Goal: Contribute content: Contribute content

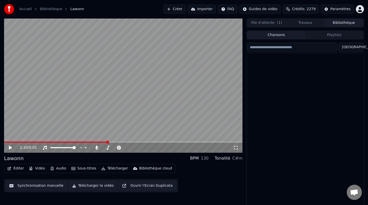
scroll to position [178, 0]
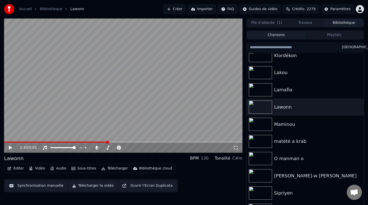
click at [341, 20] on button "Bibliothèque" at bounding box center [344, 22] width 39 height 7
click at [339, 23] on button "Bibliothèque" at bounding box center [344, 22] width 39 height 7
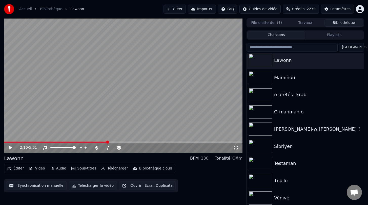
scroll to position [226, 0]
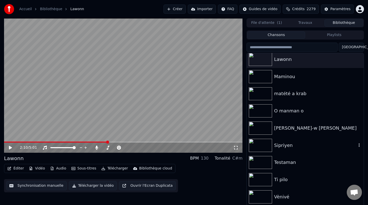
click at [287, 146] on div "Sipriyen" at bounding box center [315, 145] width 83 height 7
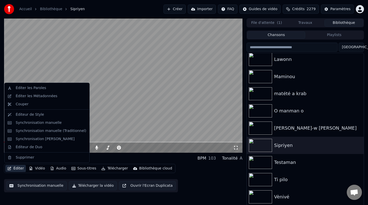
click at [17, 167] on button "Éditer" at bounding box center [15, 168] width 21 height 7
click at [24, 148] on div "Éditeur de Duo" at bounding box center [29, 146] width 27 height 5
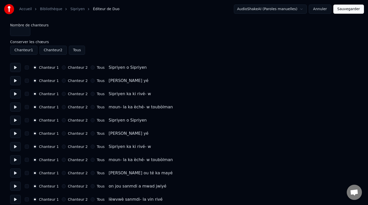
click at [27, 121] on button "button" at bounding box center [27, 120] width 4 height 4
click at [62, 121] on button "Chanteur 2" at bounding box center [64, 120] width 4 height 4
click at [26, 133] on button "button" at bounding box center [27, 133] width 4 height 4
click at [62, 133] on button "Chanteur 2" at bounding box center [64, 133] width 4 height 4
click at [28, 146] on button "button" at bounding box center [27, 146] width 4 height 4
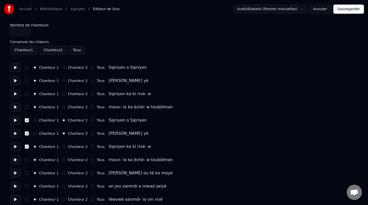
click at [64, 144] on div "Chanteur 2" at bounding box center [75, 146] width 26 height 4
click at [26, 160] on button "button" at bounding box center [27, 160] width 4 height 4
click at [62, 159] on button "Chanteur 2" at bounding box center [64, 160] width 4 height 4
click at [62, 148] on div "Chanteur 2" at bounding box center [75, 146] width 26 height 4
click at [62, 147] on button "Chanteur 2" at bounding box center [64, 146] width 4 height 4
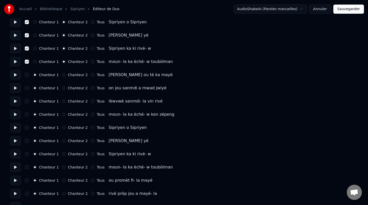
scroll to position [99, 0]
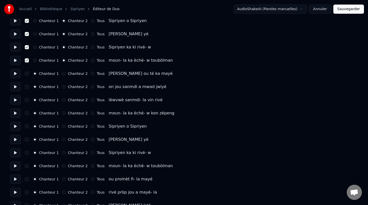
click at [62, 126] on button "Chanteur 2" at bounding box center [64, 126] width 4 height 4
click at [28, 126] on button "button" at bounding box center [27, 126] width 4 height 4
click at [62, 139] on button "Chanteur 2" at bounding box center [64, 139] width 4 height 4
click at [27, 140] on button "button" at bounding box center [27, 139] width 4 height 4
click at [62, 153] on button "Chanteur 2" at bounding box center [64, 152] width 4 height 4
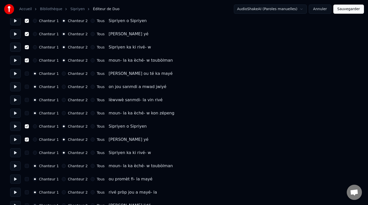
click at [63, 165] on button "Chanteur 2" at bounding box center [64, 166] width 4 height 4
click at [28, 166] on button "button" at bounding box center [27, 166] width 4 height 4
click at [27, 154] on button "button" at bounding box center [27, 152] width 4 height 4
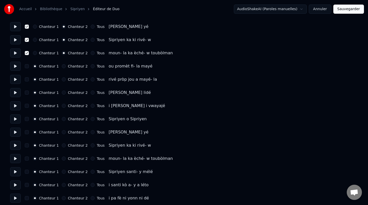
scroll to position [214, 0]
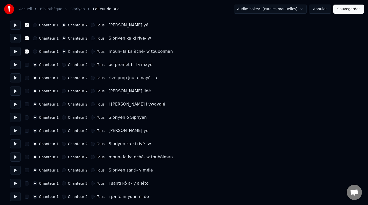
click at [91, 118] on button "Tous" at bounding box center [93, 117] width 4 height 4
click at [92, 118] on icon "button" at bounding box center [93, 117] width 2 height 2
click at [62, 117] on button "Chanteur 2" at bounding box center [64, 117] width 4 height 4
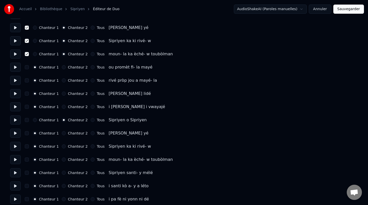
scroll to position [216, 0]
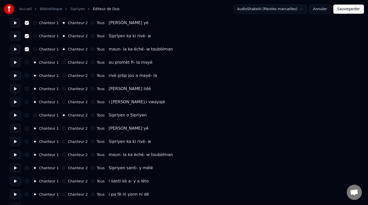
click at [26, 115] on button "button" at bounding box center [27, 115] width 4 height 4
click at [62, 127] on button "Chanteur 2" at bounding box center [64, 128] width 4 height 4
click at [26, 127] on button "button" at bounding box center [27, 128] width 4 height 4
click at [63, 142] on button "Chanteur 2" at bounding box center [64, 141] width 4 height 4
click at [27, 142] on button "button" at bounding box center [27, 141] width 4 height 4
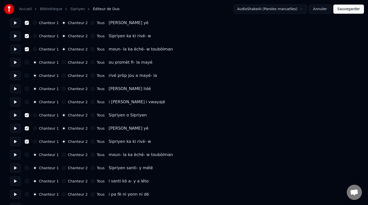
click at [62, 155] on button "Chanteur 2" at bounding box center [64, 155] width 4 height 4
click at [28, 154] on button "button" at bounding box center [27, 155] width 4 height 4
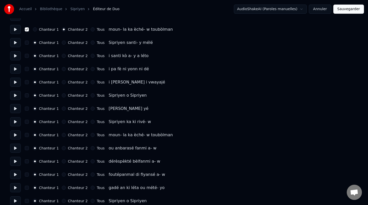
scroll to position [342, 0]
click at [62, 96] on button "Chanteur 2" at bounding box center [64, 95] width 4 height 4
click at [28, 96] on button "button" at bounding box center [27, 95] width 4 height 4
click at [63, 109] on button "Chanteur 2" at bounding box center [64, 108] width 4 height 4
click at [27, 109] on button "button" at bounding box center [27, 108] width 4 height 4
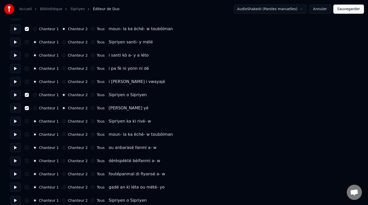
click at [63, 121] on button "Chanteur 2" at bounding box center [64, 121] width 4 height 4
click at [28, 122] on button "button" at bounding box center [27, 121] width 4 height 4
click at [62, 134] on button "Chanteur 2" at bounding box center [64, 134] width 4 height 4
click at [27, 134] on button "button" at bounding box center [27, 134] width 4 height 4
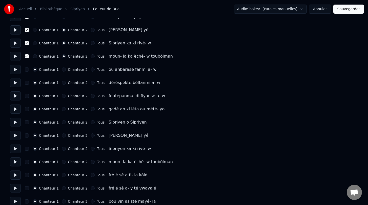
scroll to position [421, 0]
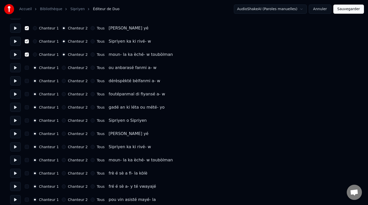
click at [91, 120] on button "Tous" at bounding box center [93, 120] width 4 height 4
click at [62, 120] on button "Chanteur 2" at bounding box center [64, 120] width 4 height 4
click at [27, 121] on button "button" at bounding box center [27, 120] width 4 height 4
click at [62, 134] on button "Chanteur 2" at bounding box center [64, 133] width 4 height 4
click at [26, 134] on button "button" at bounding box center [27, 133] width 4 height 4
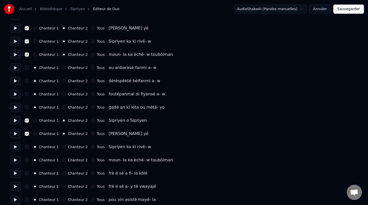
click at [62, 146] on button "Chanteur 2" at bounding box center [64, 147] width 4 height 4
click at [26, 146] on button "button" at bounding box center [27, 147] width 4 height 4
click at [62, 159] on button "Chanteur 2" at bounding box center [64, 160] width 4 height 4
click at [26, 160] on button "button" at bounding box center [27, 160] width 4 height 4
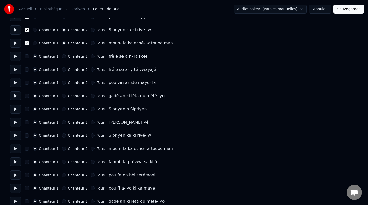
scroll to position [538, 0]
click at [63, 108] on button "Chanteur 2" at bounding box center [64, 109] width 4 height 4
click at [63, 121] on button "Chanteur 2" at bounding box center [64, 122] width 4 height 4
click at [62, 135] on button "Chanteur 2" at bounding box center [64, 135] width 4 height 4
click at [63, 149] on button "Chanteur 2" at bounding box center [64, 148] width 4 height 4
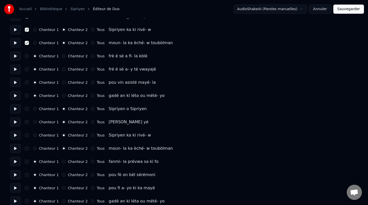
click at [27, 147] on button "button" at bounding box center [27, 148] width 4 height 4
click at [26, 136] on button "button" at bounding box center [27, 135] width 4 height 4
click at [25, 122] on button "button" at bounding box center [27, 122] width 4 height 4
click at [26, 109] on button "button" at bounding box center [27, 109] width 4 height 4
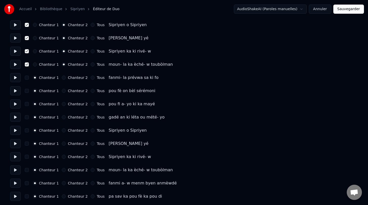
scroll to position [623, 0]
click at [62, 131] on button "Chanteur 2" at bounding box center [64, 130] width 4 height 4
click at [27, 130] on button "button" at bounding box center [27, 130] width 4 height 4
click at [62, 144] on button "Chanteur 2" at bounding box center [64, 143] width 4 height 4
click at [26, 143] on button "button" at bounding box center [27, 143] width 4 height 4
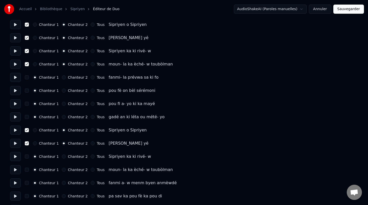
click at [62, 156] on button "Chanteur 2" at bounding box center [64, 156] width 4 height 4
click at [26, 154] on button "button" at bounding box center [27, 156] width 4 height 4
click at [62, 170] on button "Chanteur 2" at bounding box center [64, 169] width 4 height 4
click at [26, 169] on button "button" at bounding box center [27, 169] width 4 height 4
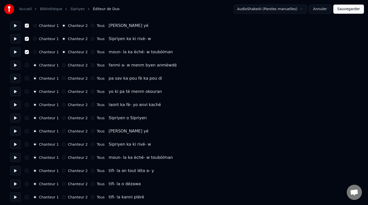
scroll to position [741, 0]
click at [62, 117] on button "Chanteur 2" at bounding box center [64, 117] width 4 height 4
click at [62, 132] on div "Chanteur 2" at bounding box center [75, 130] width 26 height 4
click at [62, 131] on button "Chanteur 2" at bounding box center [64, 130] width 4 height 4
click at [62, 143] on button "Chanteur 2" at bounding box center [64, 143] width 4 height 4
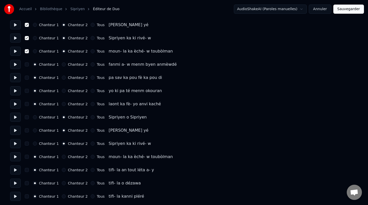
click at [62, 156] on button "Chanteur 2" at bounding box center [64, 157] width 4 height 4
click at [27, 157] on button "button" at bounding box center [27, 157] width 4 height 4
click at [26, 142] on button "button" at bounding box center [27, 143] width 4 height 4
click at [26, 130] on button "button" at bounding box center [27, 130] width 4 height 4
click at [27, 117] on button "button" at bounding box center [27, 117] width 4 height 4
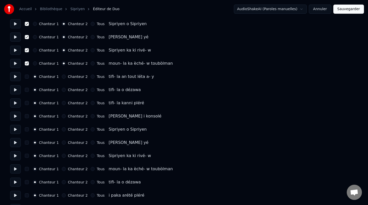
scroll to position [836, 0]
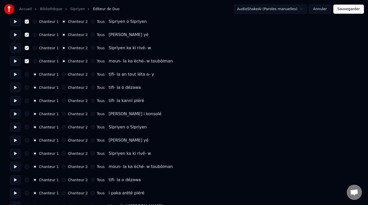
click at [62, 128] on button "Chanteur 2" at bounding box center [64, 127] width 4 height 4
click at [63, 141] on button "Chanteur 2" at bounding box center [64, 140] width 4 height 4
click at [62, 154] on button "Chanteur 2" at bounding box center [64, 153] width 4 height 4
click at [62, 167] on button "Chanteur 2" at bounding box center [64, 166] width 4 height 4
click at [27, 167] on button "button" at bounding box center [27, 166] width 4 height 4
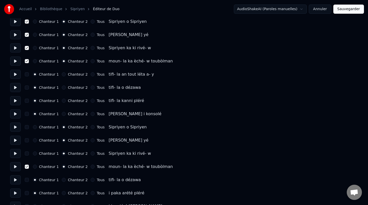
click at [28, 153] on button "button" at bounding box center [27, 153] width 4 height 4
click at [26, 141] on button "button" at bounding box center [27, 140] width 4 height 4
click at [26, 128] on button "button" at bounding box center [27, 127] width 4 height 4
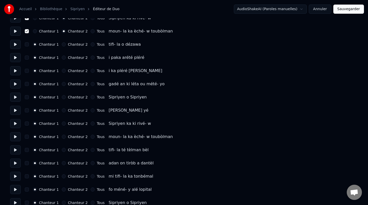
scroll to position [973, 0]
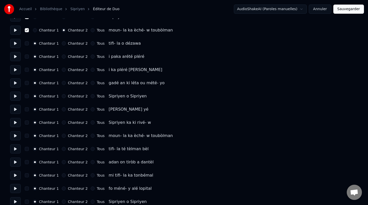
click at [61, 99] on div "Chanteur 1 Chanteur 2 Tous Sipriyen o [PERSON_NAME]" at bounding box center [184, 95] width 348 height 9
click at [62, 97] on button "Chanteur 2" at bounding box center [64, 96] width 4 height 4
click at [62, 110] on button "Chanteur 2" at bounding box center [64, 109] width 4 height 4
click at [62, 122] on button "Chanteur 2" at bounding box center [64, 122] width 4 height 4
click at [62, 136] on button "Chanteur 2" at bounding box center [64, 136] width 4 height 4
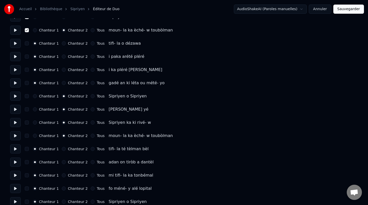
click at [27, 135] on button "button" at bounding box center [27, 136] width 4 height 4
click at [26, 122] on button "button" at bounding box center [27, 122] width 4 height 4
click at [26, 109] on button "button" at bounding box center [27, 109] width 4 height 4
click at [27, 97] on button "button" at bounding box center [27, 96] width 4 height 4
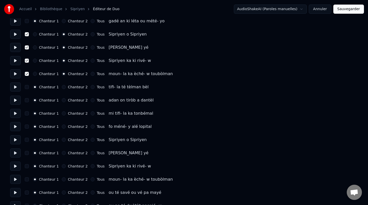
scroll to position [1038, 0]
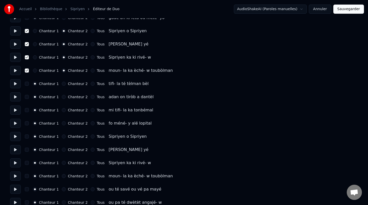
click at [63, 135] on button "Chanteur 2" at bounding box center [64, 136] width 4 height 4
click at [63, 149] on button "Chanteur 2" at bounding box center [64, 149] width 4 height 4
click at [62, 162] on button "Chanteur 2" at bounding box center [64, 163] width 4 height 4
click at [64, 177] on div "Chanteur 2" at bounding box center [75, 176] width 26 height 4
click at [62, 177] on button "Chanteur 2" at bounding box center [64, 176] width 4 height 4
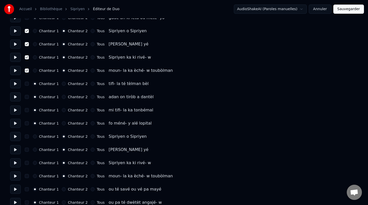
click at [28, 176] on button "button" at bounding box center [27, 176] width 4 height 4
click at [27, 164] on button "button" at bounding box center [27, 163] width 4 height 4
click at [26, 149] on button "button" at bounding box center [27, 149] width 4 height 4
click at [27, 135] on button "button" at bounding box center [27, 136] width 4 height 4
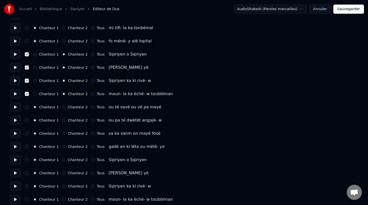
scroll to position [1124, 0]
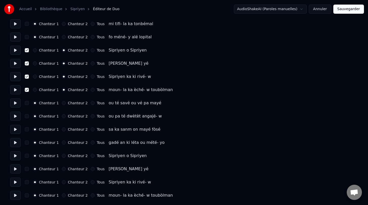
click at [62, 157] on button "Chanteur 2" at bounding box center [64, 156] width 4 height 4
click at [62, 170] on button "Chanteur 2" at bounding box center [64, 169] width 4 height 4
click at [62, 183] on button "Chanteur 2" at bounding box center [64, 182] width 4 height 4
click at [62, 195] on button "Chanteur 2" at bounding box center [64, 195] width 4 height 4
click at [27, 195] on button "button" at bounding box center [27, 195] width 4 height 4
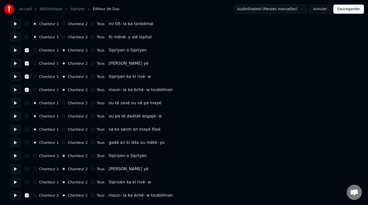
click at [27, 182] on button "button" at bounding box center [27, 182] width 4 height 4
click at [27, 169] on button "button" at bounding box center [27, 169] width 4 height 4
click at [26, 155] on button "button" at bounding box center [27, 156] width 4 height 4
click at [351, 8] on button "Sauvegarder" at bounding box center [349, 9] width 31 height 9
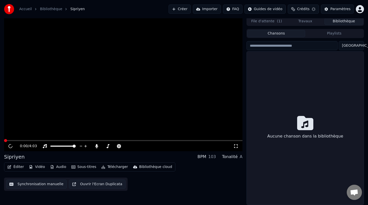
scroll to position [2, 0]
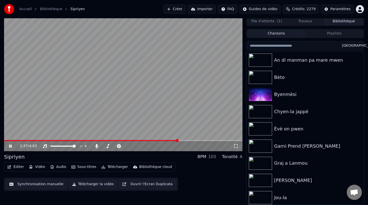
click at [99, 184] on button "Télécharger la vidéo" at bounding box center [93, 183] width 48 height 9
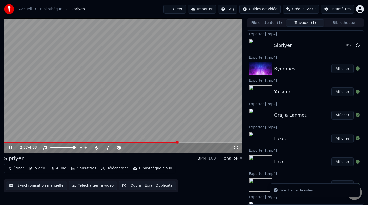
scroll to position [0, 0]
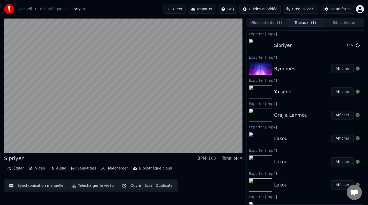
click at [48, 187] on button "Synchronisation manuelle" at bounding box center [36, 185] width 61 height 9
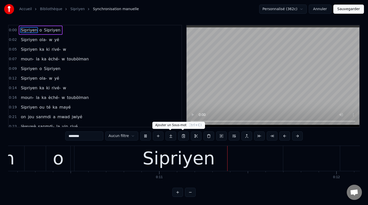
scroll to position [0, 1899]
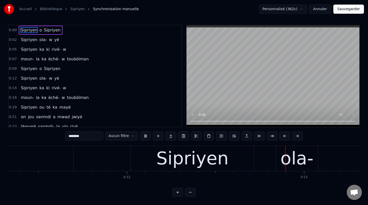
click at [29, 29] on span "Sipriyen" at bounding box center [28, 30] width 17 height 6
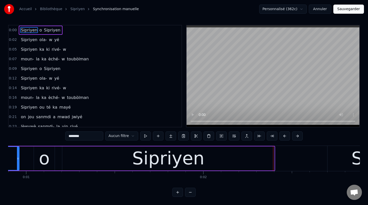
scroll to position [0, 0]
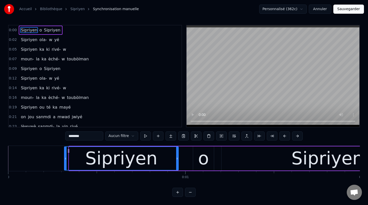
drag, startPoint x: 70, startPoint y: 158, endPoint x: 66, endPoint y: 157, distance: 4.9
click at [66, 157] on icon at bounding box center [66, 158] width 2 height 4
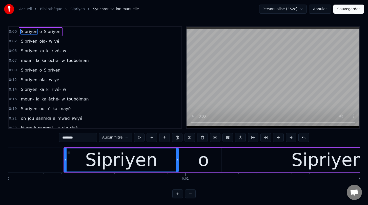
click at [353, 7] on button "Sauvegarder" at bounding box center [349, 9] width 31 height 9
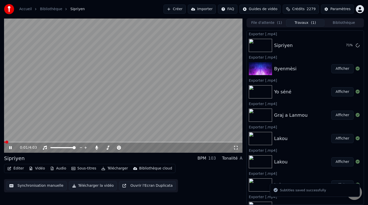
click at [17, 169] on button "Éditer" at bounding box center [15, 168] width 21 height 7
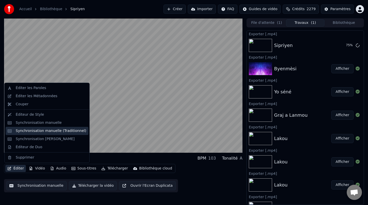
click at [38, 128] on div "Synchronisation manuelle (Traditionnel)" at bounding box center [51, 130] width 71 height 5
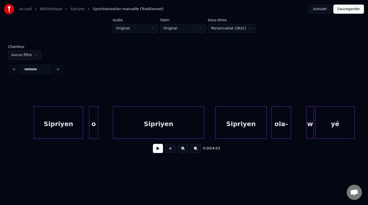
click at [126, 129] on div "Sipriyen" at bounding box center [158, 123] width 91 height 34
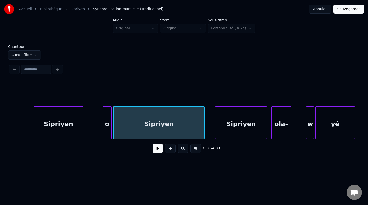
click at [107, 129] on div "o" at bounding box center [107, 123] width 9 height 34
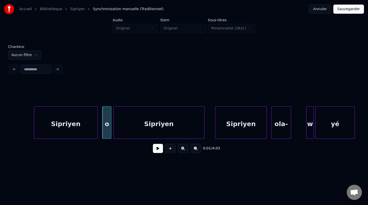
click at [96, 125] on div at bounding box center [97, 122] width 2 height 32
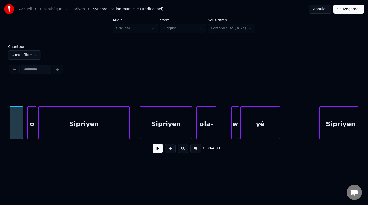
scroll to position [0, 77]
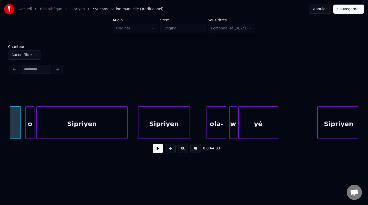
click at [215, 134] on div "ola-" at bounding box center [216, 123] width 19 height 34
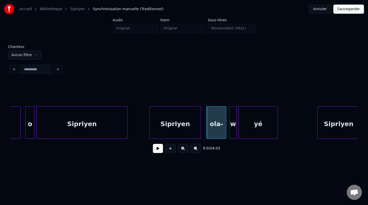
click at [201, 132] on div "Sipriyen" at bounding box center [175, 122] width 52 height 32
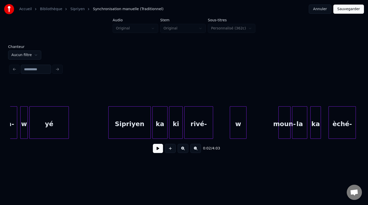
scroll to position [0, 291]
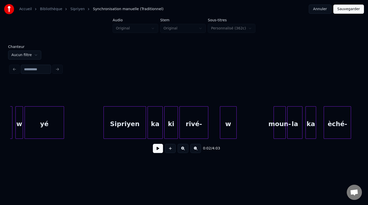
click at [232, 130] on div "w" at bounding box center [228, 123] width 16 height 34
click at [219, 129] on div at bounding box center [219, 122] width 2 height 32
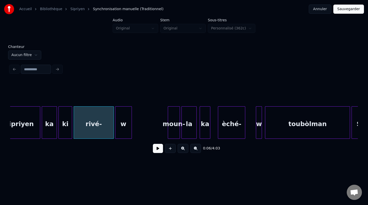
scroll to position [0, 404]
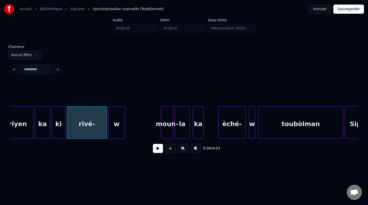
click at [235, 129] on div "èché-" at bounding box center [232, 123] width 27 height 34
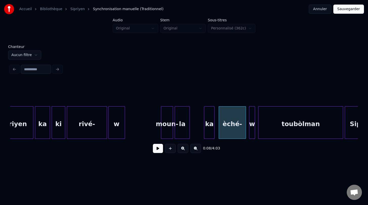
click at [212, 131] on div "ka" at bounding box center [209, 123] width 10 height 34
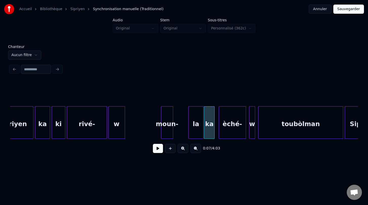
click at [197, 132] on div "la" at bounding box center [196, 123] width 15 height 34
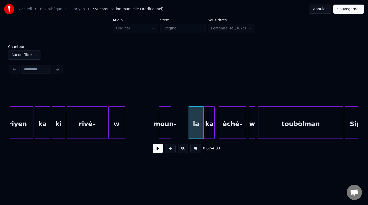
click at [163, 129] on div "moun-" at bounding box center [165, 123] width 12 height 34
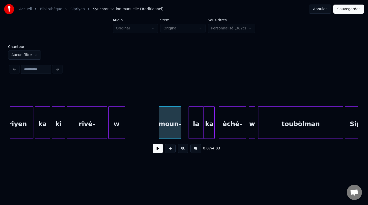
click at [180, 132] on div at bounding box center [180, 122] width 2 height 32
click at [159, 152] on button at bounding box center [158, 148] width 10 height 9
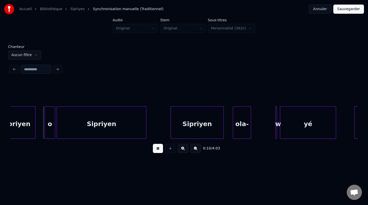
scroll to position [0, 553]
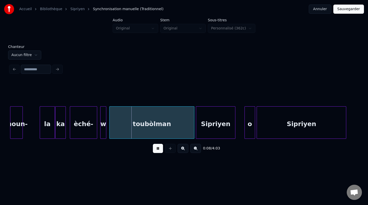
click at [159, 148] on button at bounding box center [158, 148] width 10 height 9
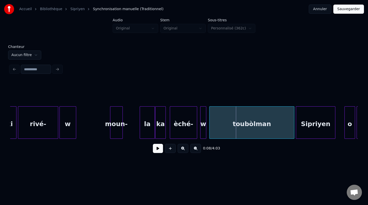
scroll to position [0, 453]
click at [130, 126] on div "la" at bounding box center [132, 123] width 15 height 34
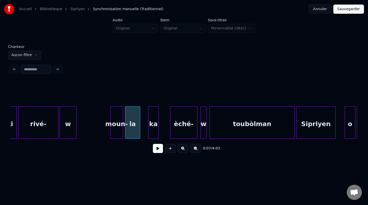
click at [154, 130] on div "ka" at bounding box center [153, 123] width 10 height 34
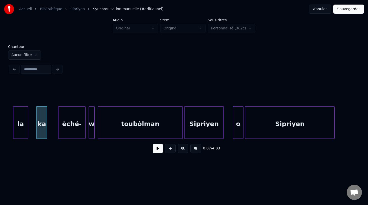
scroll to position [0, 567]
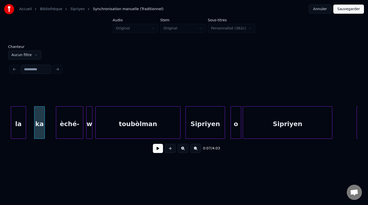
click at [211, 132] on div "Sipriyen" at bounding box center [205, 123] width 39 height 34
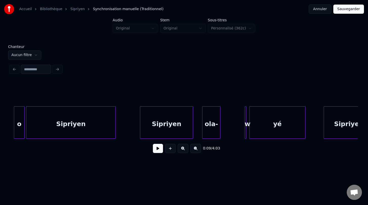
scroll to position [0, 784]
click at [240, 132] on div at bounding box center [240, 122] width 2 height 32
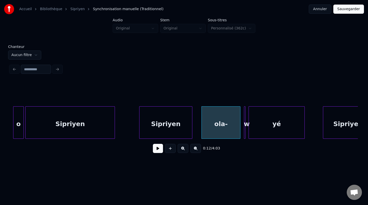
click at [221, 115] on div "ola-" at bounding box center [221, 123] width 39 height 34
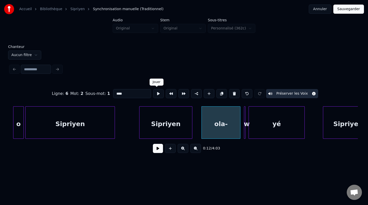
click at [157, 94] on button at bounding box center [158, 93] width 11 height 9
click at [247, 131] on div "w" at bounding box center [247, 122] width 6 height 32
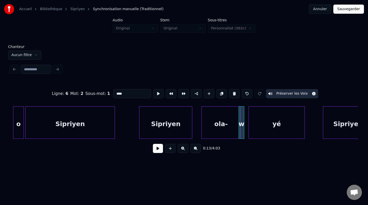
click at [242, 131] on div "w" at bounding box center [241, 123] width 5 height 34
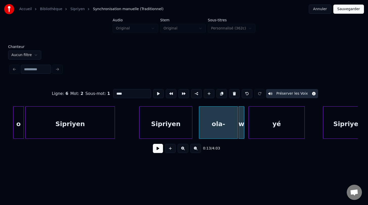
click at [223, 133] on div "ola-" at bounding box center [218, 123] width 39 height 34
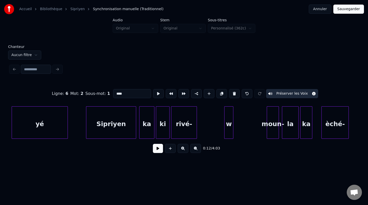
scroll to position [0, 1023]
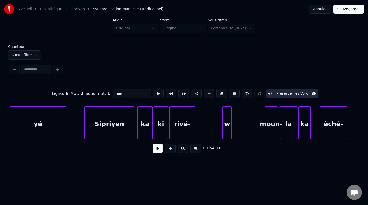
click at [195, 129] on div "rivé-" at bounding box center [182, 123] width 25 height 34
type input "*****"
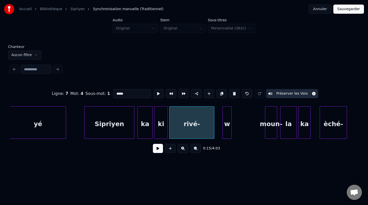
click at [214, 130] on div at bounding box center [214, 122] width 2 height 32
click at [223, 131] on div "w" at bounding box center [225, 123] width 9 height 34
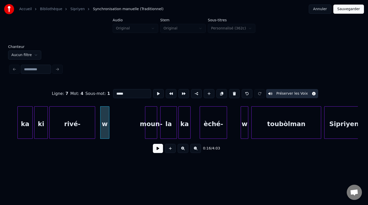
scroll to position [0, 1166]
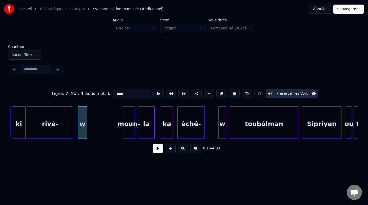
click at [167, 131] on div "ka" at bounding box center [167, 123] width 12 height 34
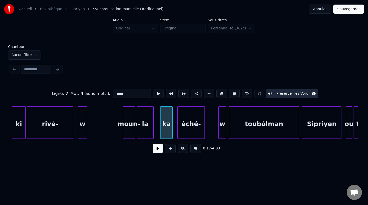
click at [145, 130] on div "la" at bounding box center [145, 123] width 16 height 34
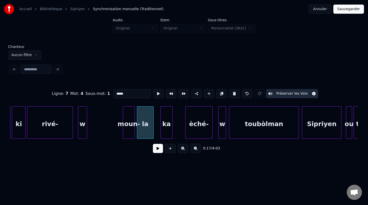
click at [197, 131] on div "èché-" at bounding box center [199, 123] width 27 height 34
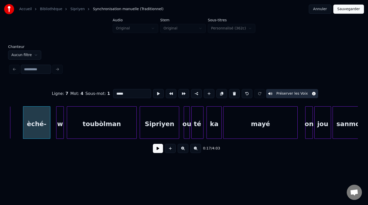
scroll to position [0, 1329]
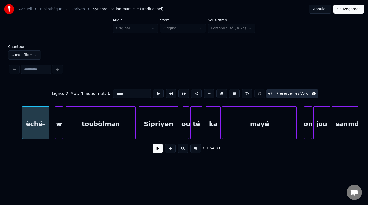
click at [344, 10] on button "Sauvegarder" at bounding box center [349, 9] width 31 height 9
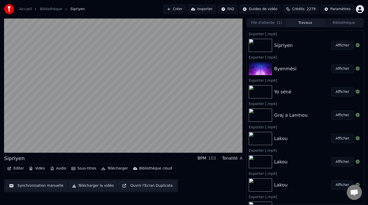
click at [36, 185] on button "Synchronisation manuelle" at bounding box center [36, 185] width 61 height 9
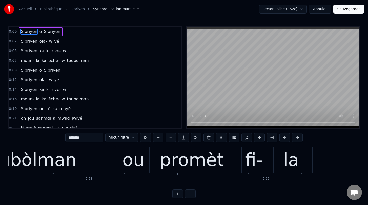
scroll to position [0, 6665]
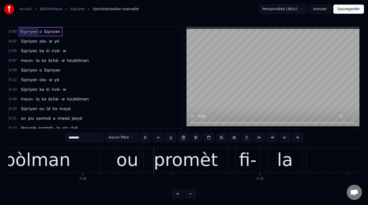
click at [75, 163] on div "toubòlman" at bounding box center [23, 159] width 156 height 25
type input "*********"
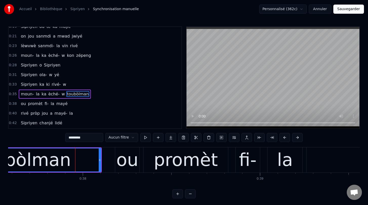
scroll to position [99, 0]
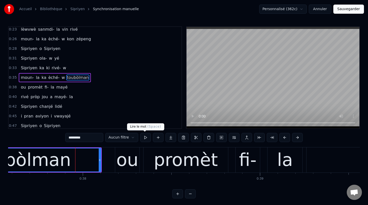
click at [144, 139] on button at bounding box center [145, 137] width 11 height 9
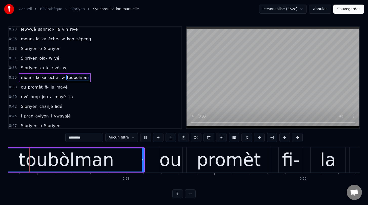
scroll to position [0, 6614]
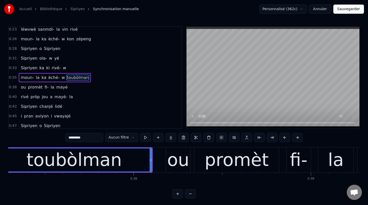
click at [144, 139] on button at bounding box center [145, 137] width 11 height 9
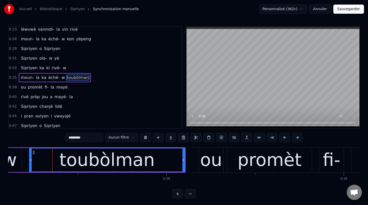
scroll to position [0, 6576]
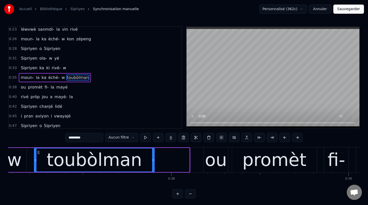
drag, startPoint x: 189, startPoint y: 160, endPoint x: 153, endPoint y: 157, distance: 35.3
click at [153, 157] on div at bounding box center [153, 159] width 2 height 23
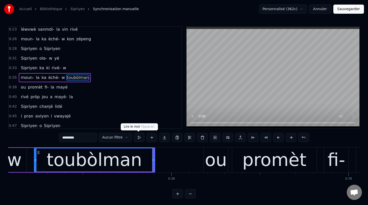
click at [139, 138] on button at bounding box center [139, 137] width 11 height 9
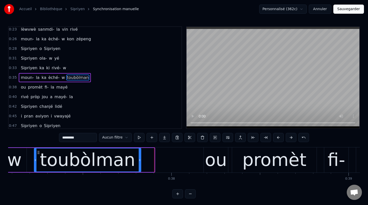
drag, startPoint x: 154, startPoint y: 160, endPoint x: 141, endPoint y: 158, distance: 13.3
click at [140, 158] on icon at bounding box center [140, 160] width 2 height 4
click at [138, 134] on button at bounding box center [139, 137] width 11 height 9
click at [124, 137] on html "Accueil Bibliothèque Sipriyen Synchronisation manuelle Personnalisé (362c) Annu…" at bounding box center [184, 103] width 368 height 206
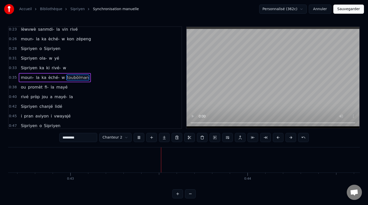
scroll to position [0, 7565]
click at [118, 136] on html "Accueil Bibliothèque Sipriyen Synchronisation manuelle Personnalisé (362c) Annu…" at bounding box center [184, 103] width 368 height 206
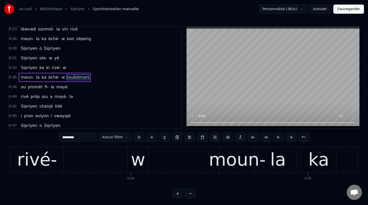
scroll to position [0, 9451]
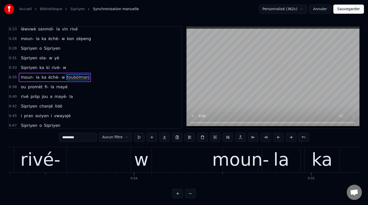
drag, startPoint x: 140, startPoint y: 163, endPoint x: 112, endPoint y: 159, distance: 27.4
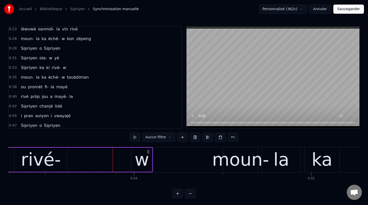
click at [137, 161] on div "w" at bounding box center [142, 159] width 14 height 27
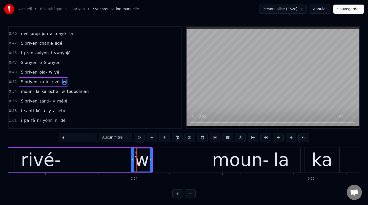
scroll to position [166, 0]
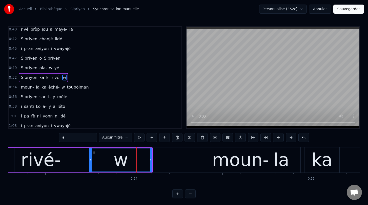
drag, startPoint x: 133, startPoint y: 161, endPoint x: 91, endPoint y: 156, distance: 41.8
click at [91, 156] on div at bounding box center [91, 159] width 2 height 23
drag, startPoint x: 150, startPoint y: 160, endPoint x: 137, endPoint y: 156, distance: 14.6
click at [137, 156] on div at bounding box center [137, 159] width 2 height 23
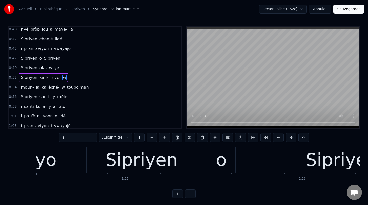
scroll to position [0, 14960]
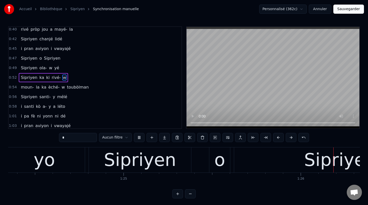
click at [348, 9] on button "Sauvegarder" at bounding box center [349, 9] width 31 height 9
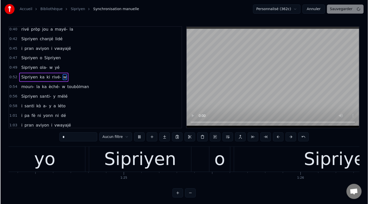
scroll to position [0, 15026]
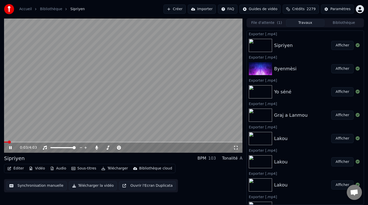
click at [92, 186] on button "Télécharger la vidéo" at bounding box center [93, 185] width 48 height 9
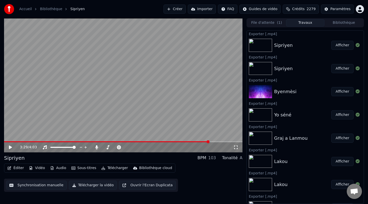
click at [209, 142] on span at bounding box center [106, 141] width 205 height 1
click at [9, 146] on icon at bounding box center [14, 147] width 12 height 4
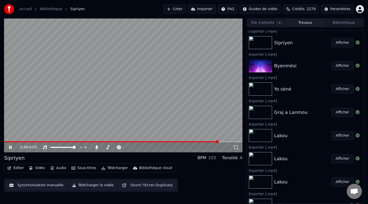
scroll to position [27, 0]
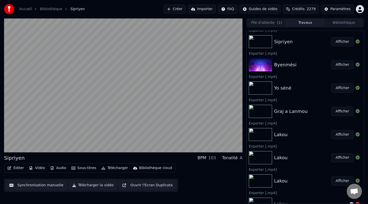
click at [351, 23] on button "Bibliothèque" at bounding box center [344, 22] width 39 height 7
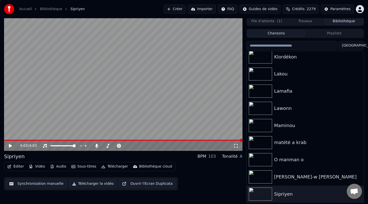
scroll to position [175, 0]
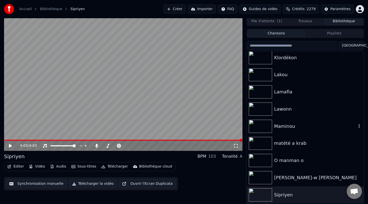
click at [287, 127] on div "Maminou" at bounding box center [315, 126] width 83 height 7
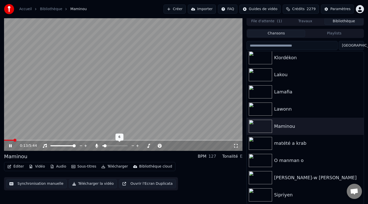
click at [104, 146] on span at bounding box center [105, 145] width 3 height 3
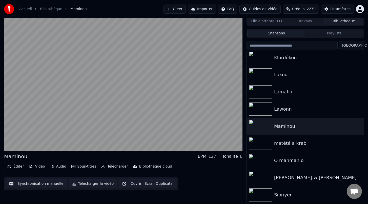
click at [87, 185] on button "Télécharger la vidéo" at bounding box center [93, 183] width 48 height 9
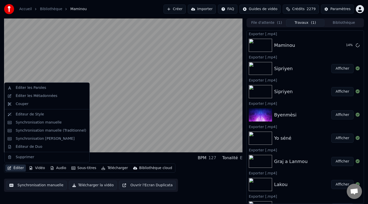
click at [18, 169] on button "Éditer" at bounding box center [15, 168] width 21 height 7
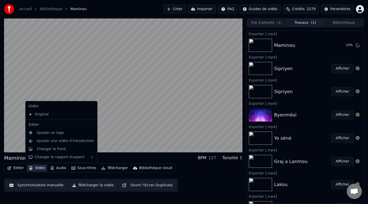
click at [39, 187] on button "Synchronisation manuelle" at bounding box center [36, 185] width 61 height 9
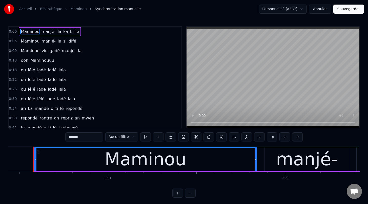
click at [74, 118] on span "an" at bounding box center [77, 118] width 6 height 6
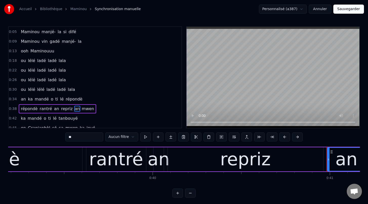
scroll to position [0, 7243]
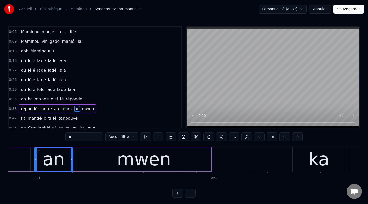
click at [83, 137] on input "**" at bounding box center [84, 137] width 38 height 9
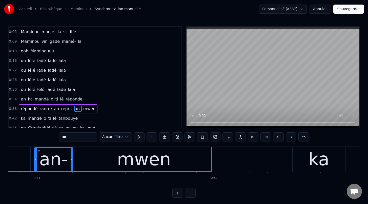
type input "***"
click at [143, 107] on div "0:38 répondè rantré an repriz an- mwen" at bounding box center [95, 109] width 173 height 10
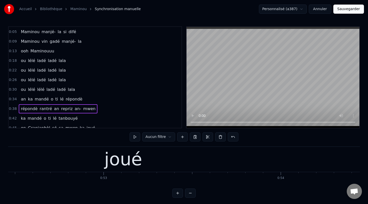
scroll to position [0, 9308]
click at [125, 160] on div "joué" at bounding box center [120, 159] width 38 height 27
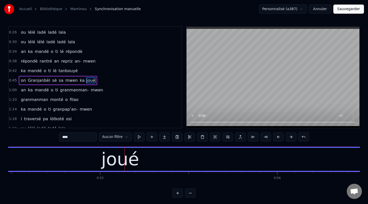
scroll to position [58, 0]
click at [346, 10] on button "Sauvegarder" at bounding box center [349, 9] width 31 height 9
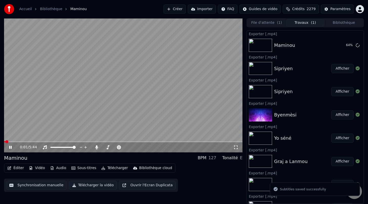
click at [17, 168] on button "Éditer" at bounding box center [15, 168] width 21 height 7
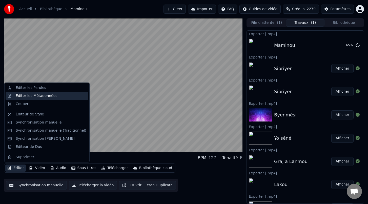
click at [29, 95] on div "Éditer les Métadonnées" at bounding box center [37, 95] width 42 height 5
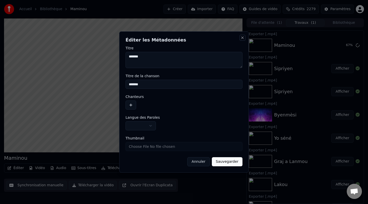
click at [241, 38] on button "Close" at bounding box center [243, 38] width 4 height 4
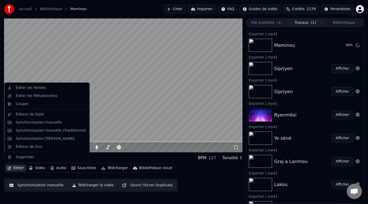
click at [20, 167] on button "Éditer" at bounding box center [15, 168] width 21 height 7
click at [30, 90] on div "Éditer les Paroles" at bounding box center [31, 87] width 30 height 5
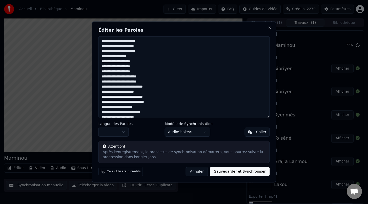
drag, startPoint x: 143, startPoint y: 76, endPoint x: 101, endPoint y: 61, distance: 44.8
click at [101, 61] on textarea at bounding box center [185, 77] width 172 height 82
click at [160, 97] on textarea at bounding box center [185, 77] width 172 height 82
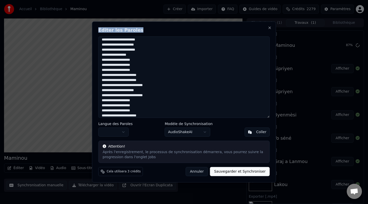
drag, startPoint x: 163, startPoint y: 30, endPoint x: 192, endPoint y: 22, distance: 30.5
click at [190, 25] on div "Éditer les Paroles Langue des Paroles Modèle de Synchronisation AudioShakeAI Co…" at bounding box center [184, 102] width 184 height 161
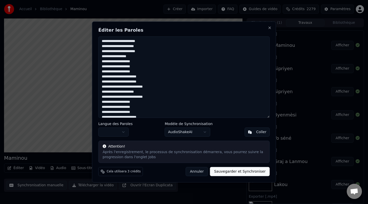
click at [147, 87] on textarea at bounding box center [185, 77] width 172 height 82
type textarea "**********"
click at [228, 172] on button "Sauvegarder et Synchroniser" at bounding box center [240, 171] width 60 height 9
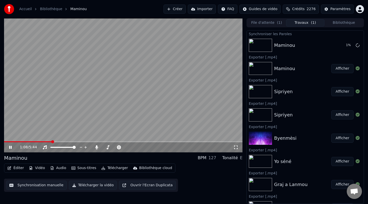
click at [9, 148] on icon at bounding box center [14, 147] width 12 height 4
click at [17, 142] on span at bounding box center [29, 141] width 51 height 1
click at [18, 169] on button "Éditer" at bounding box center [15, 168] width 21 height 7
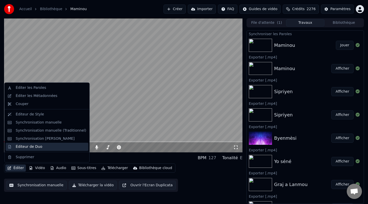
click at [24, 147] on div "Éditeur de Duo" at bounding box center [29, 146] width 27 height 5
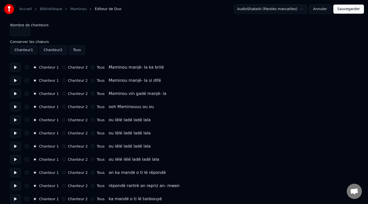
click at [62, 120] on button "Chanteur 2" at bounding box center [64, 120] width 4 height 4
click at [62, 132] on button "Chanteur 2" at bounding box center [64, 133] width 4 height 4
click at [63, 146] on button "Chanteur 2" at bounding box center [64, 146] width 4 height 4
click at [63, 157] on div "Chanteur 1 Chanteur 2 Tous ou lélé lélé ladé ladé lala" at bounding box center [184, 159] width 348 height 9
click at [63, 161] on button "Chanteur 2" at bounding box center [64, 160] width 4 height 4
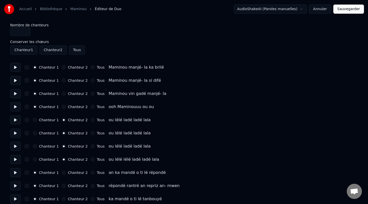
click at [28, 120] on button "button" at bounding box center [27, 120] width 4 height 4
click at [26, 131] on div "Chanteur 1 Chanteur 2 Tous ou lélé ladé ladé lala" at bounding box center [184, 133] width 348 height 9
click at [27, 134] on button "button" at bounding box center [27, 133] width 4 height 4
click at [27, 145] on button "button" at bounding box center [27, 146] width 4 height 4
click at [27, 158] on button "button" at bounding box center [27, 160] width 4 height 4
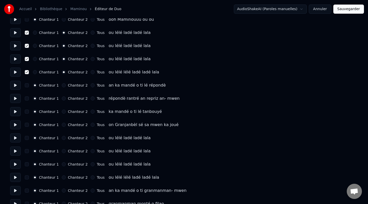
scroll to position [91, 0]
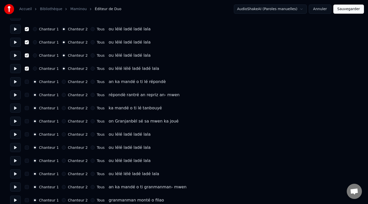
click at [63, 135] on button "Chanteur 2" at bounding box center [64, 135] width 4 height 4
click at [62, 147] on button "Chanteur 2" at bounding box center [64, 148] width 4 height 4
click at [62, 161] on button "Chanteur 2" at bounding box center [64, 161] width 4 height 4
click at [62, 174] on button "Chanteur 2" at bounding box center [64, 174] width 4 height 4
click at [28, 134] on button "button" at bounding box center [27, 135] width 4 height 4
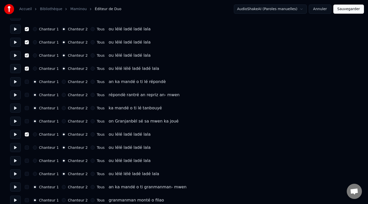
click at [27, 147] on button "button" at bounding box center [27, 148] width 4 height 4
click at [27, 160] on button "button" at bounding box center [27, 161] width 4 height 4
click at [26, 174] on button "button" at bounding box center [27, 174] width 4 height 4
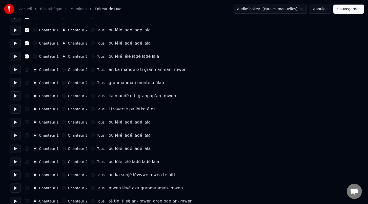
scroll to position [211, 0]
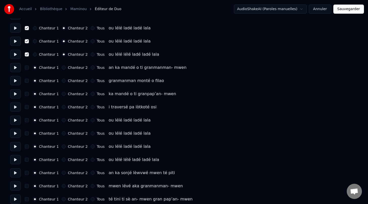
click at [62, 120] on button "Chanteur 2" at bounding box center [64, 120] width 4 height 4
click at [62, 134] on button "Chanteur 2" at bounding box center [64, 133] width 4 height 4
click at [62, 148] on button "Chanteur 2" at bounding box center [64, 147] width 4 height 4
click at [62, 159] on button "Chanteur 2" at bounding box center [64, 160] width 4 height 4
click at [27, 160] on button "button" at bounding box center [27, 160] width 4 height 4
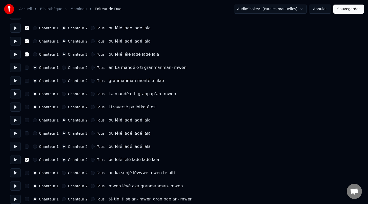
click at [27, 147] on button "button" at bounding box center [27, 147] width 4 height 4
click at [27, 134] on button "button" at bounding box center [27, 133] width 4 height 4
click at [27, 121] on button "button" at bounding box center [27, 120] width 4 height 4
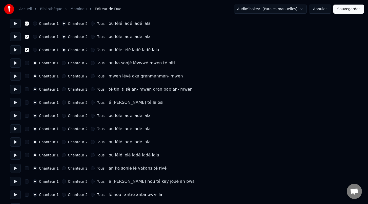
scroll to position [325, 0]
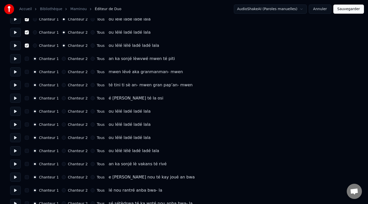
click at [62, 111] on button "Chanteur 2" at bounding box center [64, 111] width 4 height 4
click at [62, 125] on button "Chanteur 2" at bounding box center [64, 125] width 4 height 4
click at [62, 138] on button "Chanteur 2" at bounding box center [64, 138] width 4 height 4
click at [63, 152] on button "Chanteur 2" at bounding box center [64, 151] width 4 height 4
click at [26, 151] on button "button" at bounding box center [27, 151] width 4 height 4
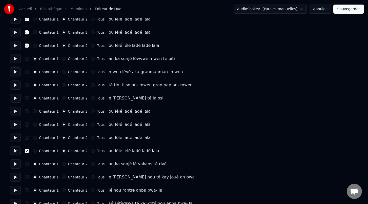
click at [26, 137] on button "button" at bounding box center [27, 138] width 4 height 4
click at [26, 124] on button "button" at bounding box center [27, 125] width 4 height 4
click at [26, 109] on div "Chanteur 1 Chanteur 2 Tous ou lélé ladé ladé lala" at bounding box center [184, 111] width 348 height 9
click at [27, 110] on button "button" at bounding box center [27, 111] width 4 height 4
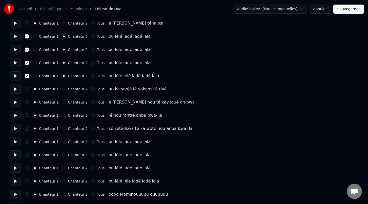
scroll to position [408, 0]
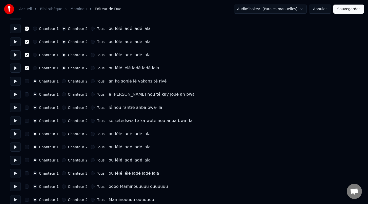
click at [62, 133] on button "Chanteur 2" at bounding box center [64, 134] width 4 height 4
click at [62, 146] on button "Chanteur 2" at bounding box center [64, 147] width 4 height 4
click at [62, 159] on button "Chanteur 2" at bounding box center [64, 160] width 4 height 4
click at [62, 174] on button "Chanteur 2" at bounding box center [64, 174] width 4 height 4
click at [27, 174] on button "button" at bounding box center [27, 174] width 4 height 4
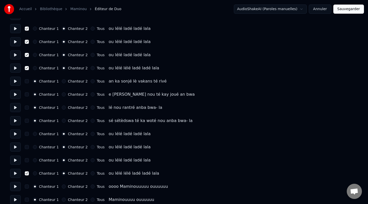
click at [26, 161] on button "button" at bounding box center [27, 160] width 4 height 4
click at [27, 149] on button "button" at bounding box center [27, 147] width 4 height 4
click at [26, 135] on button "button" at bounding box center [27, 134] width 4 height 4
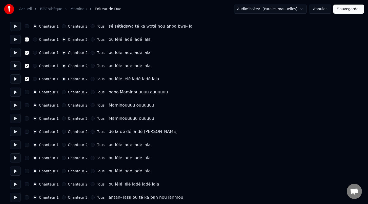
scroll to position [502, 0]
click at [62, 132] on button "Chanteur 2" at bounding box center [64, 131] width 4 height 4
click at [62, 146] on button "Chanteur 2" at bounding box center [64, 145] width 4 height 4
click at [62, 159] on button "Chanteur 2" at bounding box center [64, 158] width 4 height 4
click at [62, 172] on button "Chanteur 2" at bounding box center [64, 171] width 4 height 4
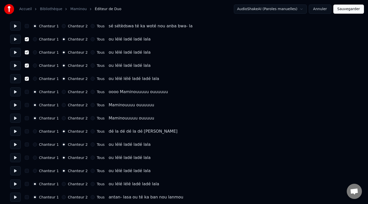
click at [27, 171] on button "button" at bounding box center [27, 171] width 4 height 4
click at [26, 157] on button "button" at bounding box center [27, 158] width 4 height 4
click at [26, 145] on button "button" at bounding box center [27, 145] width 4 height 4
click at [26, 133] on button "button" at bounding box center [27, 131] width 4 height 4
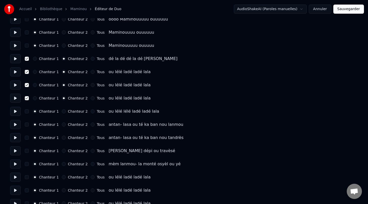
scroll to position [582, 0]
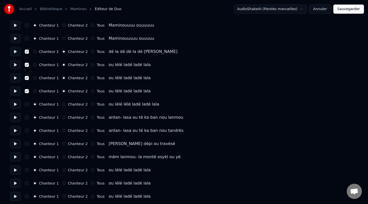
click at [62, 106] on button "Chanteur 2" at bounding box center [64, 104] width 4 height 4
click at [14, 51] on button at bounding box center [15, 51] width 11 height 9
click at [27, 53] on button "button" at bounding box center [27, 52] width 4 height 4
click at [37, 53] on div "Chanteur 1" at bounding box center [46, 52] width 26 height 4
click at [34, 53] on button "Chanteur 1" at bounding box center [35, 52] width 4 height 4
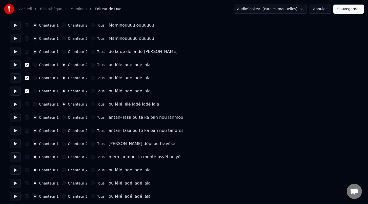
click at [27, 104] on button "button" at bounding box center [27, 104] width 4 height 4
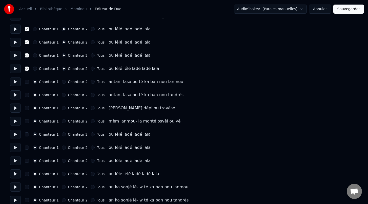
scroll to position [619, 0]
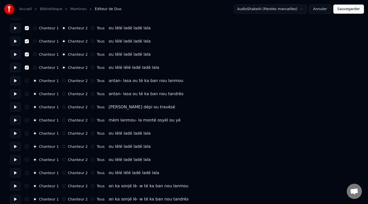
click at [62, 133] on button "Chanteur 2" at bounding box center [64, 133] width 4 height 4
click at [62, 147] on button "Chanteur 2" at bounding box center [64, 147] width 4 height 4
click at [62, 160] on button "Chanteur 2" at bounding box center [64, 160] width 4 height 4
click at [63, 171] on button "Chanteur 2" at bounding box center [64, 173] width 4 height 4
click at [29, 172] on div "Chanteur 1 Chanteur 2 Tous ou lélé lélé ladé ladé lala" at bounding box center [184, 172] width 348 height 9
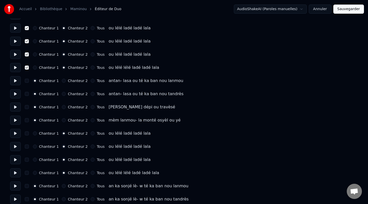
click at [26, 172] on button "button" at bounding box center [27, 173] width 4 height 4
click at [27, 160] on button "button" at bounding box center [27, 160] width 4 height 4
click at [26, 147] on button "button" at bounding box center [27, 147] width 4 height 4
click at [27, 135] on button "button" at bounding box center [27, 133] width 4 height 4
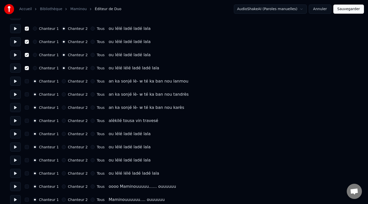
scroll to position [724, 0]
click at [62, 134] on button "Chanteur 2" at bounding box center [64, 133] width 4 height 4
click at [62, 148] on button "Chanteur 2" at bounding box center [64, 147] width 4 height 4
click at [62, 159] on button "Chanteur 2" at bounding box center [64, 160] width 4 height 4
click at [62, 174] on button "Chanteur 2" at bounding box center [64, 173] width 4 height 4
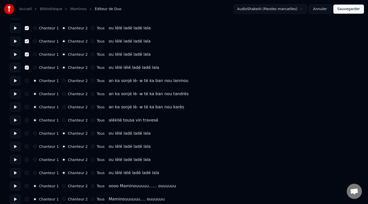
click at [26, 174] on button "button" at bounding box center [27, 173] width 4 height 4
click at [26, 160] on button "button" at bounding box center [27, 160] width 4 height 4
click at [27, 148] on button "button" at bounding box center [27, 147] width 4 height 4
click at [27, 135] on button "button" at bounding box center [27, 133] width 4 height 4
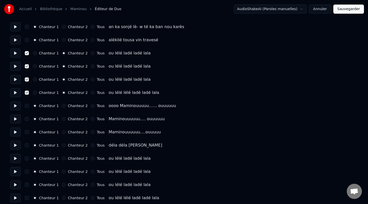
scroll to position [808, 0]
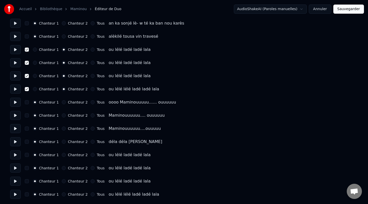
click at [62, 155] on button "Chanteur 2" at bounding box center [64, 155] width 4 height 4
click at [62, 168] on button "Chanteur 2" at bounding box center [64, 168] width 4 height 4
click at [62, 182] on button "Chanteur 2" at bounding box center [64, 181] width 4 height 4
click at [62, 194] on button "Chanteur 2" at bounding box center [64, 195] width 4 height 4
click at [27, 195] on button "button" at bounding box center [27, 195] width 4 height 4
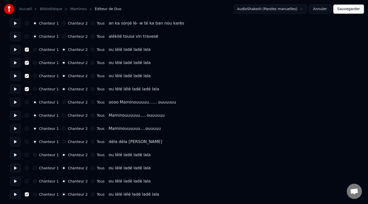
click at [26, 180] on button "button" at bounding box center [27, 181] width 4 height 4
click at [26, 166] on button "button" at bounding box center [27, 168] width 4 height 4
click at [26, 155] on button "button" at bounding box center [27, 155] width 4 height 4
click at [349, 10] on button "Sauvegarder" at bounding box center [349, 9] width 31 height 9
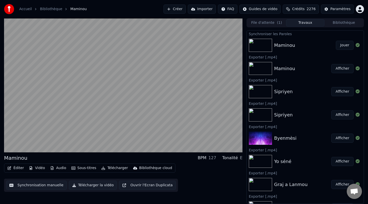
click at [187, 182] on div "Éditer Vidéo Audio Sous-titres Télécharger Bibliothèque cloud Synchronisation m…" at bounding box center [123, 178] width 239 height 28
click at [38, 187] on button "Synchronisation manuelle" at bounding box center [36, 185] width 61 height 9
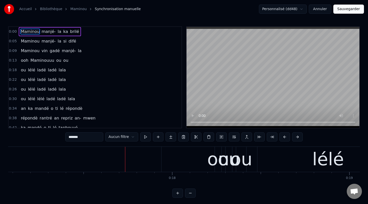
scroll to position [0, 3047]
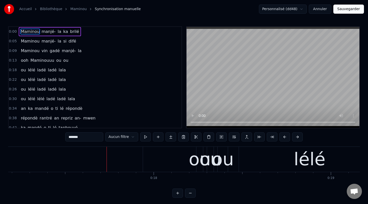
click at [202, 158] on div "ou" at bounding box center [211, 159] width 22 height 27
type input "**"
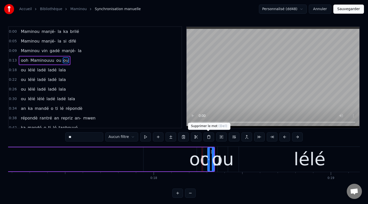
click at [208, 136] on button at bounding box center [209, 137] width 11 height 9
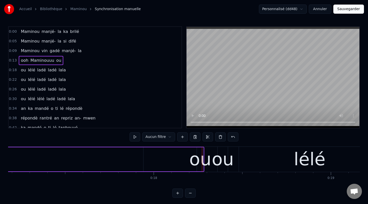
click at [205, 161] on div "ou" at bounding box center [201, 159] width 22 height 27
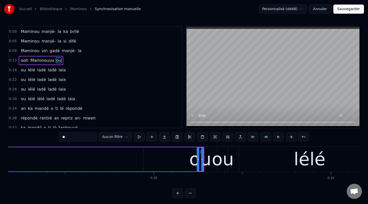
click at [223, 163] on div "ou" at bounding box center [223, 159] width 22 height 27
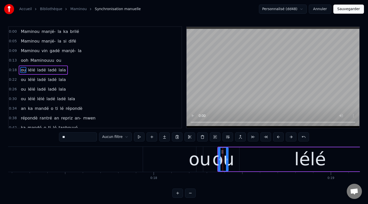
click at [203, 164] on div "ou" at bounding box center [200, 159] width 22 height 27
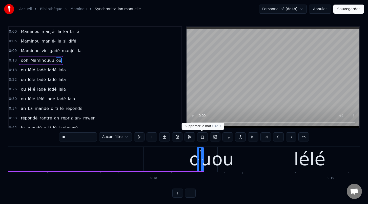
click at [201, 136] on button at bounding box center [202, 137] width 11 height 9
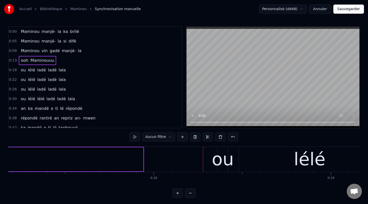
drag, startPoint x: 222, startPoint y: 161, endPoint x: 218, endPoint y: 161, distance: 3.6
click at [218, 161] on div "ou" at bounding box center [223, 159] width 22 height 27
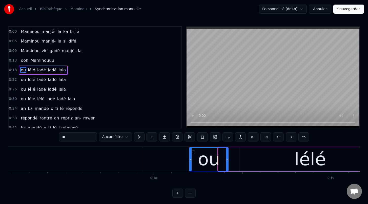
drag, startPoint x: 220, startPoint y: 162, endPoint x: 191, endPoint y: 161, distance: 28.9
click at [191, 161] on div at bounding box center [191, 159] width 2 height 23
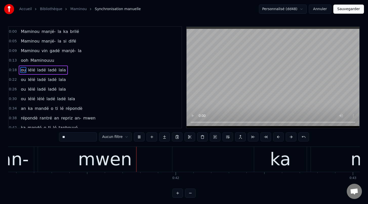
scroll to position [0, 7290]
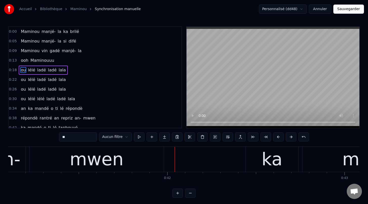
click at [109, 162] on div "mwen" at bounding box center [97, 159] width 54 height 27
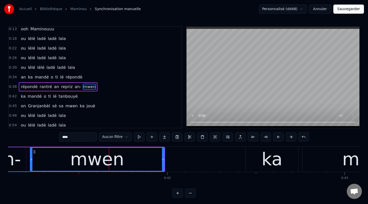
scroll to position [41, 0]
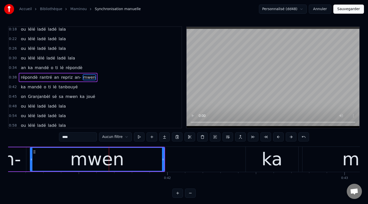
click at [61, 78] on span "repriz" at bounding box center [67, 77] width 13 height 6
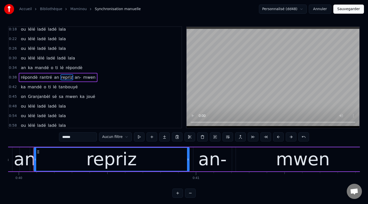
scroll to position [0, 7083]
click at [66, 138] on input "******" at bounding box center [78, 137] width 38 height 9
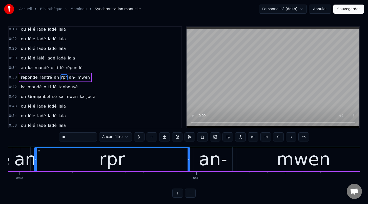
type input "*"
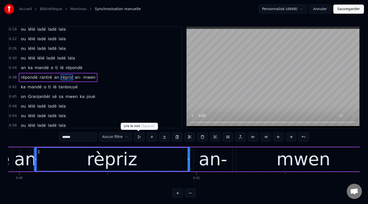
click at [139, 137] on button at bounding box center [139, 137] width 11 height 9
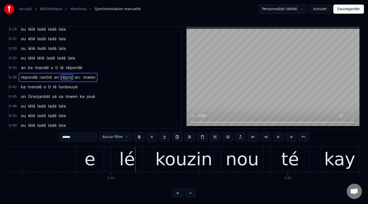
scroll to position [0, 23664]
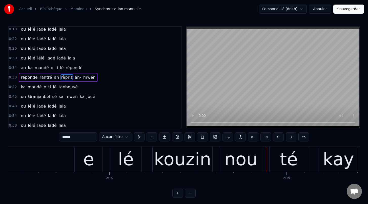
click at [93, 159] on div "e" at bounding box center [89, 159] width 28 height 25
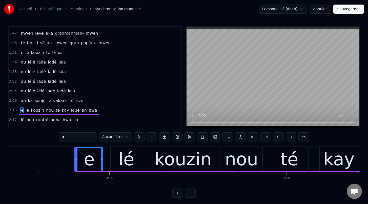
scroll to position [272, 0]
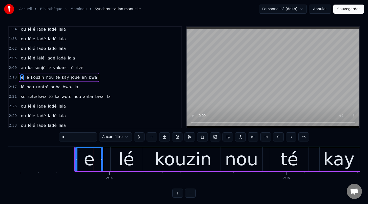
drag, startPoint x: 70, startPoint y: 138, endPoint x: 58, endPoint y: 138, distance: 12.4
click at [58, 138] on div "0:00 Maminou manjé- la ka brilé 0:05 Maminou manjé- la si difé 0:09 Maminou vin…" at bounding box center [184, 112] width 352 height 172
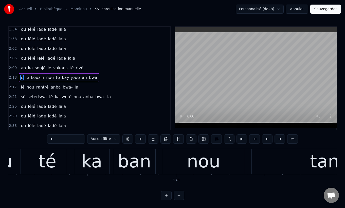
scroll to position [0, 40785]
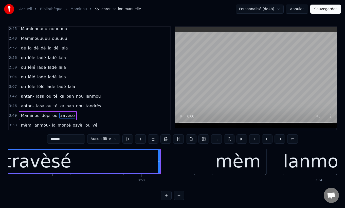
scroll to position [435, 0]
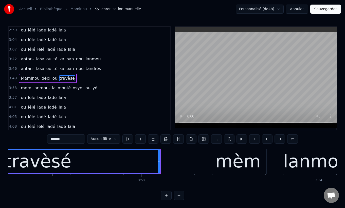
click at [27, 47] on span "lélé" at bounding box center [31, 49] width 8 height 6
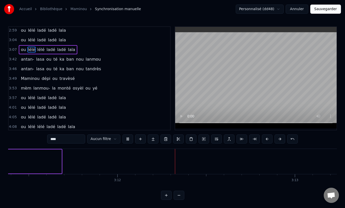
scroll to position [0, 33964]
click at [25, 58] on span "antan-" at bounding box center [27, 59] width 14 height 6
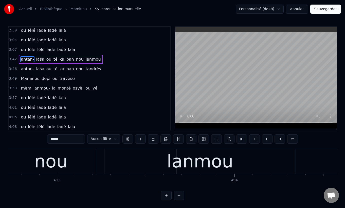
scroll to position [0, 45193]
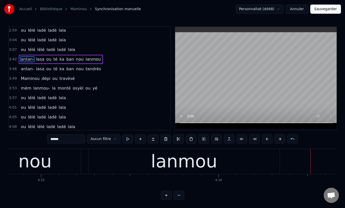
click at [196, 163] on div "lanmou" at bounding box center [184, 161] width 66 height 27
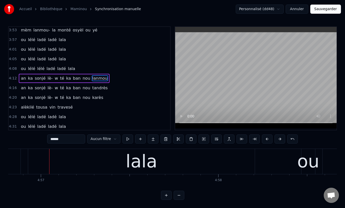
scroll to position [0, 52658]
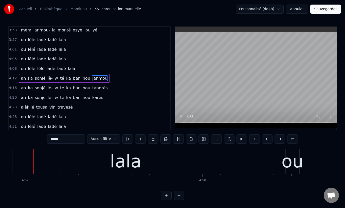
click at [93, 160] on div "lala" at bounding box center [125, 161] width 227 height 25
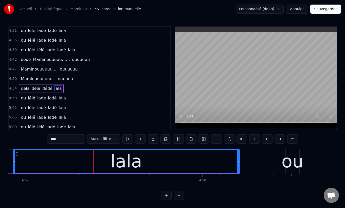
scroll to position [590, 0]
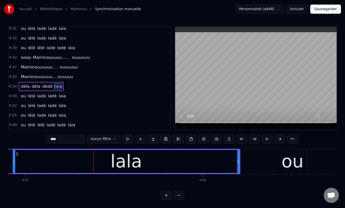
click at [57, 76] on span "Maminouuuuuu….ouuuuu" at bounding box center [46, 77] width 53 height 6
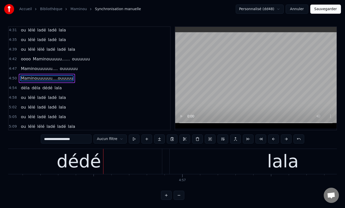
scroll to position [0, 52501]
click at [47, 88] on span "dédé" at bounding box center [47, 88] width 11 height 6
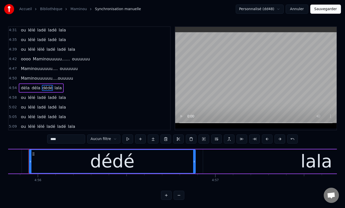
scroll to position [0, 52463]
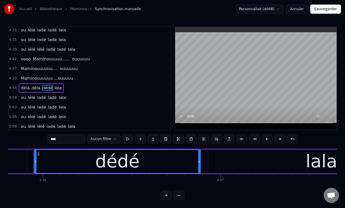
click at [69, 136] on input "****" at bounding box center [66, 138] width 38 height 9
click at [69, 138] on input "****" at bounding box center [66, 138] width 38 height 9
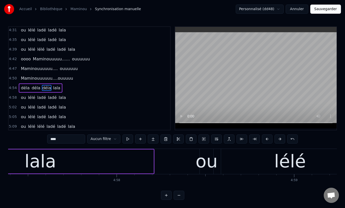
scroll to position [0, 52718]
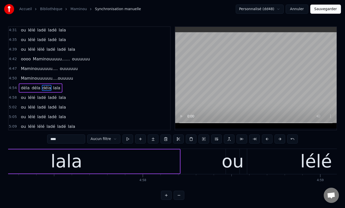
click at [39, 80] on span "Maminouuuuuu….ouuuuu" at bounding box center [46, 78] width 53 height 6
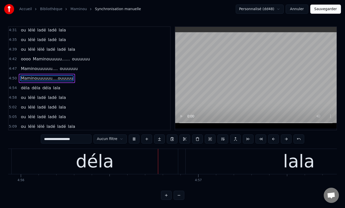
scroll to position [0, 52501]
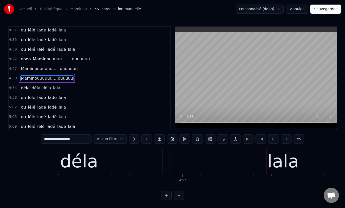
click at [259, 158] on div "lala" at bounding box center [283, 161] width 227 height 25
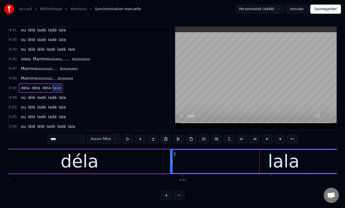
scroll to position [590, 0]
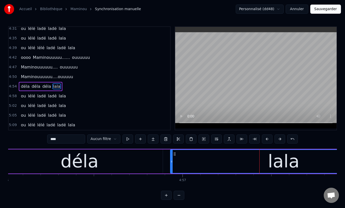
click at [52, 139] on input "****" at bounding box center [66, 138] width 38 height 9
click at [38, 79] on span "Maminouuuuuu….ouuuuu" at bounding box center [46, 77] width 53 height 6
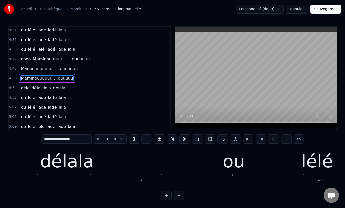
scroll to position [0, 52782]
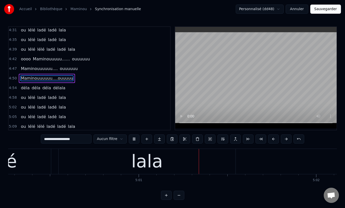
click at [53, 88] on span "délala" at bounding box center [58, 88] width 13 height 6
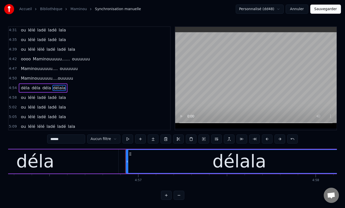
scroll to position [0, 52528]
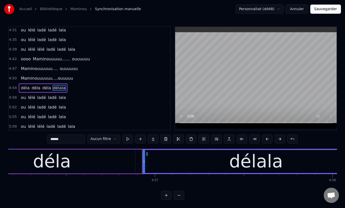
click at [108, 157] on div "déla" at bounding box center [52, 161] width 166 height 24
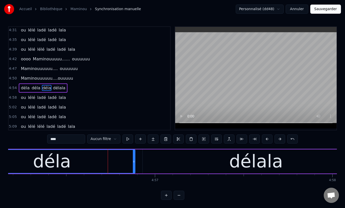
scroll to position [590, 0]
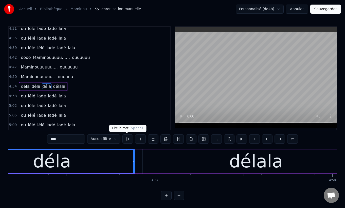
click at [127, 139] on button at bounding box center [127, 138] width 11 height 9
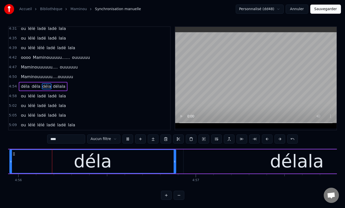
scroll to position [0, 52463]
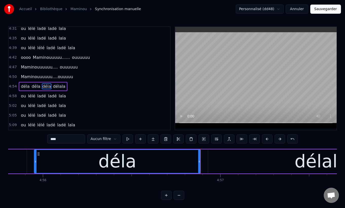
click at [65, 140] on input "****" at bounding box center [66, 138] width 38 height 9
click at [230, 163] on div "délala" at bounding box center [321, 161] width 227 height 24
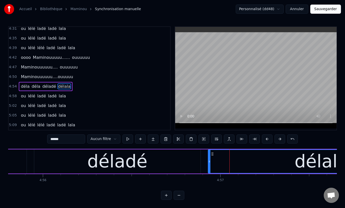
click at [54, 139] on input "******" at bounding box center [66, 138] width 38 height 9
click at [53, 139] on input "*****" at bounding box center [66, 138] width 38 height 9
click at [54, 79] on span "Maminouuuuuu….ouuuuu" at bounding box center [46, 77] width 53 height 6
type input "**********"
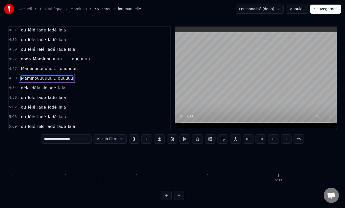
scroll to position [0, 59857]
click at [327, 9] on button "Sauvegarder" at bounding box center [325, 9] width 31 height 9
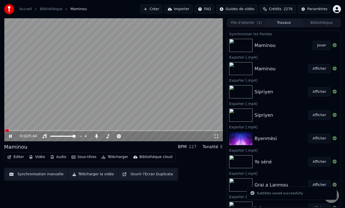
click at [98, 175] on button "Télécharger la vidéo" at bounding box center [93, 174] width 48 height 9
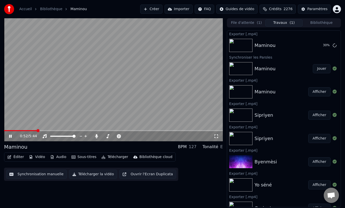
click at [37, 130] on span at bounding box center [20, 130] width 33 height 1
click at [35, 130] on span at bounding box center [19, 130] width 31 height 1
click at [35, 130] on span at bounding box center [36, 130] width 3 height 3
click at [34, 130] on span at bounding box center [19, 130] width 30 height 1
click at [40, 175] on button "Synchronisation manuelle" at bounding box center [36, 174] width 61 height 9
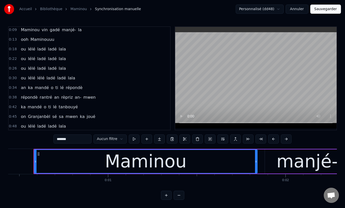
scroll to position [63, 0]
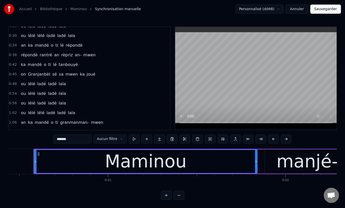
click at [68, 74] on span "mwen" at bounding box center [71, 74] width 13 height 6
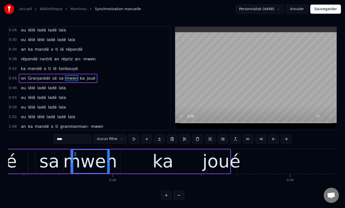
scroll to position [0, 8445]
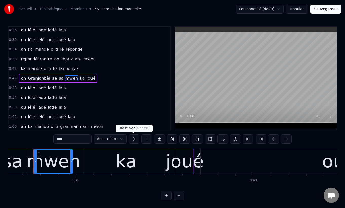
click at [133, 138] on button at bounding box center [134, 138] width 11 height 9
click at [79, 79] on span "ka" at bounding box center [82, 78] width 6 height 6
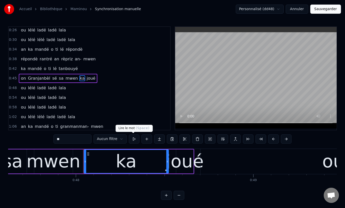
click at [131, 139] on button at bounding box center [134, 138] width 11 height 9
click at [175, 167] on div "joué" at bounding box center [185, 161] width 38 height 27
type input "****"
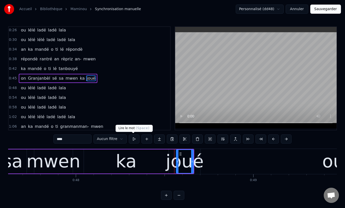
click at [132, 140] on button at bounding box center [134, 138] width 11 height 9
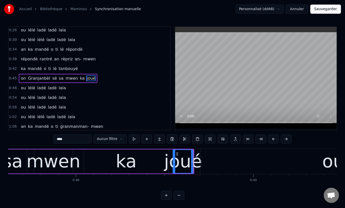
drag, startPoint x: 176, startPoint y: 161, endPoint x: 173, endPoint y: 161, distance: 3.5
click at [173, 161] on icon at bounding box center [174, 161] width 2 height 4
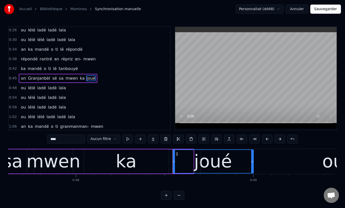
drag, startPoint x: 192, startPoint y: 161, endPoint x: 252, endPoint y: 158, distance: 59.9
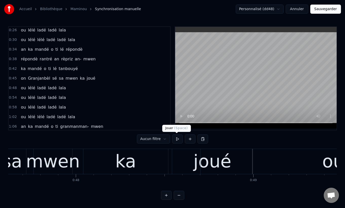
click at [176, 139] on button at bounding box center [177, 138] width 11 height 9
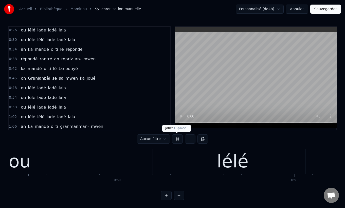
click at [176, 139] on button at bounding box center [177, 138] width 11 height 9
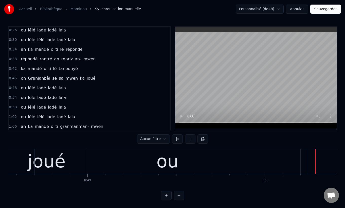
scroll to position [0, 8611]
click at [107, 158] on div "ou" at bounding box center [168, 161] width 266 height 25
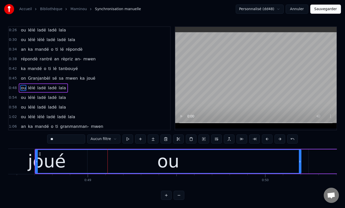
scroll to position [69, 0]
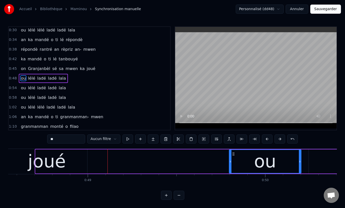
drag, startPoint x: 36, startPoint y: 162, endPoint x: 236, endPoint y: 163, distance: 199.1
click at [231, 163] on div at bounding box center [230, 161] width 2 height 23
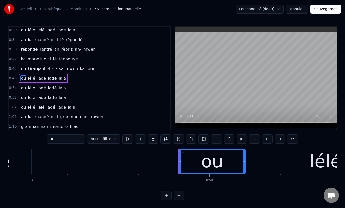
scroll to position [0, 8707]
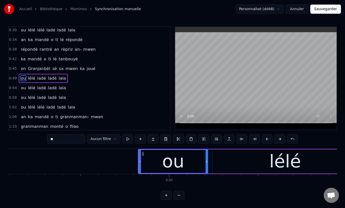
drag, startPoint x: 203, startPoint y: 161, endPoint x: 205, endPoint y: 158, distance: 4.3
click at [205, 158] on div at bounding box center [206, 161] width 2 height 23
click at [238, 164] on div "lélé" at bounding box center [285, 161] width 145 height 24
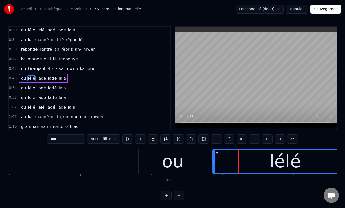
click at [182, 162] on div "ou" at bounding box center [173, 161] width 68 height 24
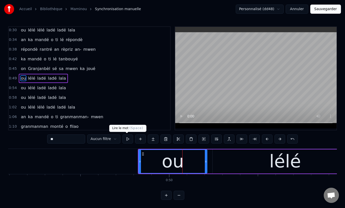
click at [128, 140] on button at bounding box center [127, 138] width 11 height 9
click at [225, 161] on div "lélé" at bounding box center [285, 161] width 145 height 24
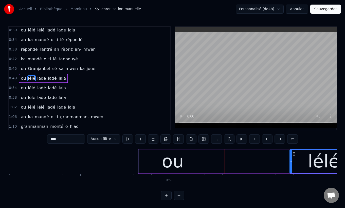
drag, startPoint x: 213, startPoint y: 162, endPoint x: 290, endPoint y: 163, distance: 77.0
click at [290, 163] on div at bounding box center [291, 161] width 2 height 23
click at [197, 160] on div "ou" at bounding box center [173, 161] width 68 height 24
type input "**"
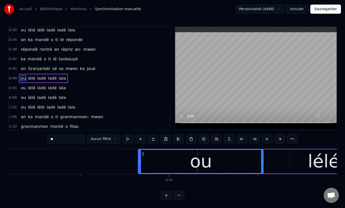
drag, startPoint x: 206, startPoint y: 161, endPoint x: 265, endPoint y: 159, distance: 58.0
click at [264, 159] on div "ou" at bounding box center [200, 161] width 125 height 24
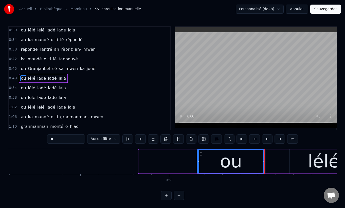
drag, startPoint x: 139, startPoint y: 161, endPoint x: 198, endPoint y: 161, distance: 58.3
click at [198, 161] on icon at bounding box center [198, 161] width 2 height 4
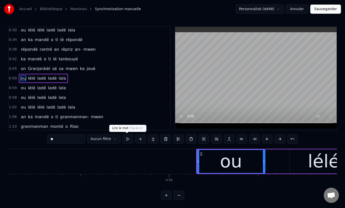
click at [126, 136] on button at bounding box center [127, 138] width 11 height 9
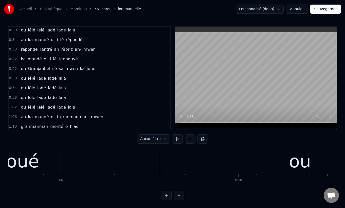
scroll to position [0, 8613]
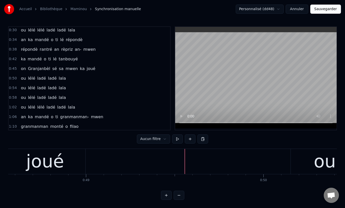
click at [52, 161] on div "joué" at bounding box center [45, 161] width 38 height 27
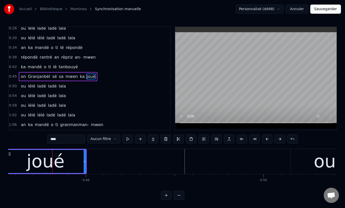
scroll to position [59, 0]
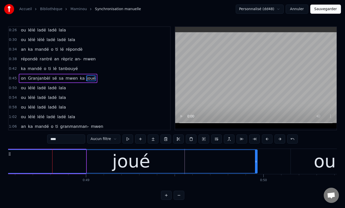
drag, startPoint x: 85, startPoint y: 161, endPoint x: 256, endPoint y: 162, distance: 171.3
click at [256, 162] on icon at bounding box center [256, 161] width 2 height 4
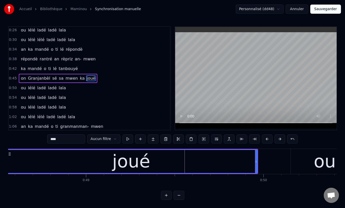
click at [127, 138] on button at bounding box center [127, 138] width 11 height 9
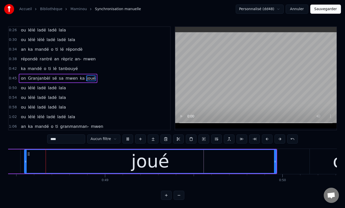
scroll to position [0, 8584]
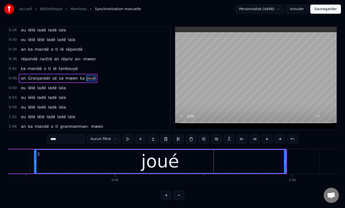
type input "**"
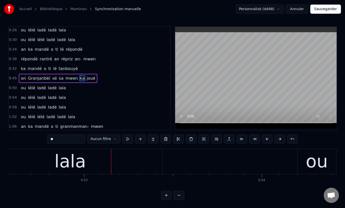
scroll to position [0, 9335]
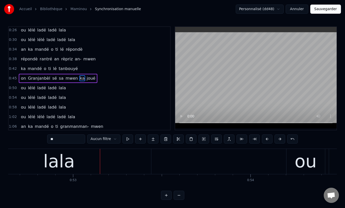
click at [320, 11] on button "Sauvegarder" at bounding box center [325, 9] width 31 height 9
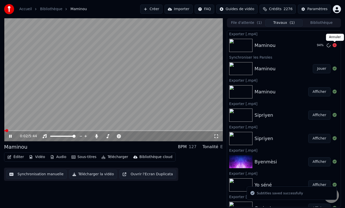
click at [334, 45] on icon at bounding box center [334, 45] width 4 height 4
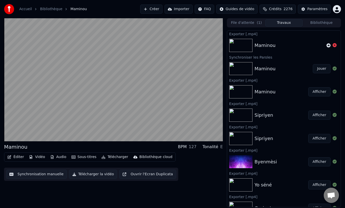
click at [103, 172] on button "Télécharger la vidéo" at bounding box center [93, 174] width 48 height 9
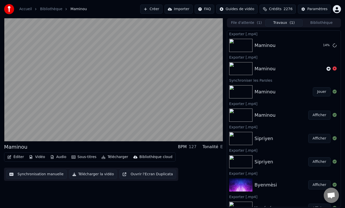
click at [103, 172] on button "Télécharger la vidéo" at bounding box center [93, 174] width 48 height 9
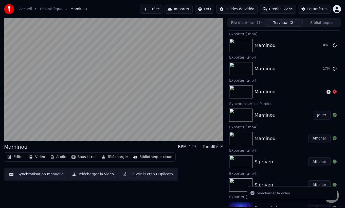
click at [32, 175] on button "Synchronisation manuelle" at bounding box center [36, 174] width 61 height 9
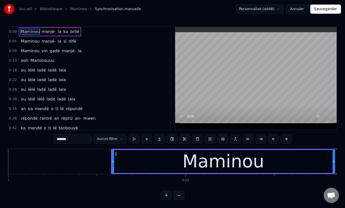
click at [295, 10] on button "Annuler" at bounding box center [297, 9] width 22 height 9
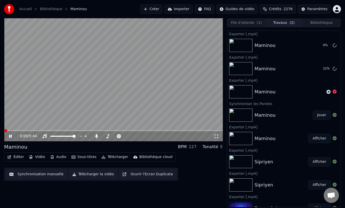
click at [20, 156] on button "Éditer" at bounding box center [15, 156] width 21 height 7
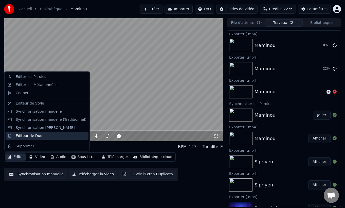
click at [33, 136] on div "Éditeur de Duo" at bounding box center [29, 135] width 27 height 5
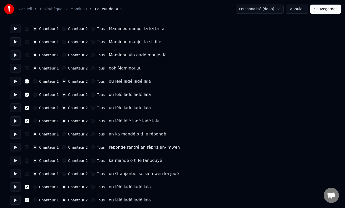
scroll to position [40, 0]
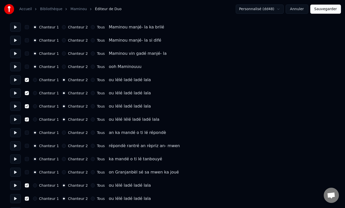
click at [26, 185] on button "button" at bounding box center [27, 185] width 4 height 4
click at [27, 173] on button "button" at bounding box center [27, 172] width 4 height 4
click at [27, 172] on button "button" at bounding box center [27, 172] width 4 height 4
click at [26, 185] on button "button" at bounding box center [27, 185] width 4 height 4
click at [326, 11] on button "Sauvegarder" at bounding box center [325, 9] width 31 height 9
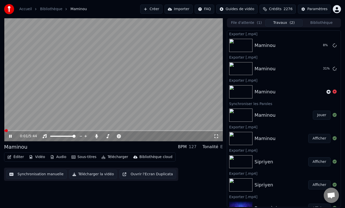
click at [33, 176] on button "Synchronisation manuelle" at bounding box center [36, 174] width 61 height 9
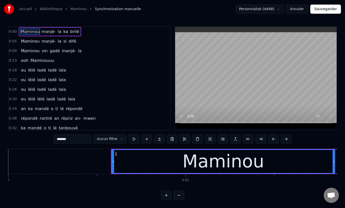
click at [24, 154] on span "ou" at bounding box center [23, 157] width 6 height 6
click at [22, 154] on span "ou" at bounding box center [23, 157] width 6 height 6
click at [85, 152] on div "0:54 ou lélé ladé ladé lala" at bounding box center [89, 157] width 161 height 10
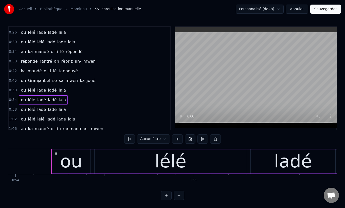
scroll to position [0, 9588]
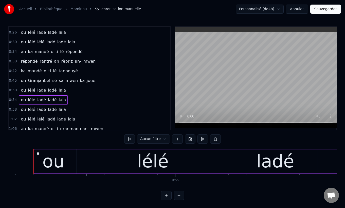
click at [86, 80] on span "joué" at bounding box center [91, 81] width 10 height 6
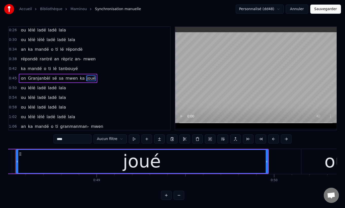
scroll to position [0, 8605]
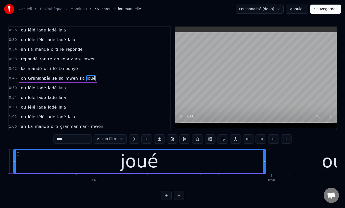
click at [175, 160] on div "joué" at bounding box center [139, 161] width 251 height 23
click at [309, 166] on div "ou" at bounding box center [333, 161] width 68 height 25
type input "**"
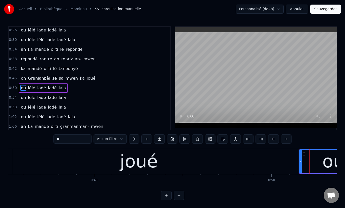
scroll to position [69, 0]
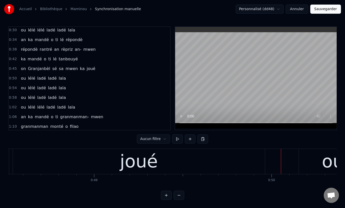
click at [239, 163] on div "joué" at bounding box center [139, 161] width 252 height 25
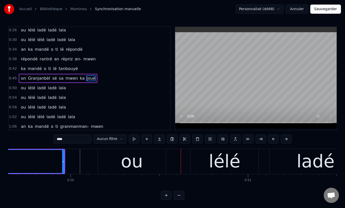
scroll to position [0, 8793]
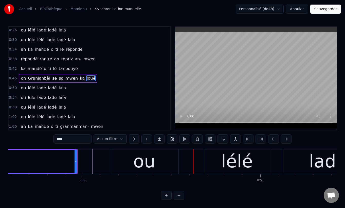
click at [115, 158] on div "ou" at bounding box center [144, 161] width 68 height 25
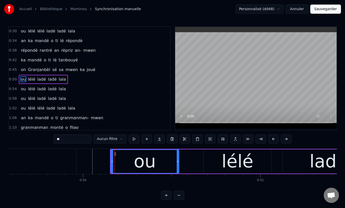
scroll to position [69, 0]
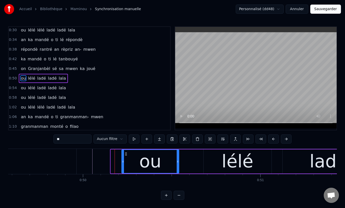
drag, startPoint x: 111, startPoint y: 160, endPoint x: 122, endPoint y: 159, distance: 11.0
click at [122, 162] on icon at bounding box center [123, 161] width 2 height 4
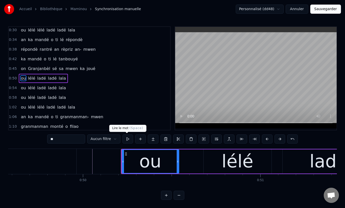
click at [127, 139] on button at bounding box center [127, 138] width 11 height 9
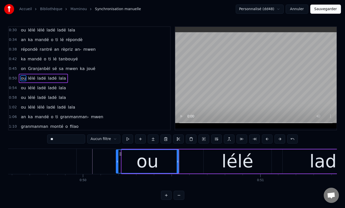
drag, startPoint x: 122, startPoint y: 162, endPoint x: 122, endPoint y: 147, distance: 14.5
click at [116, 160] on icon at bounding box center [117, 161] width 2 height 4
click at [126, 141] on button at bounding box center [127, 138] width 11 height 9
type input "****"
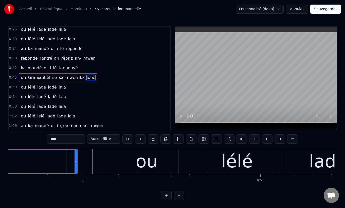
scroll to position [59, 0]
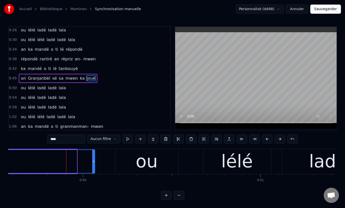
drag, startPoint x: 76, startPoint y: 161, endPoint x: 93, endPoint y: 161, distance: 18.0
click at [93, 161] on icon at bounding box center [93, 161] width 2 height 4
click at [329, 8] on button "Sauvegarder" at bounding box center [325, 9] width 31 height 9
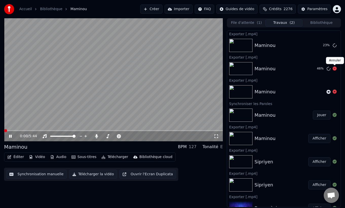
click at [335, 69] on icon at bounding box center [334, 68] width 4 height 4
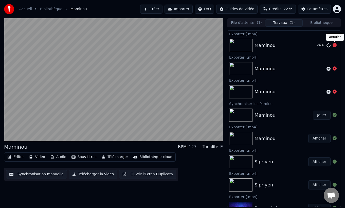
click at [334, 46] on icon at bounding box center [334, 45] width 4 height 4
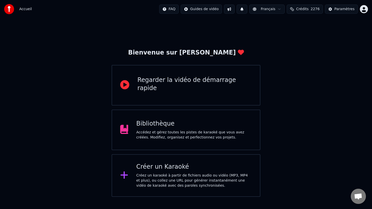
click at [182, 130] on div "Accédez et gérez toutes les pistes de karaoké que vous avez créées. Modifiez, o…" at bounding box center [195, 135] width 116 height 10
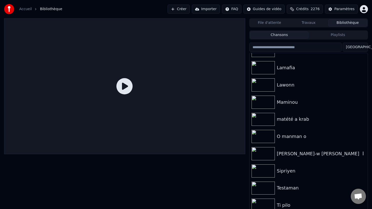
scroll to position [185, 0]
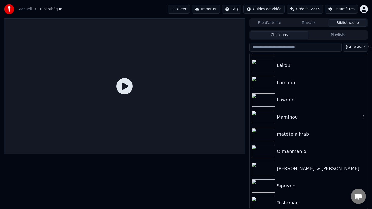
click at [296, 115] on div "Maminou" at bounding box center [319, 117] width 84 height 7
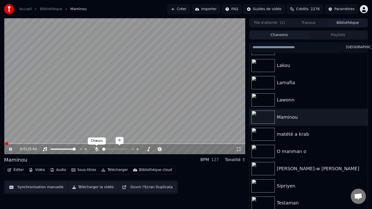
click at [98, 147] on icon at bounding box center [96, 149] width 5 height 4
click at [104, 147] on div at bounding box center [119, 148] width 41 height 5
click at [216, 178] on div "Éditer Vidéo Audio Sous-titres Télécharger Bibliothèque cloud Synchronisation m…" at bounding box center [124, 179] width 241 height 28
click at [81, 187] on button "Télécharger la vidéo" at bounding box center [93, 186] width 48 height 9
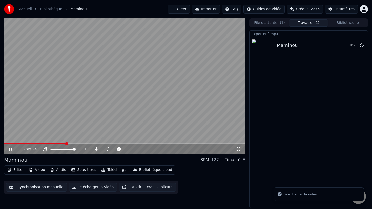
click at [16, 170] on button "Éditer" at bounding box center [15, 169] width 21 height 7
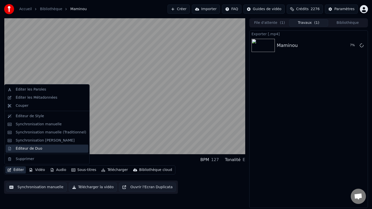
click at [32, 150] on div "Éditeur de Duo" at bounding box center [29, 148] width 27 height 5
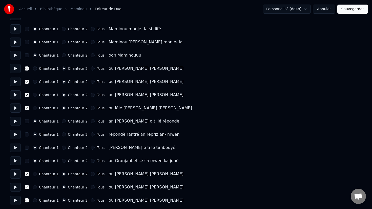
scroll to position [54, 0]
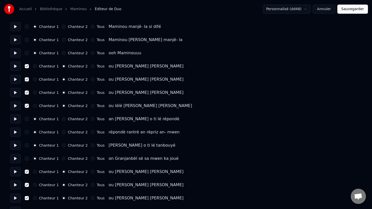
click at [14, 159] on button at bounding box center [15, 158] width 11 height 9
click at [14, 174] on button at bounding box center [15, 171] width 11 height 9
click at [15, 172] on button at bounding box center [15, 171] width 11 height 9
click at [351, 9] on button "Sauvegarder" at bounding box center [353, 9] width 31 height 9
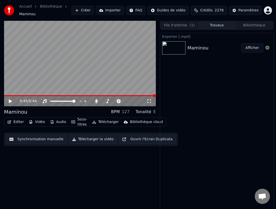
click at [88, 11] on button "Créer" at bounding box center [83, 10] width 22 height 9
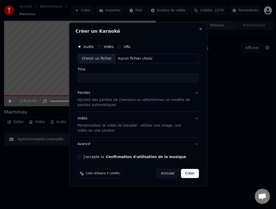
click at [90, 59] on div "Choisir un fichier" at bounding box center [97, 58] width 38 height 9
click at [83, 78] on input "*****" at bounding box center [139, 77] width 122 height 9
type input "*****"
click at [119, 100] on p "Ajoutez des paroles de chansons ou sélectionnez un modèle de paroles automatiqu…" at bounding box center [135, 102] width 114 height 10
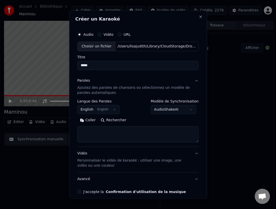
click at [94, 131] on textarea at bounding box center [139, 134] width 122 height 16
paste textarea "**********"
type textarea "**********"
click at [108, 161] on p "Personnaliser le vidéo de karaoké : utiliser une image, une vidéo ou une couleur" at bounding box center [135, 163] width 114 height 10
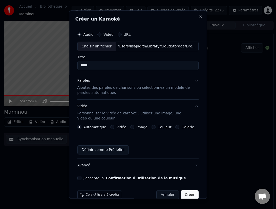
click at [130, 128] on button "Image" at bounding box center [132, 127] width 4 height 4
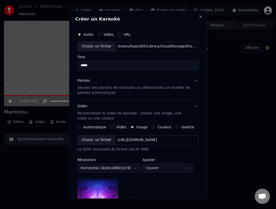
click at [92, 140] on div "Choisir un fichier" at bounding box center [97, 139] width 38 height 9
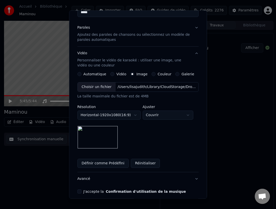
scroll to position [57, 0]
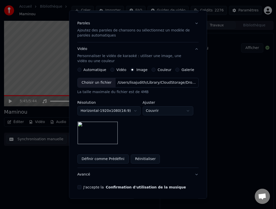
click at [80, 187] on button "J'accepte la Confirmation d'utilisation de la musique" at bounding box center [80, 187] width 4 height 4
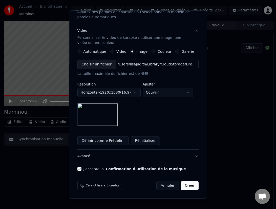
click at [190, 185] on button "Créer" at bounding box center [190, 185] width 18 height 9
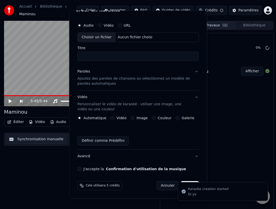
scroll to position [0, 0]
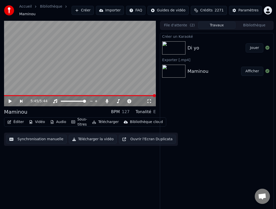
click at [178, 46] on img at bounding box center [173, 47] width 23 height 13
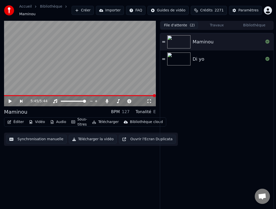
click at [184, 25] on button "File d'attente ( 2 )" at bounding box center [179, 25] width 37 height 7
click at [181, 59] on img at bounding box center [178, 58] width 23 height 13
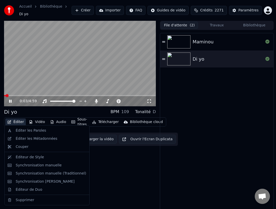
click at [17, 119] on button "Éditer" at bounding box center [15, 121] width 21 height 7
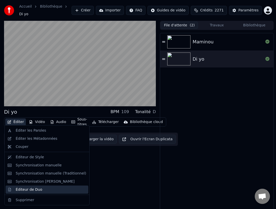
click at [33, 188] on div "Éditeur de Duo" at bounding box center [29, 189] width 27 height 5
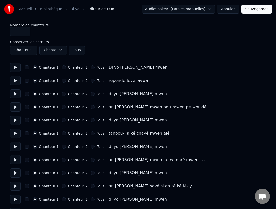
click at [28, 93] on button "button" at bounding box center [27, 94] width 4 height 4
click at [65, 93] on div "Chanteur 2" at bounding box center [75, 94] width 26 height 4
click at [62, 95] on button "Chanteur 2" at bounding box center [64, 94] width 4 height 4
click at [62, 121] on button "Chanteur 2" at bounding box center [64, 120] width 4 height 4
click at [27, 120] on button "button" at bounding box center [27, 120] width 4 height 4
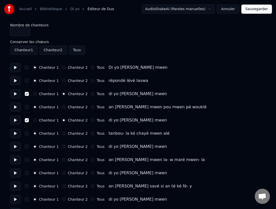
click at [28, 147] on button "button" at bounding box center [27, 146] width 4 height 4
click at [63, 146] on button "Chanteur 2" at bounding box center [64, 146] width 4 height 4
click at [62, 174] on button "Chanteur 2" at bounding box center [64, 173] width 4 height 4
click at [27, 173] on button "button" at bounding box center [27, 173] width 4 height 4
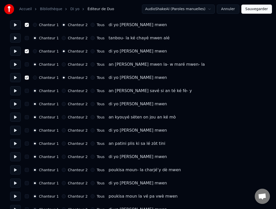
scroll to position [99, 0]
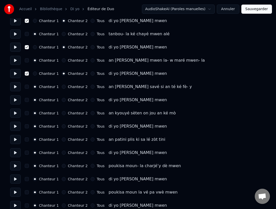
click at [27, 99] on button "button" at bounding box center [27, 100] width 4 height 4
click at [63, 100] on button "Chanteur 2" at bounding box center [64, 100] width 4 height 4
click at [62, 126] on button "Chanteur 2" at bounding box center [64, 126] width 4 height 4
click at [26, 125] on button "button" at bounding box center [27, 126] width 4 height 4
click at [28, 152] on button "button" at bounding box center [27, 152] width 4 height 4
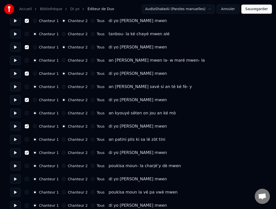
click at [62, 153] on button "Chanteur 2" at bounding box center [64, 152] width 4 height 4
click at [28, 178] on button "button" at bounding box center [27, 179] width 4 height 4
click at [63, 179] on button "Chanteur 2" at bounding box center [64, 179] width 4 height 4
click at [64, 205] on button "Chanteur 2" at bounding box center [64, 205] width 4 height 4
click at [27, 206] on button "button" at bounding box center [27, 205] width 4 height 4
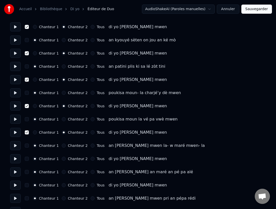
scroll to position [178, 0]
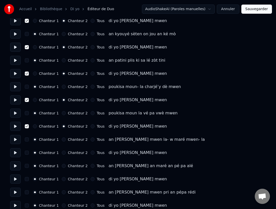
click at [27, 153] on button "button" at bounding box center [27, 152] width 4 height 4
click at [62, 153] on button "Chanteur 2" at bounding box center [64, 152] width 4 height 4
click at [62, 179] on button "Chanteur 2" at bounding box center [64, 179] width 4 height 4
click at [28, 178] on button "button" at bounding box center [27, 179] width 4 height 4
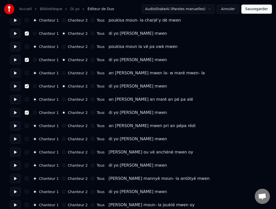
scroll to position [247, 0]
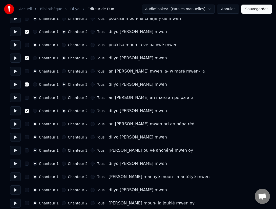
click at [27, 138] on button "button" at bounding box center [27, 137] width 4 height 4
click at [62, 138] on button "Chanteur 2" at bounding box center [64, 137] width 4 height 4
click at [62, 164] on button "Chanteur 2" at bounding box center [64, 163] width 4 height 4
click at [26, 163] on button "button" at bounding box center [27, 163] width 4 height 4
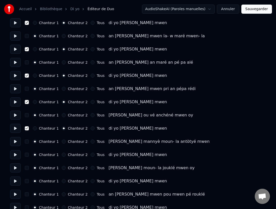
scroll to position [294, 0]
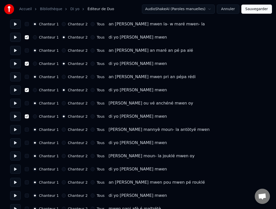
click at [27, 144] on button "button" at bounding box center [27, 143] width 4 height 4
click at [62, 144] on button "Chanteur 2" at bounding box center [64, 143] width 4 height 4
click at [62, 170] on button "Chanteur 2" at bounding box center [64, 169] width 4 height 4
click at [27, 169] on button "button" at bounding box center [27, 169] width 4 height 4
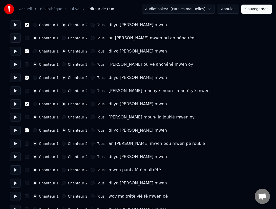
scroll to position [351, 0]
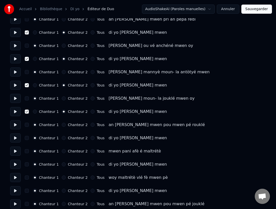
click at [63, 138] on button "Chanteur 2" at bounding box center [64, 138] width 4 height 4
click at [27, 138] on button "button" at bounding box center [27, 138] width 4 height 4
click at [27, 164] on button "button" at bounding box center [27, 164] width 4 height 4
click at [63, 165] on button "Chanteur 2" at bounding box center [64, 164] width 4 height 4
click at [62, 191] on button "Chanteur 2" at bounding box center [64, 191] width 4 height 4
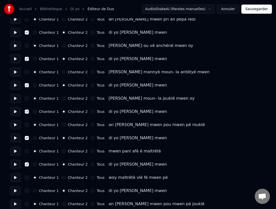
click at [27, 191] on button "button" at bounding box center [27, 191] width 4 height 4
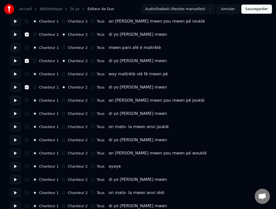
scroll to position [460, 0]
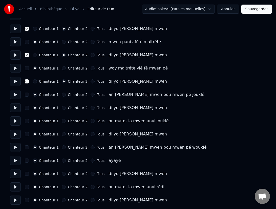
click at [27, 108] on button "button" at bounding box center [27, 108] width 4 height 4
click at [62, 109] on button "Chanteur 2" at bounding box center [64, 108] width 4 height 4
click at [63, 134] on button "Chanteur 2" at bounding box center [64, 134] width 4 height 4
click at [26, 134] on button "button" at bounding box center [27, 134] width 4 height 4
click at [63, 160] on button "Chanteur 2" at bounding box center [64, 160] width 4 height 4
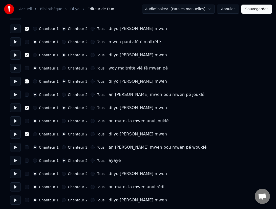
click at [27, 161] on button "button" at bounding box center [27, 160] width 4 height 4
click at [63, 186] on button "Chanteur 2" at bounding box center [64, 187] width 4 height 4
click at [27, 186] on button "button" at bounding box center [27, 187] width 4 height 4
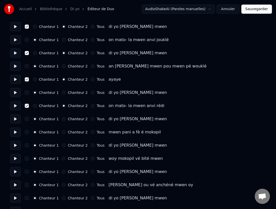
scroll to position [562, 0]
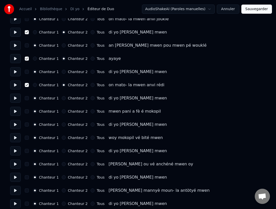
click at [62, 111] on button "Chanteur 2" at bounding box center [64, 111] width 4 height 4
click at [27, 112] on button "button" at bounding box center [27, 111] width 4 height 4
click at [63, 137] on button "Chanteur 2" at bounding box center [64, 138] width 4 height 4
click at [62, 125] on button "Chanteur 2" at bounding box center [64, 124] width 4 height 4
click at [26, 123] on button "button" at bounding box center [27, 124] width 4 height 4
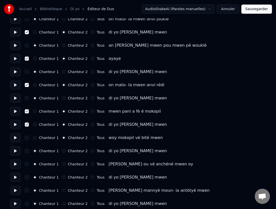
click at [63, 137] on circle "button" at bounding box center [64, 138] width 2 height 2
click at [62, 98] on button "Chanteur 2" at bounding box center [64, 98] width 4 height 4
click at [27, 98] on button "button" at bounding box center [27, 98] width 4 height 4
click at [26, 111] on button "button" at bounding box center [27, 111] width 4 height 4
click at [36, 112] on button "Chanteur 1" at bounding box center [35, 111] width 4 height 4
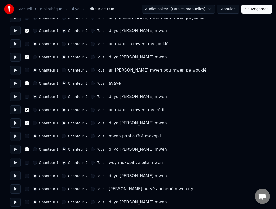
scroll to position [534, 0]
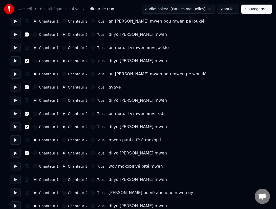
click at [27, 88] on button "button" at bounding box center [27, 87] width 4 height 4
click at [34, 87] on button "Chanteur 1" at bounding box center [35, 87] width 4 height 4
click at [28, 100] on button "button" at bounding box center [27, 100] width 4 height 4
click at [62, 100] on button "Chanteur 2" at bounding box center [64, 100] width 4 height 4
click at [63, 114] on circle "button" at bounding box center [64, 114] width 2 height 2
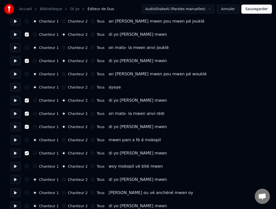
click at [36, 112] on button "Chanteur 1" at bounding box center [35, 113] width 4 height 4
click at [28, 114] on button "button" at bounding box center [27, 113] width 4 height 4
click at [63, 166] on circle "button" at bounding box center [64, 166] width 2 height 2
click at [34, 166] on button "Chanteur 1" at bounding box center [35, 166] width 4 height 4
click at [259, 9] on button "Sauvegarder" at bounding box center [257, 9] width 31 height 9
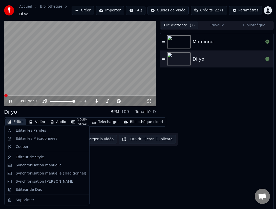
click at [18, 121] on button "Éditer" at bounding box center [15, 121] width 21 height 7
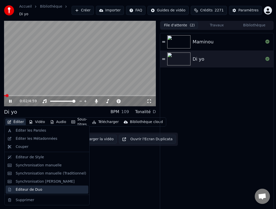
click at [31, 189] on div "Éditeur de Duo" at bounding box center [29, 189] width 27 height 5
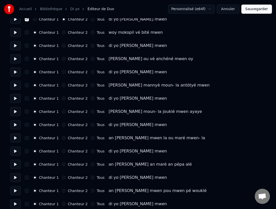
scroll to position [668, 0]
click at [63, 45] on button "Chanteur 2" at bounding box center [64, 45] width 4 height 4
click at [27, 45] on button "button" at bounding box center [27, 45] width 4 height 4
click at [62, 71] on button "Chanteur 2" at bounding box center [64, 72] width 4 height 4
click at [27, 71] on button "button" at bounding box center [27, 72] width 4 height 4
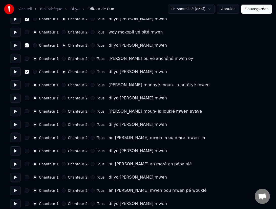
click at [63, 97] on button "Chanteur 2" at bounding box center [64, 98] width 4 height 4
click at [28, 98] on button "button" at bounding box center [27, 98] width 4 height 4
click at [63, 124] on button "Chanteur 2" at bounding box center [64, 124] width 4 height 4
click at [27, 123] on button "button" at bounding box center [27, 124] width 4 height 4
click at [62, 150] on button "Chanteur 2" at bounding box center [64, 151] width 4 height 4
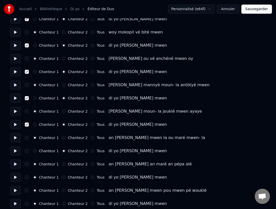
click at [27, 150] on button "button" at bounding box center [27, 151] width 4 height 4
click at [63, 178] on button "Chanteur 2" at bounding box center [64, 177] width 4 height 4
click at [27, 177] on button "button" at bounding box center [27, 177] width 4 height 4
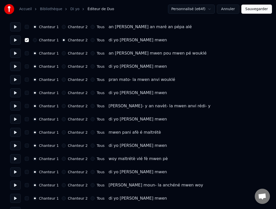
scroll to position [808, 0]
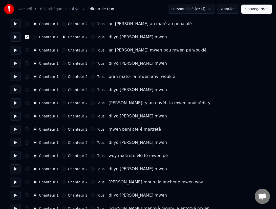
click at [62, 65] on button "Chanteur 2" at bounding box center [64, 63] width 4 height 4
click at [27, 64] on button "button" at bounding box center [27, 63] width 4 height 4
click at [62, 90] on button "Chanteur 2" at bounding box center [64, 90] width 4 height 4
click at [27, 89] on button "button" at bounding box center [27, 90] width 4 height 4
click at [63, 115] on button "Chanteur 2" at bounding box center [64, 116] width 4 height 4
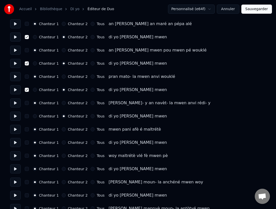
click at [26, 115] on button "button" at bounding box center [27, 116] width 4 height 4
click at [62, 141] on button "Chanteur 2" at bounding box center [64, 142] width 4 height 4
click at [28, 141] on button "button" at bounding box center [27, 142] width 4 height 4
click at [62, 167] on button "Chanteur 2" at bounding box center [64, 169] width 4 height 4
click at [27, 169] on button "button" at bounding box center [27, 169] width 4 height 4
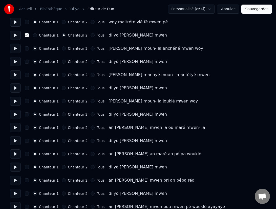
scroll to position [943, 0]
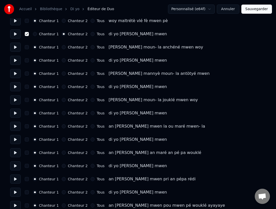
click at [62, 60] on button "Chanteur 2" at bounding box center [64, 60] width 4 height 4
click at [27, 60] on button "button" at bounding box center [27, 60] width 4 height 4
click at [62, 86] on button "Chanteur 2" at bounding box center [64, 87] width 4 height 4
click at [27, 87] on button "button" at bounding box center [27, 87] width 4 height 4
click at [62, 112] on button "Chanteur 2" at bounding box center [64, 113] width 4 height 4
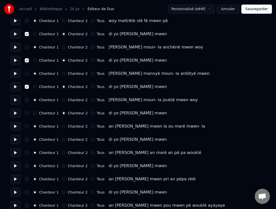
click at [27, 112] on button "button" at bounding box center [27, 113] width 4 height 4
click at [64, 138] on div "Chanteur 2" at bounding box center [75, 139] width 26 height 4
click at [62, 139] on button "Chanteur 2" at bounding box center [64, 139] width 4 height 4
click at [27, 138] on button "button" at bounding box center [27, 139] width 4 height 4
click at [63, 164] on button "Chanteur 2" at bounding box center [64, 166] width 4 height 4
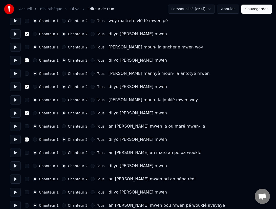
click at [27, 164] on button "button" at bounding box center [27, 166] width 4 height 4
click at [62, 191] on button "Chanteur 2" at bounding box center [64, 192] width 4 height 4
click at [28, 191] on button "button" at bounding box center [27, 192] width 4 height 4
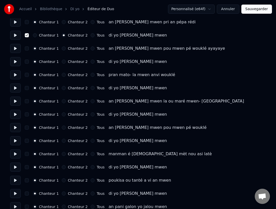
scroll to position [1101, 0]
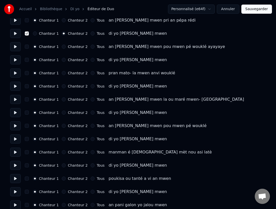
click at [62, 60] on button "Chanteur 2" at bounding box center [64, 60] width 4 height 4
click at [27, 59] on button "button" at bounding box center [27, 60] width 4 height 4
click at [62, 85] on button "Chanteur 2" at bounding box center [64, 86] width 4 height 4
click at [28, 86] on button "button" at bounding box center [27, 86] width 4 height 4
click at [62, 112] on button "Chanteur 2" at bounding box center [64, 112] width 4 height 4
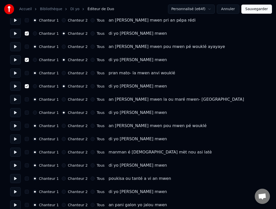
click at [28, 112] on button "button" at bounding box center [27, 112] width 4 height 4
click at [63, 139] on button "Chanteur 2" at bounding box center [64, 139] width 4 height 4
click at [27, 138] on button "button" at bounding box center [27, 139] width 4 height 4
click at [63, 164] on button "Chanteur 2" at bounding box center [64, 165] width 4 height 4
click at [27, 164] on button "button" at bounding box center [27, 165] width 4 height 4
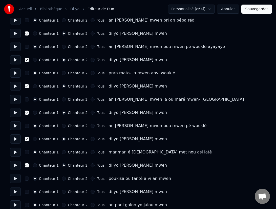
click at [62, 191] on button "Chanteur 2" at bounding box center [64, 192] width 4 height 4
click at [28, 190] on button "button" at bounding box center [27, 192] width 4 height 4
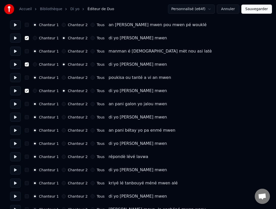
scroll to position [1218, 0]
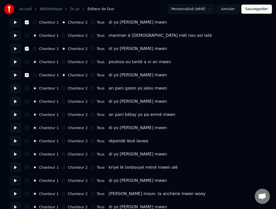
click at [62, 102] on button "Chanteur 2" at bounding box center [64, 101] width 4 height 4
click at [26, 102] on button "button" at bounding box center [27, 101] width 4 height 4
click at [63, 129] on button "Chanteur 2" at bounding box center [64, 128] width 4 height 4
click at [28, 128] on button "button" at bounding box center [27, 128] width 4 height 4
click at [62, 153] on button "Chanteur 2" at bounding box center [64, 154] width 4 height 4
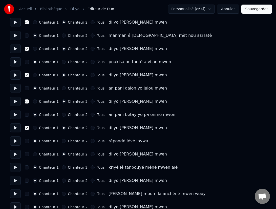
click at [26, 153] on button "button" at bounding box center [27, 154] width 4 height 4
click at [62, 181] on button "Chanteur 2" at bounding box center [64, 180] width 4 height 4
click at [27, 179] on button "button" at bounding box center [27, 180] width 4 height 4
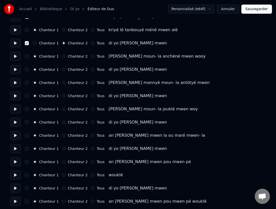
scroll to position [1357, 0]
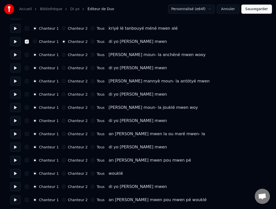
click at [62, 68] on button "Chanteur 2" at bounding box center [64, 68] width 4 height 4
click at [26, 68] on button "button" at bounding box center [27, 68] width 4 height 4
click at [62, 94] on button "Chanteur 2" at bounding box center [64, 94] width 4 height 4
click at [27, 93] on button "button" at bounding box center [27, 94] width 4 height 4
click at [63, 119] on button "Chanteur 2" at bounding box center [64, 121] width 4 height 4
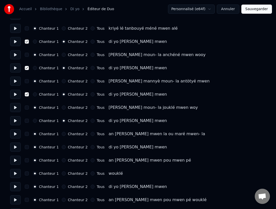
click at [29, 119] on div "Chanteur 1 Chanteur 2 Tous di yo démaré mwen" at bounding box center [138, 120] width 256 height 9
click at [27, 120] on button "button" at bounding box center [27, 121] width 4 height 4
click at [63, 146] on button "Chanteur 2" at bounding box center [64, 147] width 4 height 4
click at [26, 147] on button "button" at bounding box center [27, 147] width 4 height 4
click at [63, 173] on button "Chanteur 2" at bounding box center [64, 173] width 4 height 4
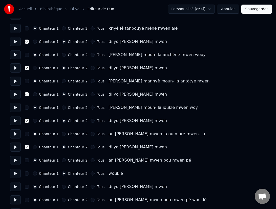
click at [27, 172] on button "button" at bounding box center [27, 173] width 4 height 4
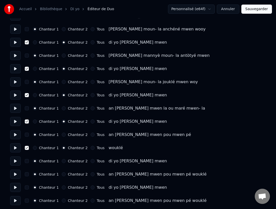
scroll to position [1384, 0]
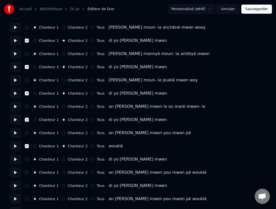
click at [34, 146] on button "Chanteur 1" at bounding box center [35, 146] width 4 height 4
click at [27, 146] on button "button" at bounding box center [27, 146] width 4 height 4
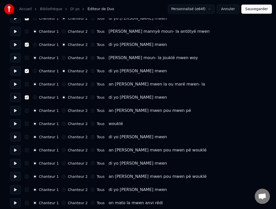
scroll to position [1407, 0]
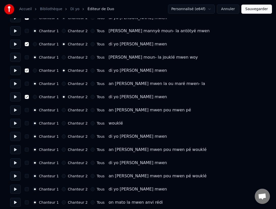
click at [63, 137] on button "Chanteur 2" at bounding box center [64, 136] width 4 height 4
click at [27, 137] on button "button" at bounding box center [27, 136] width 4 height 4
click at [63, 163] on button "Chanteur 2" at bounding box center [64, 163] width 4 height 4
click at [27, 161] on button "button" at bounding box center [27, 163] width 4 height 4
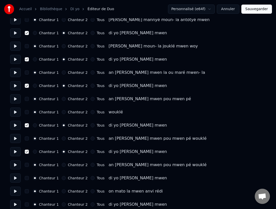
scroll to position [1423, 0]
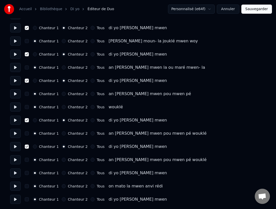
click at [62, 174] on button "Chanteur 2" at bounding box center [64, 173] width 4 height 4
click at [26, 173] on button "button" at bounding box center [27, 173] width 4 height 4
click at [62, 198] on button "Chanteur 2" at bounding box center [64, 199] width 4 height 4
click at [27, 200] on button "button" at bounding box center [27, 199] width 4 height 4
click at [257, 10] on button "Sauvegarder" at bounding box center [257, 9] width 31 height 9
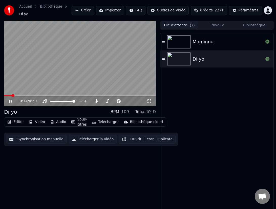
click at [86, 137] on button "Télécharger la vidéo" at bounding box center [93, 139] width 48 height 9
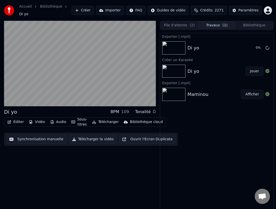
click at [26, 138] on button "Synchronisation manuelle" at bounding box center [36, 139] width 61 height 9
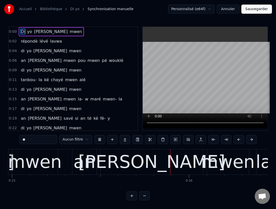
click at [169, 163] on div "démaré" at bounding box center [152, 161] width 102 height 25
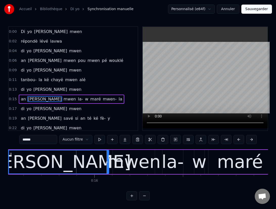
scroll to position [0, 2756]
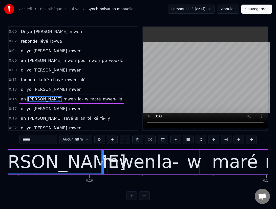
click at [78, 99] on span "la-" at bounding box center [81, 99] width 6 height 6
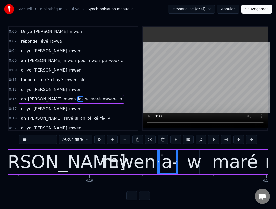
scroll to position [21, 0]
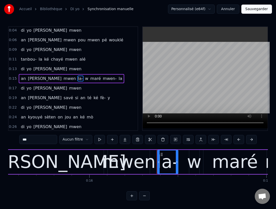
click at [194, 165] on div "w" at bounding box center [194, 161] width 14 height 27
type input "*"
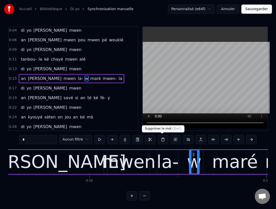
click at [161, 140] on button at bounding box center [163, 139] width 11 height 9
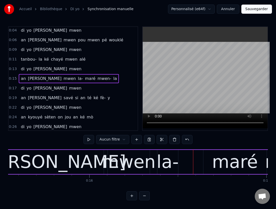
click at [173, 165] on div "la-" at bounding box center [168, 161] width 22 height 27
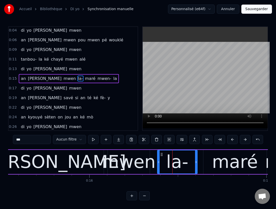
drag, startPoint x: 178, startPoint y: 164, endPoint x: 197, endPoint y: 165, distance: 19.3
click at [197, 165] on div at bounding box center [196, 161] width 2 height 23
click at [36, 140] on input "***" at bounding box center [32, 139] width 38 height 9
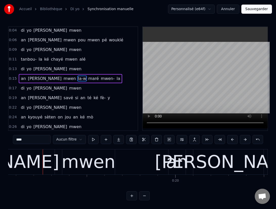
scroll to position [0, 3389]
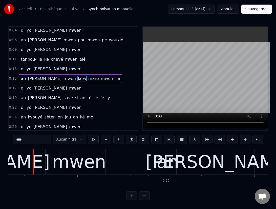
click at [101, 79] on span "mwen-" at bounding box center [108, 79] width 15 height 6
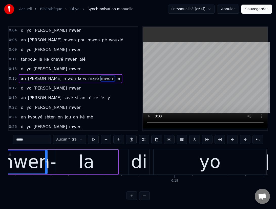
scroll to position [0, 2997]
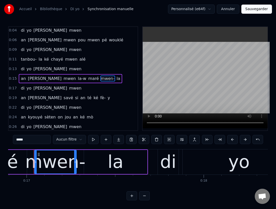
click at [118, 163] on div "la" at bounding box center [116, 161] width 16 height 27
type input "**"
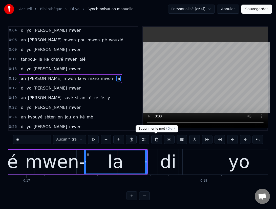
click at [157, 139] on button at bounding box center [157, 139] width 11 height 9
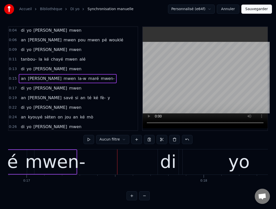
click at [76, 166] on div "mwen-" at bounding box center [55, 161] width 60 height 27
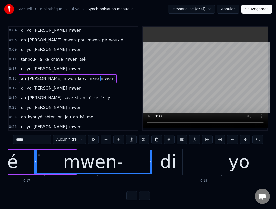
drag, startPoint x: 76, startPoint y: 167, endPoint x: 151, endPoint y: 180, distance: 76.9
click at [151, 180] on div "Di yo démaré mwen répondè lévé lavwa di yo démaré mwen an démaré mwen pou mwen …" at bounding box center [138, 168] width 260 height 38
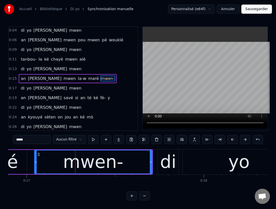
click at [37, 137] on input "*****" at bounding box center [32, 139] width 38 height 9
click at [38, 140] on input "*****" at bounding box center [32, 139] width 38 height 9
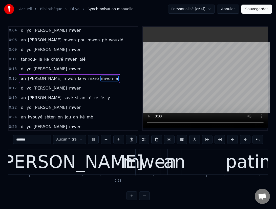
click at [100, 99] on span "fè-" at bounding box center [103, 98] width 6 height 6
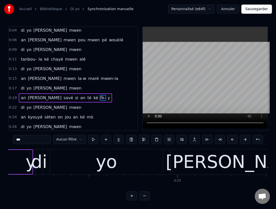
scroll to position [0, 3834]
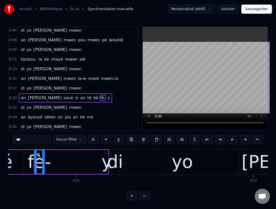
click at [106, 164] on div "y" at bounding box center [107, 161] width 10 height 27
type input "*"
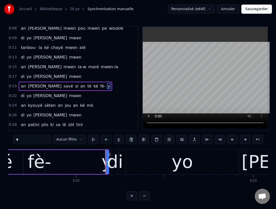
scroll to position [40, 0]
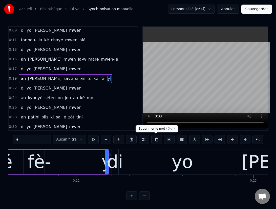
click at [156, 140] on button at bounding box center [157, 139] width 11 height 9
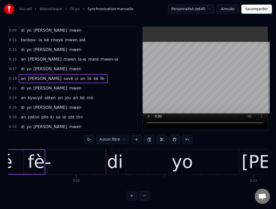
click at [39, 165] on div "fè-" at bounding box center [40, 161] width 24 height 27
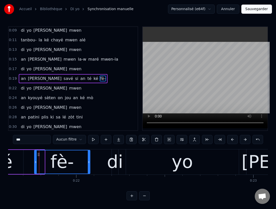
drag, startPoint x: 44, startPoint y: 167, endPoint x: 88, endPoint y: 173, distance: 45.0
click at [88, 173] on div at bounding box center [89, 161] width 2 height 23
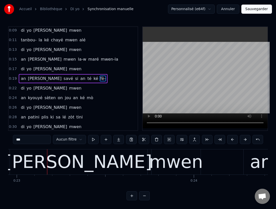
scroll to position [0, 4084]
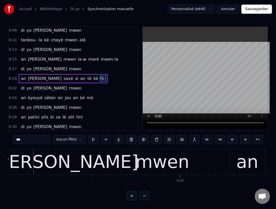
click at [100, 79] on span "fè-" at bounding box center [103, 79] width 6 height 6
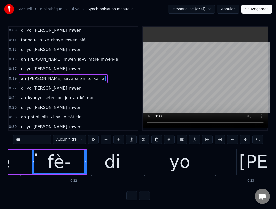
scroll to position [0, 3834]
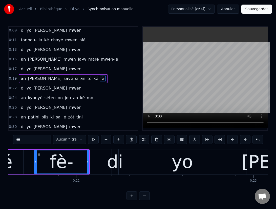
click at [37, 137] on input "***" at bounding box center [32, 139] width 38 height 9
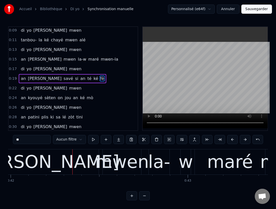
scroll to position [0, 7485]
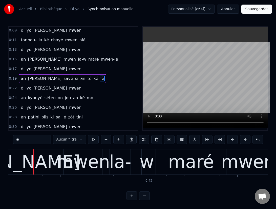
click at [118, 167] on div "la-" at bounding box center [120, 161] width 22 height 27
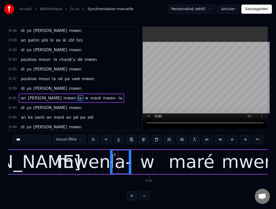
scroll to position [136, 0]
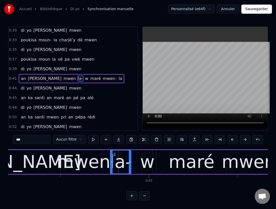
click at [39, 137] on input "***" at bounding box center [32, 139] width 38 height 9
click at [39, 138] on input "***" at bounding box center [32, 139] width 38 height 9
click at [146, 165] on div "w" at bounding box center [147, 161] width 14 height 27
type input "*"
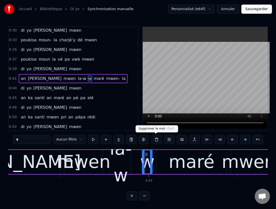
click at [156, 140] on button at bounding box center [157, 139] width 11 height 9
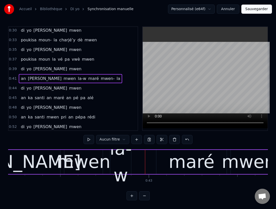
click at [125, 165] on div "la-w" at bounding box center [121, 161] width 22 height 53
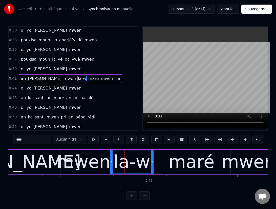
drag, startPoint x: 130, startPoint y: 163, endPoint x: 153, endPoint y: 169, distance: 23.7
click at [153, 169] on div at bounding box center [152, 161] width 2 height 23
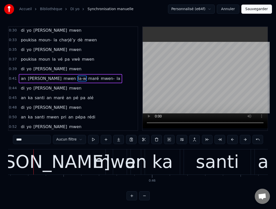
scroll to position [0, 7997]
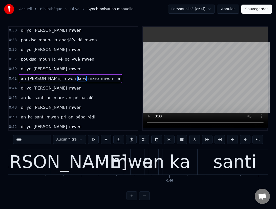
click at [101, 79] on span "mwen-" at bounding box center [108, 79] width 15 height 6
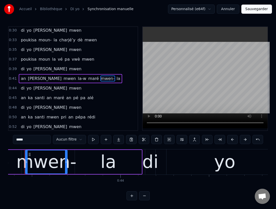
scroll to position [0, 7682]
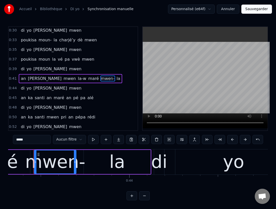
click at [46, 138] on input "*****" at bounding box center [32, 139] width 38 height 9
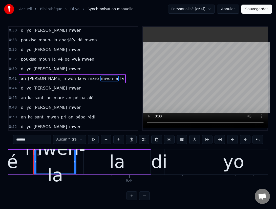
click at [119, 163] on div "la" at bounding box center [117, 161] width 16 height 27
type input "**"
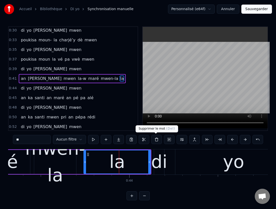
click at [156, 140] on button at bounding box center [157, 139] width 11 height 9
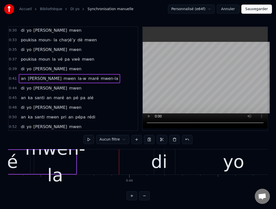
click at [66, 168] on div "mwen-la" at bounding box center [55, 161] width 60 height 53
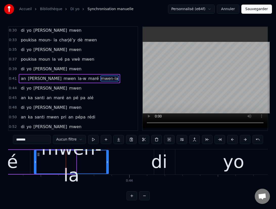
drag, startPoint x: 75, startPoint y: 162, endPoint x: 108, endPoint y: 170, distance: 33.4
click at [108, 170] on div at bounding box center [107, 161] width 2 height 23
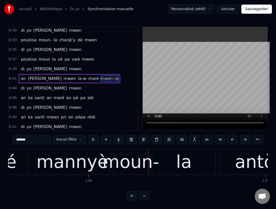
scroll to position [0, 10567]
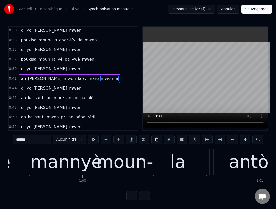
click at [132, 160] on div "moun-" at bounding box center [124, 161] width 57 height 27
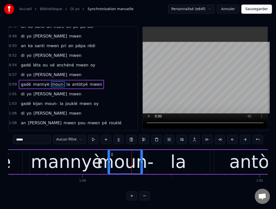
scroll to position [213, 0]
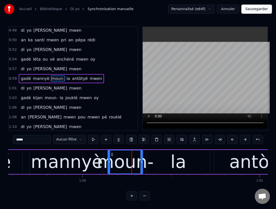
click at [39, 138] on input "*****" at bounding box center [32, 139] width 38 height 9
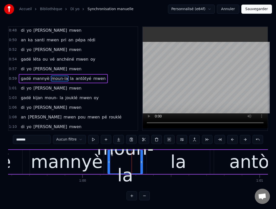
click at [178, 166] on div "la" at bounding box center [179, 161] width 16 height 27
type input "**"
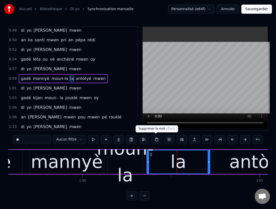
click at [156, 140] on button at bounding box center [157, 139] width 11 height 9
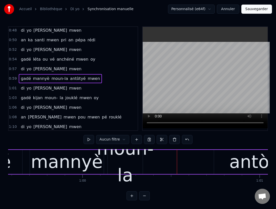
click at [138, 163] on div "moun-la" at bounding box center [125, 161] width 57 height 53
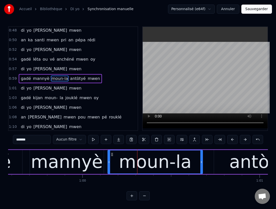
drag, startPoint x: 142, startPoint y: 161, endPoint x: 203, endPoint y: 185, distance: 64.9
click at [203, 185] on div "Di yo démaré mwen répondè lévé lavwa di yo démaré mwen an démaré mwen pou mwen …" at bounding box center [138, 168] width 260 height 38
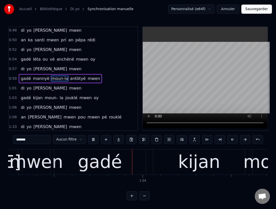
scroll to position [0, 11224]
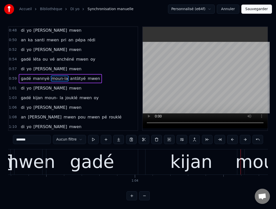
click at [49, 99] on span "moun-" at bounding box center [51, 98] width 14 height 6
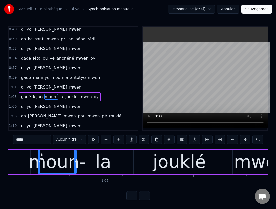
scroll to position [0, 11435]
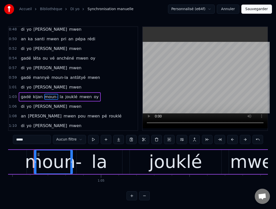
click at [36, 140] on input "*****" at bounding box center [32, 139] width 38 height 9
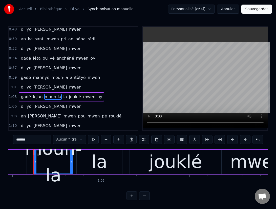
click at [101, 166] on div "la" at bounding box center [100, 161] width 16 height 27
type input "**"
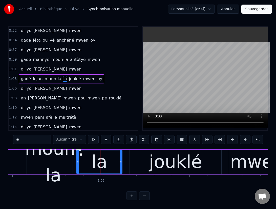
scroll to position [232, 0]
click at [156, 140] on button at bounding box center [157, 139] width 11 height 9
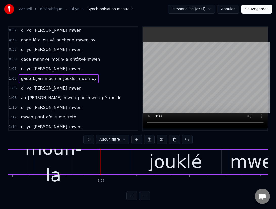
click at [61, 167] on div "moun-la" at bounding box center [53, 161] width 57 height 53
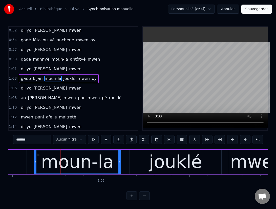
drag, startPoint x: 72, startPoint y: 162, endPoint x: 120, endPoint y: 170, distance: 48.7
click at [120, 171] on div at bounding box center [120, 161] width 2 height 23
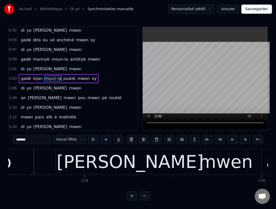
scroll to position [0, 15708]
click at [100, 163] on div "démaré" at bounding box center [130, 161] width 141 height 25
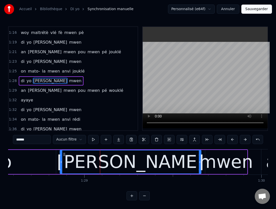
scroll to position [338, 0]
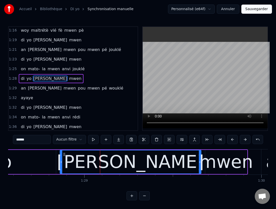
click at [109, 50] on span "jouklé" at bounding box center [115, 50] width 13 height 6
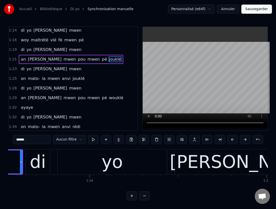
scroll to position [0, 14698]
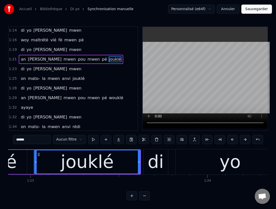
click at [67, 163] on div "jouklé" at bounding box center [87, 161] width 53 height 27
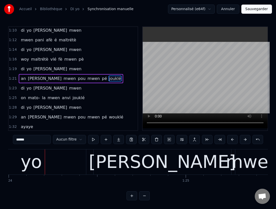
scroll to position [0, 14909]
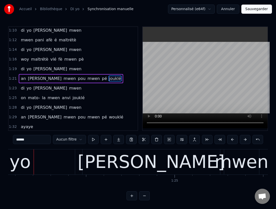
click at [109, 79] on span "jouklé" at bounding box center [115, 79] width 13 height 6
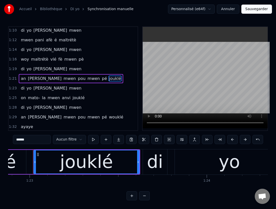
scroll to position [0, 14698]
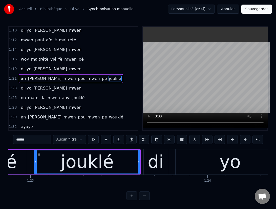
click at [18, 141] on input "******" at bounding box center [32, 139] width 38 height 9
click at [18, 140] on input "*****" at bounding box center [32, 139] width 38 height 9
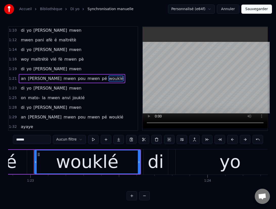
click at [72, 97] on span "jouklé" at bounding box center [78, 98] width 13 height 6
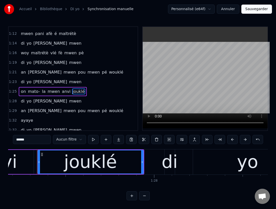
scroll to position [0, 15464]
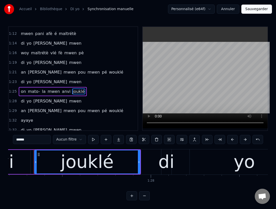
drag, startPoint x: 18, startPoint y: 140, endPoint x: 12, endPoint y: 140, distance: 5.6
click at [12, 140] on div "0:00 Di yo démaré mwen 0:02 répondè lévé lavwa 0:04 di yo démaré mwen 0:06 an d…" at bounding box center [138, 113] width 260 height 174
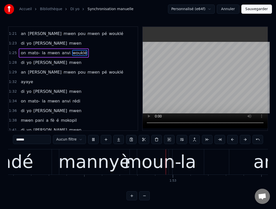
scroll to position [0, 19880]
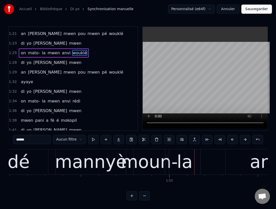
click at [155, 163] on div "moun-" at bounding box center [149, 161] width 57 height 27
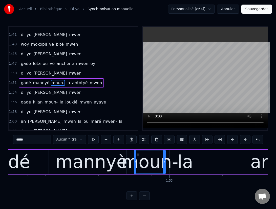
scroll to position [454, 0]
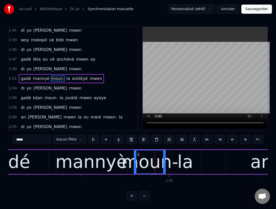
click at [40, 140] on input "*****" at bounding box center [32, 139] width 38 height 9
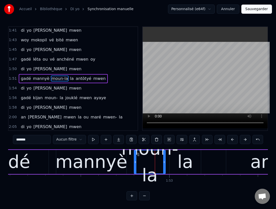
click at [179, 166] on div "la" at bounding box center [186, 161] width 16 height 27
type input "**"
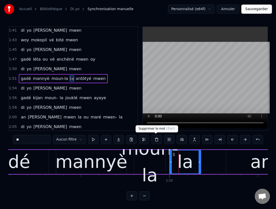
click at [155, 140] on button at bounding box center [157, 139] width 11 height 9
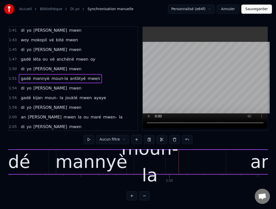
click at [156, 164] on div "moun-la" at bounding box center [150, 161] width 57 height 53
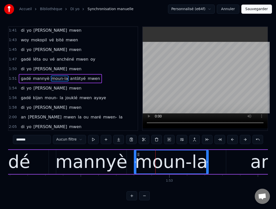
drag, startPoint x: 165, startPoint y: 162, endPoint x: 208, endPoint y: 175, distance: 44.9
click at [208, 175] on div "Di yo démaré mwen répondè lévé lavwa di yo démaré mwen an démaré mwen pou mwen …" at bounding box center [138, 168] width 260 height 38
click at [92, 140] on button at bounding box center [93, 139] width 11 height 9
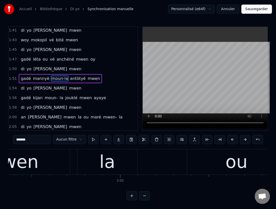
scroll to position [0, 21691]
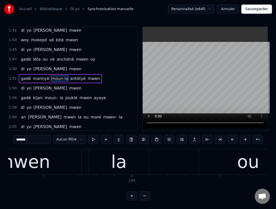
click at [118, 162] on div "la" at bounding box center [119, 161] width 16 height 27
type input "**"
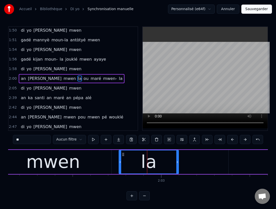
scroll to position [0, 21665]
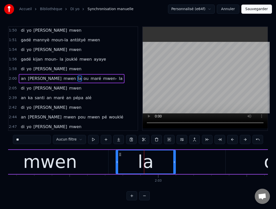
click at [139, 161] on div "la" at bounding box center [146, 161] width 16 height 27
click at [91, 139] on button at bounding box center [93, 139] width 11 height 9
click at [204, 167] on div "an démaré mwen la ou maré mwen- la" at bounding box center [213, 161] width 920 height 25
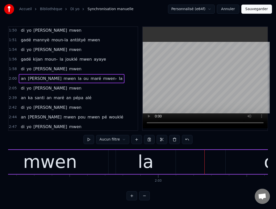
click at [189, 164] on div "an démaré mwen la ou maré mwen- la" at bounding box center [213, 161] width 920 height 25
click at [228, 164] on div "ou" at bounding box center [275, 162] width 99 height 24
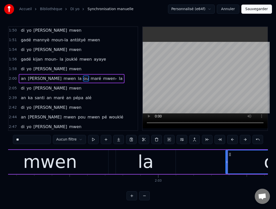
click at [160, 163] on div "la" at bounding box center [146, 162] width 60 height 24
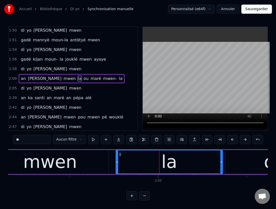
drag, startPoint x: 175, startPoint y: 161, endPoint x: 222, endPoint y: 171, distance: 48.2
click at [222, 171] on div at bounding box center [222, 161] width 2 height 23
click at [93, 140] on button at bounding box center [93, 139] width 11 height 9
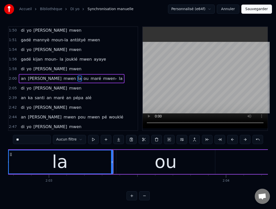
scroll to position [0, 21784]
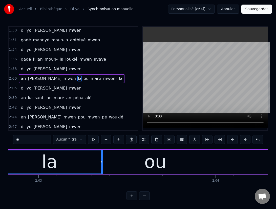
click at [162, 163] on div "ou" at bounding box center [155, 161] width 22 height 27
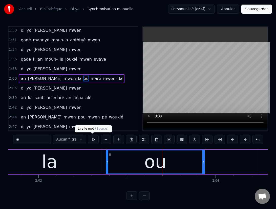
click at [93, 139] on button at bounding box center [93, 139] width 11 height 9
click at [84, 160] on div "la" at bounding box center [49, 162] width 107 height 24
type input "**"
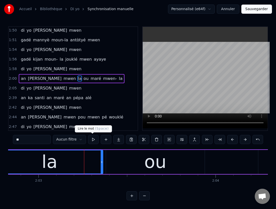
click at [92, 140] on button at bounding box center [93, 139] width 11 height 9
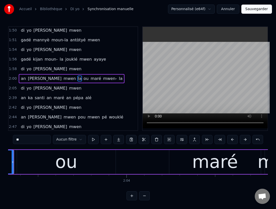
scroll to position [0, 21886]
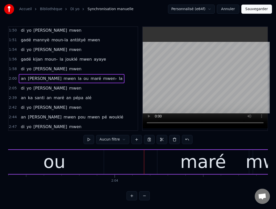
click at [87, 161] on div "ou" at bounding box center [54, 162] width 99 height 24
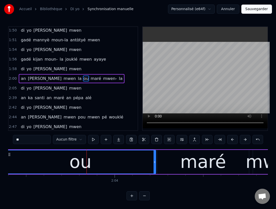
drag, startPoint x: 103, startPoint y: 162, endPoint x: 156, endPoint y: 170, distance: 53.0
click at [156, 170] on div at bounding box center [155, 161] width 2 height 23
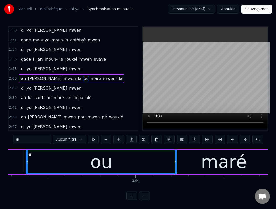
scroll to position [0, 21863]
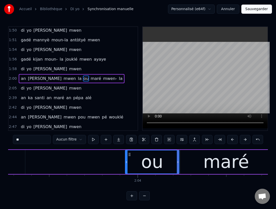
drag, startPoint x: 29, startPoint y: 162, endPoint x: 126, endPoint y: 174, distance: 98.0
click at [126, 174] on div "an démaré mwen la ou maré mwen- la" at bounding box center [16, 161] width 920 height 25
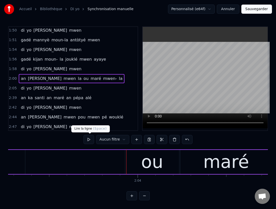
click at [88, 139] on button at bounding box center [89, 139] width 11 height 9
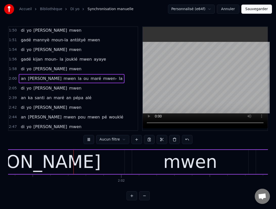
scroll to position [0, 21517]
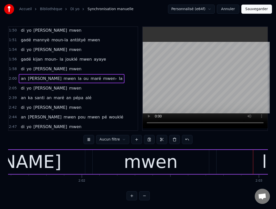
click at [88, 141] on button at bounding box center [89, 139] width 11 height 9
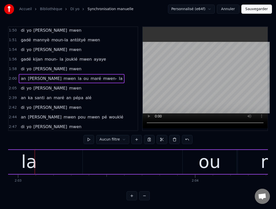
scroll to position [0, 21806]
click at [153, 164] on div "an démaré mwen la ou maré mwen- la" at bounding box center [72, 161] width 920 height 25
click at [197, 168] on div "ou" at bounding box center [209, 162] width 54 height 24
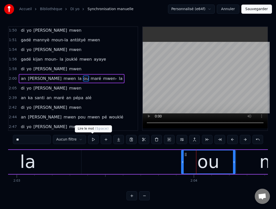
click at [93, 140] on button at bounding box center [93, 139] width 11 height 9
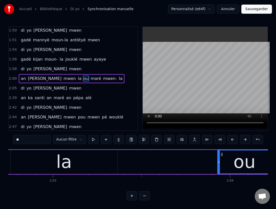
scroll to position [0, 21734]
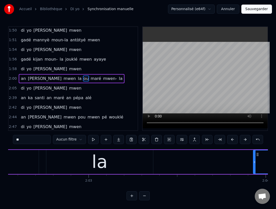
click at [21, 69] on span "di" at bounding box center [22, 69] width 5 height 6
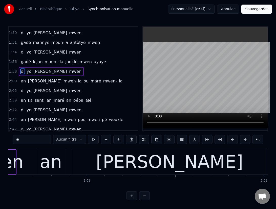
scroll to position [0, 21380]
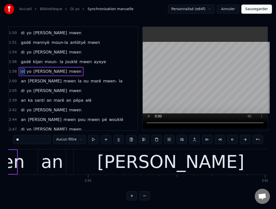
click at [47, 160] on div "an" at bounding box center [52, 161] width 22 height 27
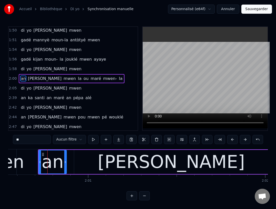
click at [122, 164] on div "démaré" at bounding box center [171, 162] width 195 height 24
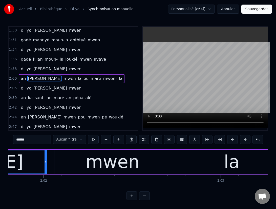
scroll to position [0, 21612]
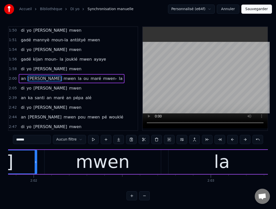
click at [122, 163] on div "mwen" at bounding box center [103, 161] width 54 height 27
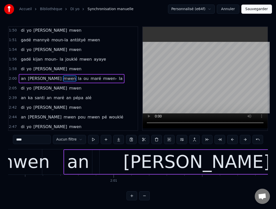
scroll to position [0, 21350]
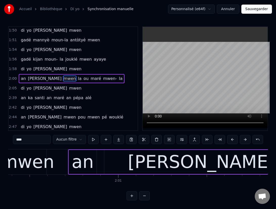
click at [87, 164] on div "an" at bounding box center [83, 161] width 22 height 27
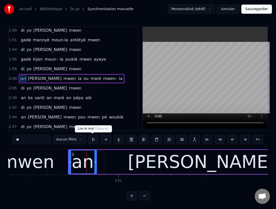
click at [93, 138] on button at bounding box center [93, 139] width 11 height 9
click at [123, 162] on div "démaré" at bounding box center [201, 162] width 195 height 24
type input "******"
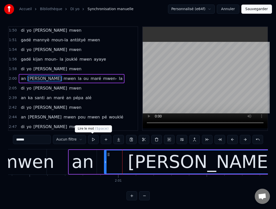
click at [93, 140] on button at bounding box center [93, 139] width 11 height 9
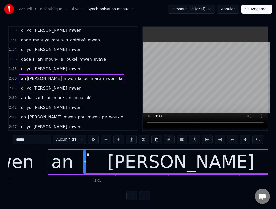
click at [93, 140] on button at bounding box center [93, 139] width 11 height 9
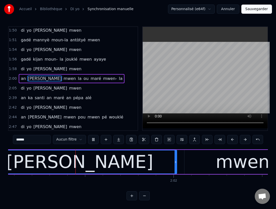
scroll to position [0, 21455]
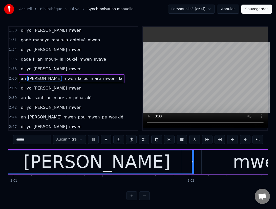
click at [103, 161] on div "démaré" at bounding box center [96, 161] width 147 height 27
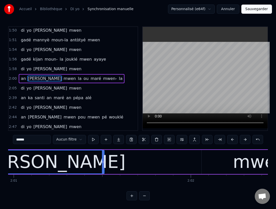
drag, startPoint x: 192, startPoint y: 163, endPoint x: 103, endPoint y: 151, distance: 89.9
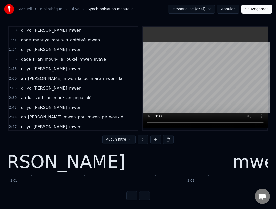
click at [79, 167] on div "démaré" at bounding box center [51, 161] width 147 height 27
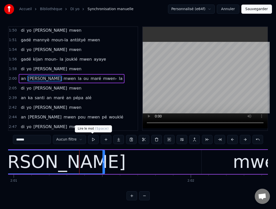
click at [92, 140] on button at bounding box center [93, 139] width 11 height 9
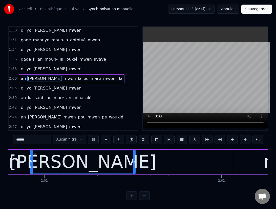
scroll to position [0, 21421]
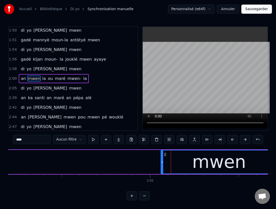
scroll to position [0, 21529]
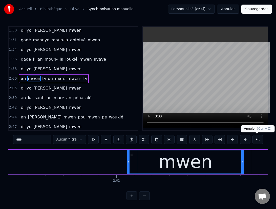
click at [258, 140] on button at bounding box center [258, 139] width 11 height 9
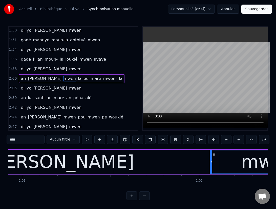
scroll to position [0, 21446]
click at [80, 162] on div "démaré" at bounding box center [60, 161] width 147 height 27
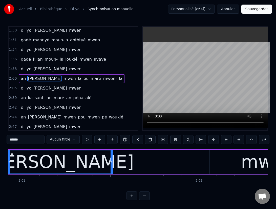
click at [216, 164] on div "mwen" at bounding box center [268, 162] width 117 height 24
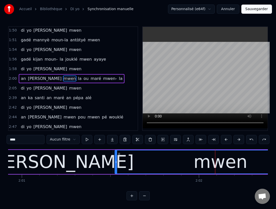
drag, startPoint x: 211, startPoint y: 163, endPoint x: 116, endPoint y: 159, distance: 95.1
click at [116, 159] on div at bounding box center [116, 161] width 2 height 23
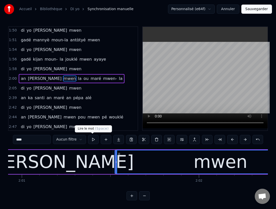
click at [91, 140] on button at bounding box center [93, 139] width 11 height 9
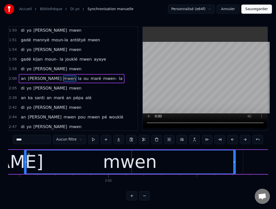
scroll to position [0, 21540]
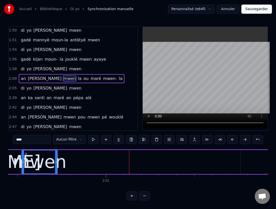
drag, startPoint x: 232, startPoint y: 162, endPoint x: 57, endPoint y: 150, distance: 175.2
click at [57, 150] on div at bounding box center [56, 161] width 2 height 23
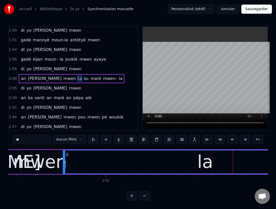
drag, startPoint x: 242, startPoint y: 162, endPoint x: 64, endPoint y: 138, distance: 179.6
click at [64, 138] on div "0:00 Di yo démaré mwen 0:02 répondè lévé lavwa 0:04 di yo démaré mwen 0:06 an d…" at bounding box center [138, 113] width 260 height 174
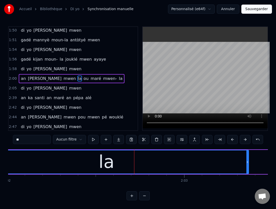
scroll to position [0, 21640]
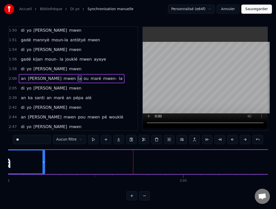
drag, startPoint x: 246, startPoint y: 162, endPoint x: 43, endPoint y: 157, distance: 203.3
click at [43, 157] on div at bounding box center [44, 161] width 2 height 23
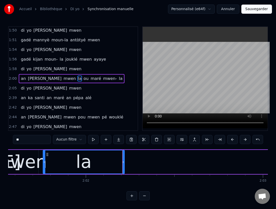
scroll to position [0, 21547]
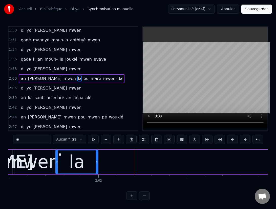
drag, startPoint x: 136, startPoint y: 162, endPoint x: 97, endPoint y: 153, distance: 40.1
click at [97, 153] on div at bounding box center [97, 161] width 2 height 23
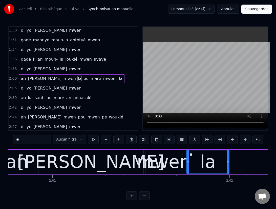
click at [18, 160] on div "an" at bounding box center [17, 161] width 22 height 27
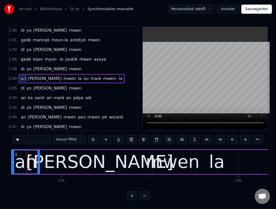
scroll to position [0, 21400]
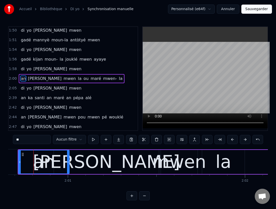
drag, startPoint x: 45, startPoint y: 162, endPoint x: 68, endPoint y: 165, distance: 23.2
click at [68, 165] on div at bounding box center [68, 161] width 2 height 23
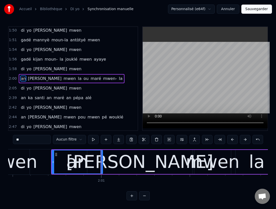
scroll to position [0, 21357]
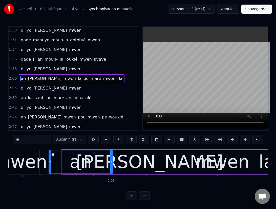
drag, startPoint x: 62, startPoint y: 161, endPoint x: 49, endPoint y: 160, distance: 13.5
click at [49, 160] on icon at bounding box center [50, 162] width 2 height 4
click at [72, 163] on div "an" at bounding box center [80, 161] width 22 height 27
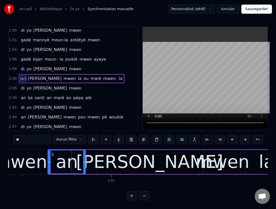
drag, startPoint x: 111, startPoint y: 162, endPoint x: 84, endPoint y: 157, distance: 27.7
click at [84, 157] on div at bounding box center [84, 161] width 2 height 23
click at [93, 140] on button at bounding box center [93, 139] width 11 height 9
click at [121, 164] on div "démaré" at bounding box center [149, 162] width 105 height 24
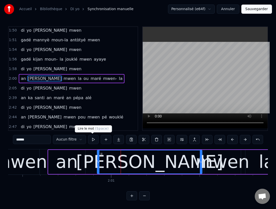
click at [91, 140] on button at bounding box center [93, 139] width 11 height 9
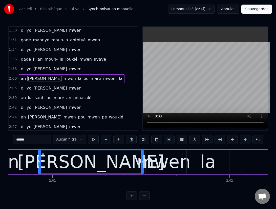
scroll to position [0, 21421]
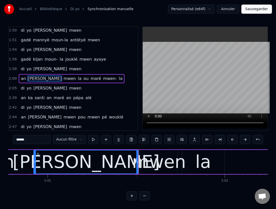
click at [149, 163] on div "mwen" at bounding box center [159, 161] width 54 height 27
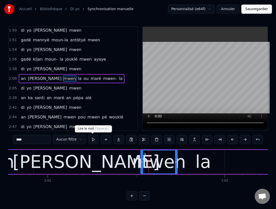
click at [94, 140] on button at bounding box center [93, 139] width 11 height 9
click at [202, 169] on div "la" at bounding box center [204, 161] width 16 height 27
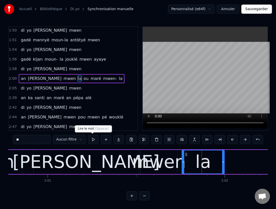
click at [92, 140] on button at bounding box center [93, 139] width 11 height 9
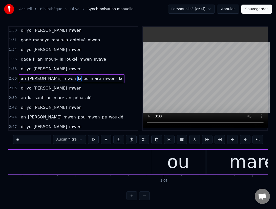
scroll to position [0, 21841]
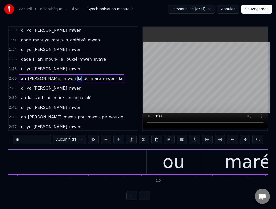
click at [145, 195] on button at bounding box center [144, 195] width 11 height 9
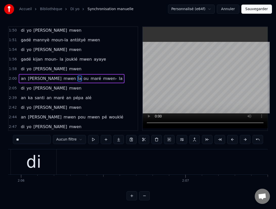
scroll to position [0, 20066]
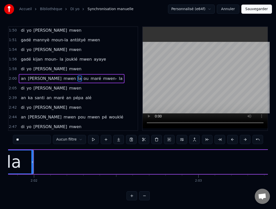
click at [78, 79] on span "la" at bounding box center [80, 79] width 5 height 6
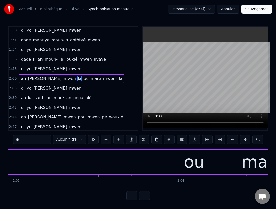
scroll to position [0, 20250]
click at [180, 162] on div "ou" at bounding box center [193, 162] width 50 height 24
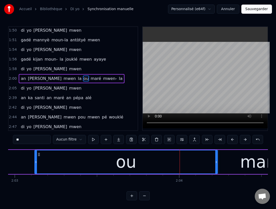
drag, startPoint x: 168, startPoint y: 162, endPoint x: 27, endPoint y: 154, distance: 141.3
click at [35, 154] on div at bounding box center [36, 161] width 2 height 23
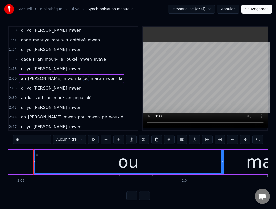
scroll to position [0, 20244]
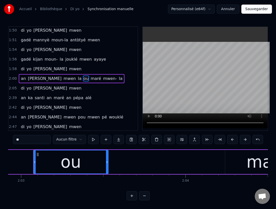
drag, startPoint x: 223, startPoint y: 162, endPoint x: 106, endPoint y: 163, distance: 116.5
click at [106, 163] on icon at bounding box center [107, 162] width 2 height 4
click at [249, 163] on div "maré" at bounding box center [267, 162] width 85 height 24
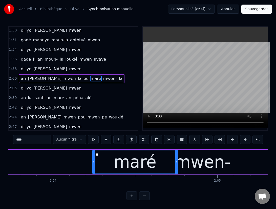
scroll to position [0, 20370]
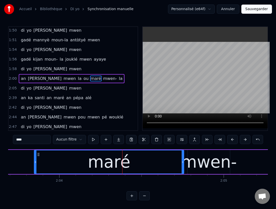
drag, startPoint x: 100, startPoint y: 162, endPoint x: 35, endPoint y: 158, distance: 65.2
click at [35, 158] on div at bounding box center [35, 161] width 2 height 23
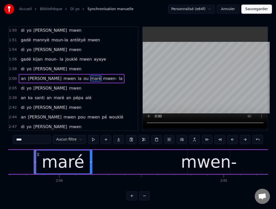
drag, startPoint x: 183, startPoint y: 162, endPoint x: 84, endPoint y: 151, distance: 99.0
click at [91, 151] on div at bounding box center [91, 161] width 2 height 23
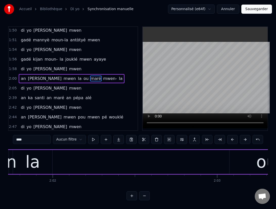
scroll to position [0, 20048]
click at [261, 164] on div "ou" at bounding box center [266, 161] width 21 height 25
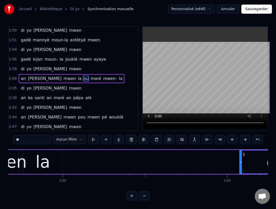
scroll to position [0, 20001]
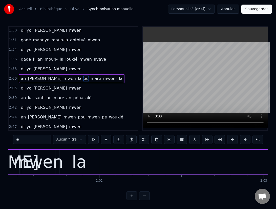
click at [76, 163] on div "la" at bounding box center [79, 161] width 15 height 25
click at [34, 142] on input "**" at bounding box center [32, 139] width 38 height 9
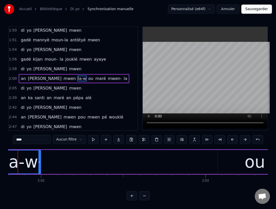
scroll to position [0, 20090]
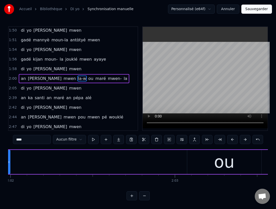
click at [222, 168] on div "ou" at bounding box center [224, 161] width 21 height 25
type input "**"
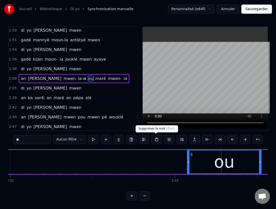
click at [157, 140] on button at bounding box center [157, 139] width 11 height 9
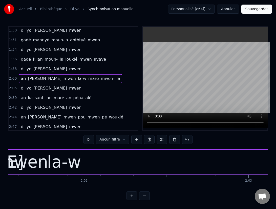
scroll to position [0, 20015]
click at [63, 159] on div "la-w" at bounding box center [65, 161] width 34 height 25
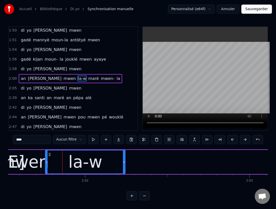
drag, startPoint x: 83, startPoint y: 162, endPoint x: 125, endPoint y: 164, distance: 41.3
click at [125, 164] on div at bounding box center [124, 161] width 2 height 23
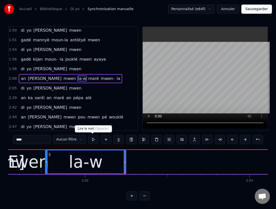
click at [93, 141] on button at bounding box center [93, 139] width 11 height 9
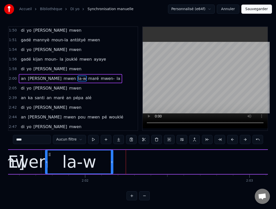
drag, startPoint x: 124, startPoint y: 161, endPoint x: 112, endPoint y: 159, distance: 12.1
click at [112, 159] on div at bounding box center [112, 161] width 2 height 23
click at [93, 140] on button at bounding box center [93, 139] width 11 height 9
drag, startPoint x: 112, startPoint y: 161, endPoint x: 106, endPoint y: 160, distance: 6.0
click at [110, 160] on icon at bounding box center [111, 162] width 2 height 4
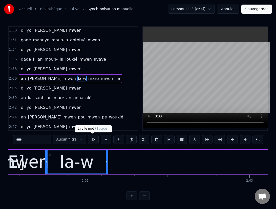
click at [93, 141] on button at bounding box center [93, 139] width 11 height 9
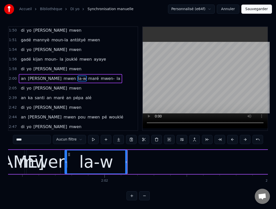
scroll to position [0, 19988]
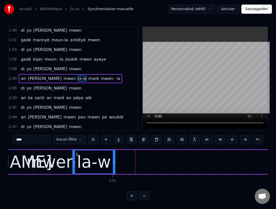
drag, startPoint x: 133, startPoint y: 162, endPoint x: 113, endPoint y: 161, distance: 20.3
click at [113, 161] on icon at bounding box center [114, 162] width 2 height 4
click at [92, 141] on button at bounding box center [93, 139] width 11 height 9
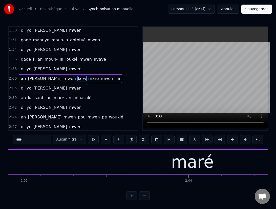
scroll to position [0, 20266]
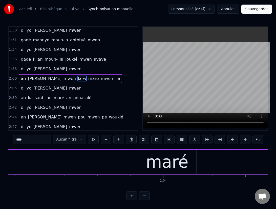
click at [172, 164] on div "maré" at bounding box center [167, 161] width 43 height 25
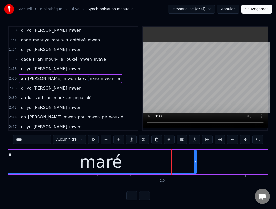
drag, startPoint x: 139, startPoint y: 162, endPoint x: 6, endPoint y: 157, distance: 133.1
click at [6, 157] on div "Accueil Bibliothèque Di yo Synchronisation manuelle Personnalisé (e64f) Annuler…" at bounding box center [138, 100] width 276 height 200
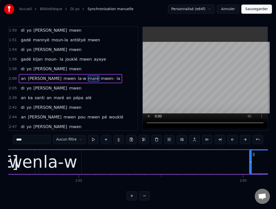
scroll to position [0, 20023]
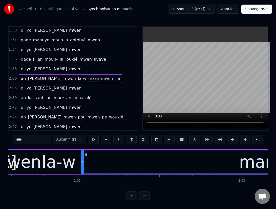
drag, startPoint x: 250, startPoint y: 162, endPoint x: 84, endPoint y: 151, distance: 166.5
click at [83, 151] on div at bounding box center [83, 161] width 2 height 23
click at [92, 138] on button at bounding box center [93, 139] width 11 height 9
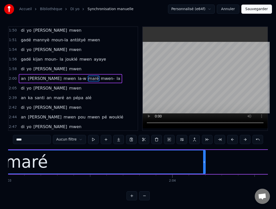
scroll to position [0, 20271]
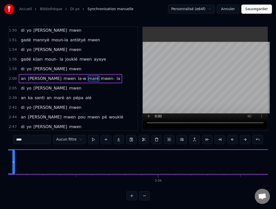
drag, startPoint x: 191, startPoint y: 162, endPoint x: 12, endPoint y: 142, distance: 180.0
click at [12, 142] on div "0:00 Di yo démaré mwen 0:02 répondè lévé lavwa 0:04 di yo démaré mwen 0:06 an d…" at bounding box center [138, 113] width 260 height 174
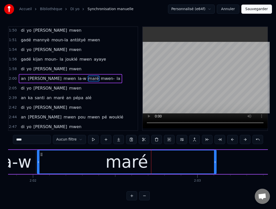
scroll to position [0, 20037]
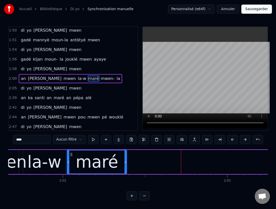
drag, startPoint x: 245, startPoint y: 163, endPoint x: 126, endPoint y: 148, distance: 119.5
click at [126, 148] on div "0:00 Di yo démaré mwen 0:02 répondè lévé lavwa 0:04 di yo démaré mwen 0:06 an d…" at bounding box center [138, 113] width 260 height 174
click at [95, 141] on button at bounding box center [93, 139] width 11 height 9
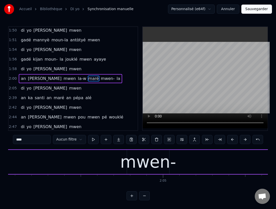
click at [152, 163] on div "mwen-" at bounding box center [148, 161] width 56 height 25
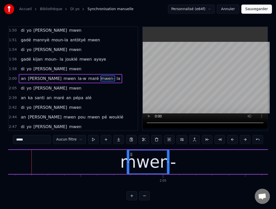
scroll to position [0, 20429]
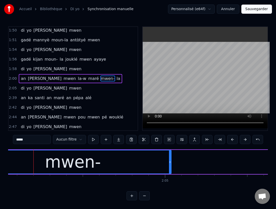
drag, startPoint x: 130, startPoint y: 162, endPoint x: -25, endPoint y: 145, distance: 156.0
click at [0, 145] on html "Accueil Bibliothèque Di yo Synchronisation manuelle Personnalisé (e64f) Annuler…" at bounding box center [138, 104] width 276 height 208
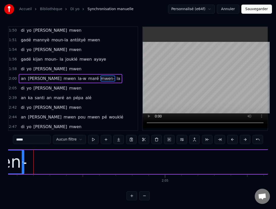
drag, startPoint x: 170, startPoint y: 162, endPoint x: 22, endPoint y: 143, distance: 149.8
click at [22, 143] on div "0:00 Di yo démaré mwen 0:02 répondè lévé lavwa 0:04 di yo démaré mwen 0:06 an d…" at bounding box center [138, 113] width 260 height 174
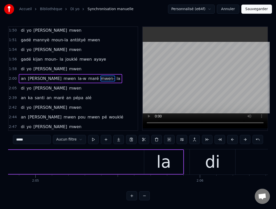
scroll to position [0, 20566]
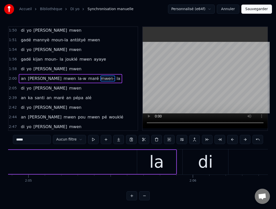
click at [145, 163] on div "la" at bounding box center [156, 162] width 39 height 24
type input "**"
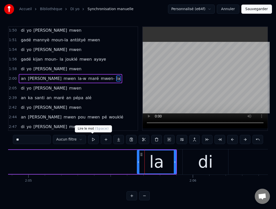
click at [94, 140] on button at bounding box center [93, 139] width 11 height 9
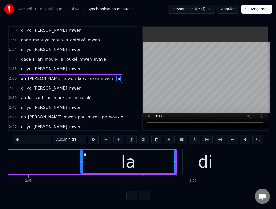
drag, startPoint x: 139, startPoint y: 162, endPoint x: 79, endPoint y: 155, distance: 60.4
click at [81, 155] on div at bounding box center [82, 161] width 2 height 23
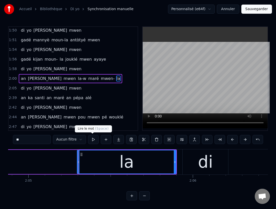
click at [92, 142] on button at bounding box center [93, 139] width 11 height 9
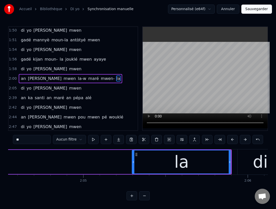
scroll to position [0, 20510]
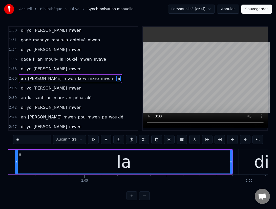
drag, startPoint x: 135, startPoint y: 163, endPoint x: 11, endPoint y: 145, distance: 124.9
click at [14, 145] on div "0:00 Di yo démaré mwen 0:02 répondè lévé lavwa 0:04 di yo démaré mwen 0:06 an d…" at bounding box center [138, 113] width 260 height 174
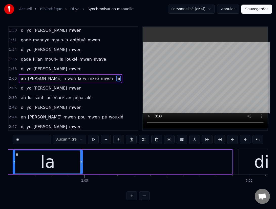
drag, startPoint x: 232, startPoint y: 162, endPoint x: 79, endPoint y: 152, distance: 153.1
click at [80, 152] on div at bounding box center [81, 161] width 2 height 23
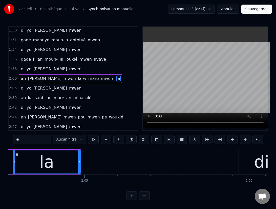
click at [257, 9] on button "Sauvegarder" at bounding box center [257, 9] width 31 height 9
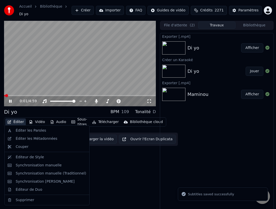
click at [19, 119] on button "Éditer" at bounding box center [15, 121] width 21 height 7
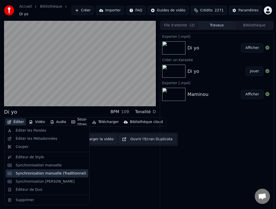
click at [55, 175] on div "Synchronisation manuelle (Traditionnel)" at bounding box center [51, 173] width 71 height 5
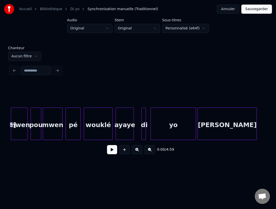
scroll to position [0, 6907]
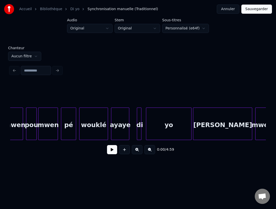
click at [176, 116] on div "yo" at bounding box center [168, 125] width 45 height 34
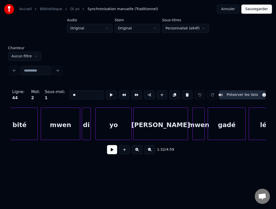
click at [176, 116] on div "démaré" at bounding box center [161, 125] width 54 height 34
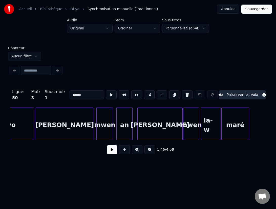
scroll to position [0, 9068]
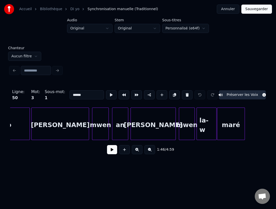
click at [148, 134] on div "démaré" at bounding box center [153, 125] width 45 height 34
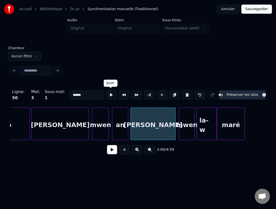
click at [111, 96] on button at bounding box center [111, 94] width 11 height 9
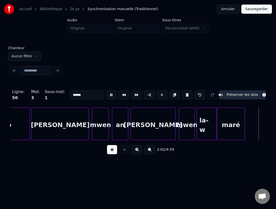
scroll to position [0, 9325]
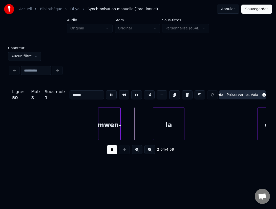
click at [108, 96] on button at bounding box center [111, 94] width 11 height 9
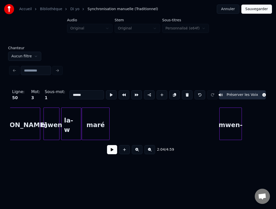
scroll to position [0, 9204]
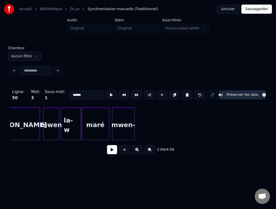
click at [123, 120] on div "mwen-" at bounding box center [123, 125] width 22 height 34
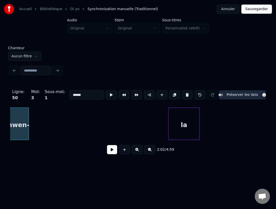
scroll to position [0, 9310]
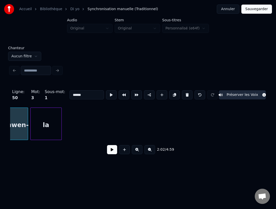
click at [48, 138] on div "la" at bounding box center [46, 125] width 31 height 34
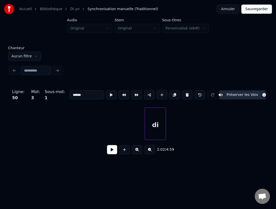
scroll to position [0, 9475]
click at [48, 130] on div "di" at bounding box center [54, 125] width 21 height 34
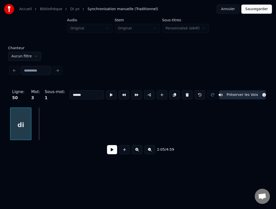
click at [12, 130] on div "di" at bounding box center [20, 125] width 21 height 34
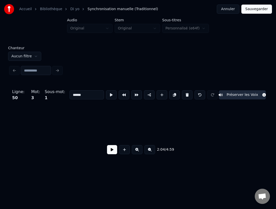
scroll to position [0, 9982]
click at [149, 150] on button at bounding box center [150, 149] width 11 height 9
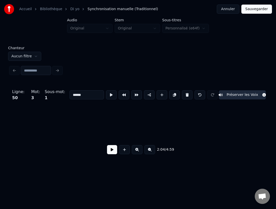
click at [149, 150] on button at bounding box center [150, 149] width 11 height 9
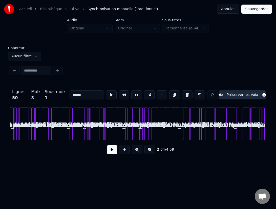
scroll to position [0, 2748]
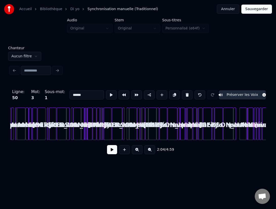
click at [160, 131] on div at bounding box center [161, 124] width 2 height 32
click at [137, 151] on button at bounding box center [137, 149] width 11 height 9
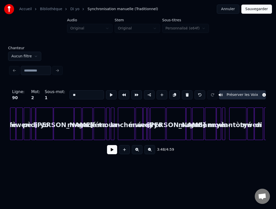
scroll to position [0, 4655]
click at [137, 127] on div at bounding box center [137, 124] width 2 height 32
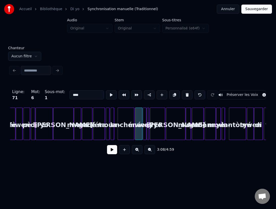
click at [139, 131] on div "mwen" at bounding box center [139, 125] width 7 height 34
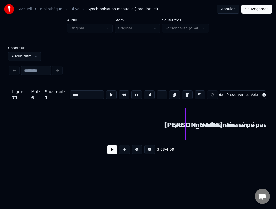
scroll to position [0, 3869]
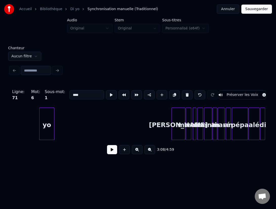
click at [40, 124] on div "yo" at bounding box center [47, 125] width 15 height 34
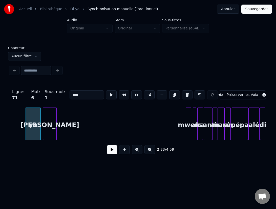
click at [49, 130] on div "démaré" at bounding box center [49, 125] width 13 height 34
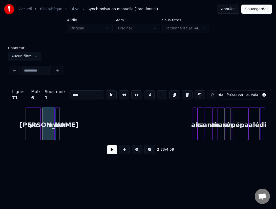
click at [59, 130] on div "mwen" at bounding box center [56, 125] width 5 height 34
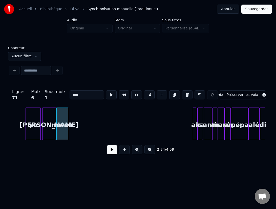
click at [67, 133] on div at bounding box center [68, 124] width 2 height 32
click at [196, 135] on div "an" at bounding box center [208, 123] width 31 height 32
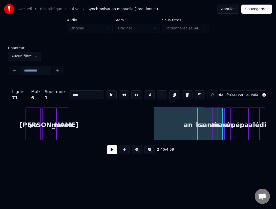
click at [155, 121] on div at bounding box center [155, 124] width 2 height 32
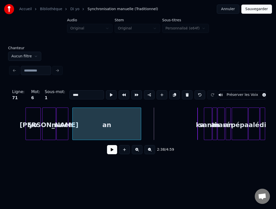
click at [81, 129] on div "an" at bounding box center [107, 125] width 68 height 34
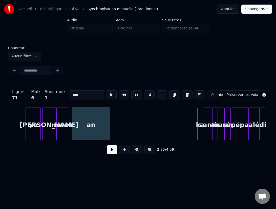
click at [109, 123] on div at bounding box center [109, 124] width 2 height 32
click at [197, 130] on div at bounding box center [197, 124] width 2 height 32
type input "**"
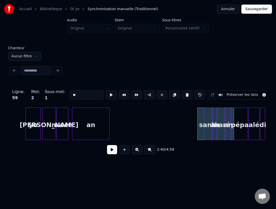
click at [200, 128] on div "ka" at bounding box center [216, 123] width 37 height 32
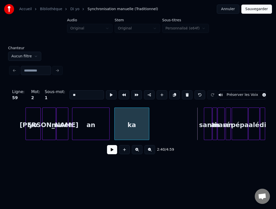
click at [115, 118] on div "ka" at bounding box center [132, 125] width 34 height 34
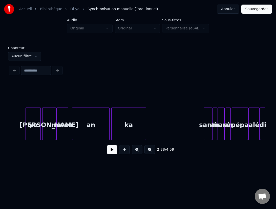
click at [113, 149] on button at bounding box center [112, 149] width 10 height 9
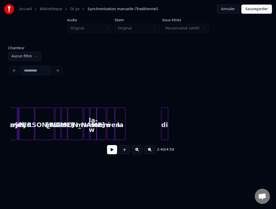
scroll to position [0, 2999]
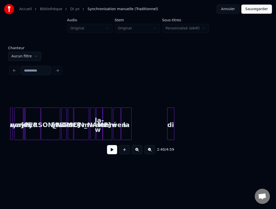
click at [85, 126] on div "démaré" at bounding box center [81, 125] width 15 height 34
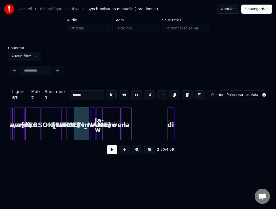
click at [112, 151] on button at bounding box center [112, 149] width 10 height 9
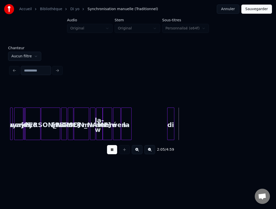
click at [112, 151] on button at bounding box center [112, 149] width 10 height 9
click at [138, 125] on div "di" at bounding box center [138, 125] width 7 height 34
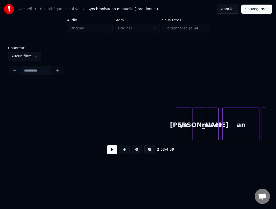
scroll to position [0, 3718]
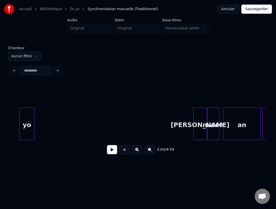
click at [31, 102] on div "2:03 / 4:59" at bounding box center [138, 120] width 256 height 77
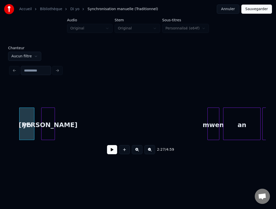
click at [46, 118] on div "démaré" at bounding box center [48, 125] width 13 height 34
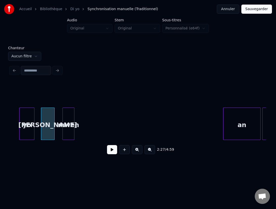
click at [66, 124] on div "mwen" at bounding box center [68, 125] width 11 height 34
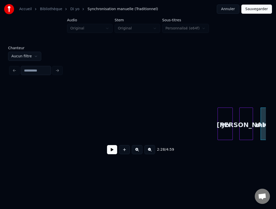
scroll to position [0, 3516]
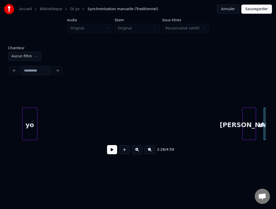
click at [29, 91] on div "2:28 / 4:59" at bounding box center [138, 120] width 256 height 77
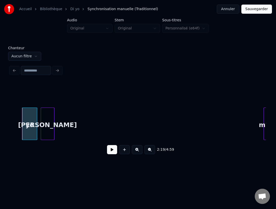
click at [49, 120] on div "démaré" at bounding box center [47, 125] width 13 height 34
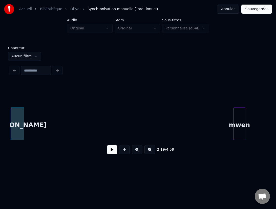
scroll to position [0, 3553]
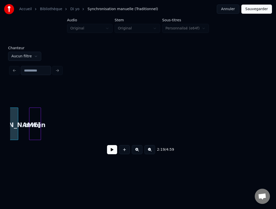
click at [33, 116] on div "mwen" at bounding box center [34, 125] width 11 height 34
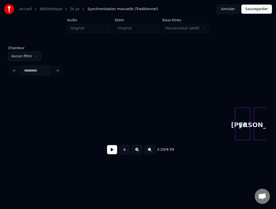
scroll to position [0, 3298]
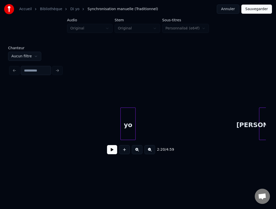
click at [121, 108] on div "yo" at bounding box center [128, 125] width 15 height 34
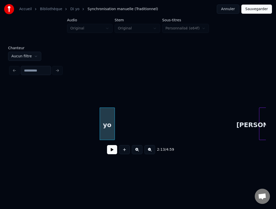
scroll to position [0, 3303]
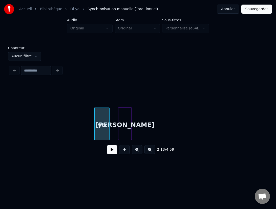
click at [123, 122] on div "démaré" at bounding box center [125, 125] width 13 height 34
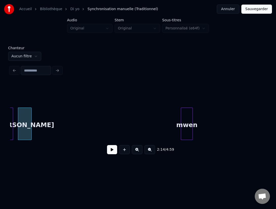
scroll to position [0, 3411]
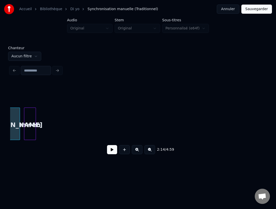
click at [28, 122] on div "mwen" at bounding box center [29, 125] width 11 height 34
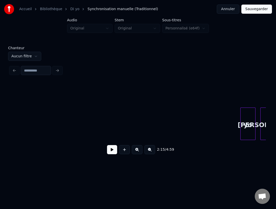
scroll to position [0, 3169]
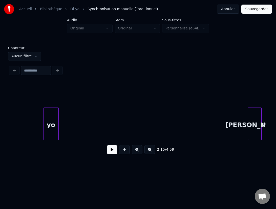
click at [44, 120] on div "yo" at bounding box center [51, 125] width 15 height 34
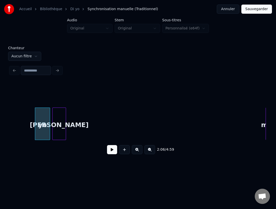
click at [60, 116] on div "démaré" at bounding box center [59, 125] width 13 height 34
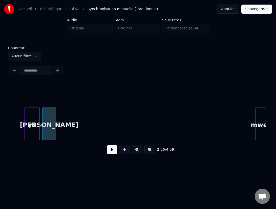
scroll to position [0, 3180]
click at [67, 130] on div "mwen" at bounding box center [68, 125] width 11 height 34
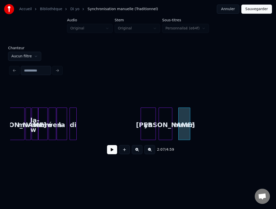
scroll to position [0, 3061]
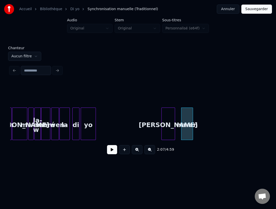
click at [87, 132] on div "yo" at bounding box center [88, 125] width 15 height 34
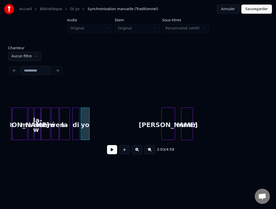
click at [88, 126] on div at bounding box center [89, 124] width 2 height 32
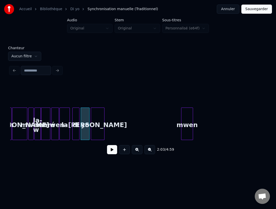
click at [98, 140] on div "démaré" at bounding box center [97, 125] width 13 height 34
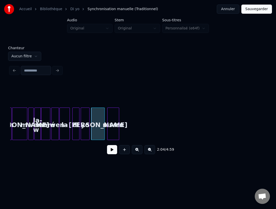
click at [117, 130] on div "mwen" at bounding box center [113, 125] width 11 height 34
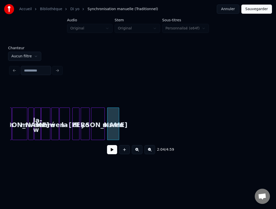
click at [23, 134] on div "démaré" at bounding box center [19, 125] width 15 height 34
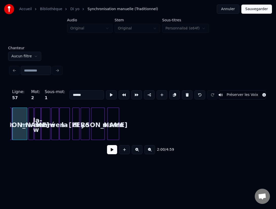
click at [110, 148] on button at bounding box center [112, 149] width 10 height 9
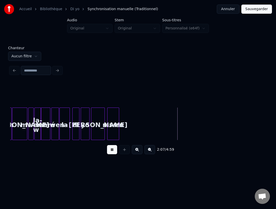
click at [110, 148] on button at bounding box center [112, 149] width 10 height 9
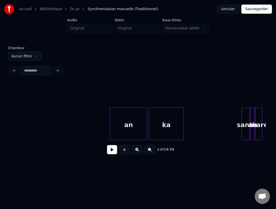
scroll to position [0, 3832]
click at [246, 131] on div "santi" at bounding box center [246, 125] width 8 height 34
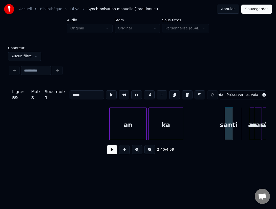
click at [228, 130] on div "santi" at bounding box center [229, 125] width 8 height 34
click at [244, 135] on div at bounding box center [244, 124] width 2 height 32
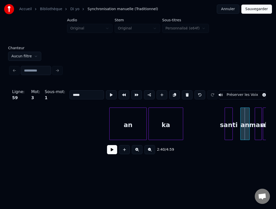
click at [244, 135] on div "an" at bounding box center [245, 125] width 9 height 34
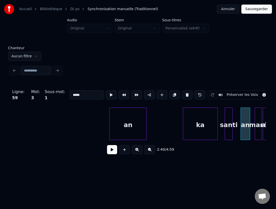
click at [198, 139] on div "ka" at bounding box center [200, 125] width 34 height 34
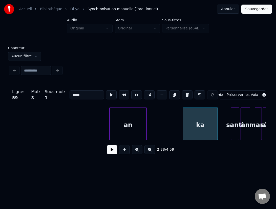
click at [235, 134] on div "santi" at bounding box center [236, 125] width 8 height 34
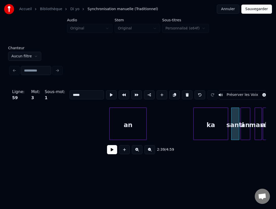
click at [211, 133] on div "ka" at bounding box center [211, 125] width 34 height 34
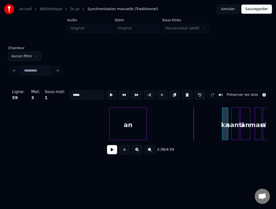
click at [223, 137] on div at bounding box center [224, 124] width 2 height 32
click at [131, 135] on div "an" at bounding box center [128, 125] width 37 height 34
type input "**"
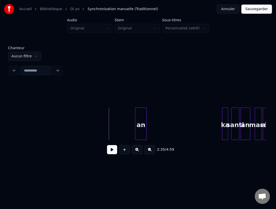
click at [136, 129] on div at bounding box center [137, 124] width 2 height 32
click at [213, 130] on div "an" at bounding box center [212, 125] width 12 height 34
click at [214, 133] on div "an" at bounding box center [212, 125] width 12 height 34
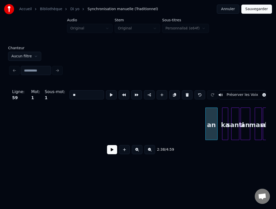
click at [161, 95] on button at bounding box center [162, 94] width 11 height 9
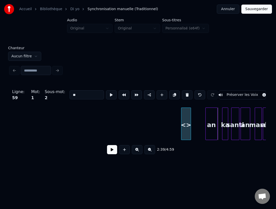
click at [185, 129] on div "<>" at bounding box center [186, 125] width 9 height 34
drag, startPoint x: 80, startPoint y: 95, endPoint x: 64, endPoint y: 94, distance: 16.3
click at [63, 95] on div "Ligne : 59 Mot : 1 Sous-mot : 2 ** Préserver les Voix" at bounding box center [138, 94] width 256 height 25
drag, startPoint x: 78, startPoint y: 95, endPoint x: 66, endPoint y: 92, distance: 12.0
click at [65, 93] on div "Ligne : 59 Mot : 1 Sous-mot : 2 ** Préserver les Voix" at bounding box center [138, 94] width 256 height 25
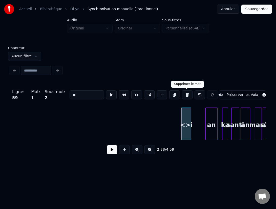
click at [188, 95] on button at bounding box center [187, 94] width 11 height 9
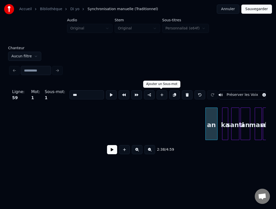
click at [161, 95] on button at bounding box center [162, 94] width 11 height 9
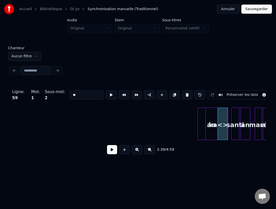
click at [200, 133] on div at bounding box center [199, 124] width 2 height 32
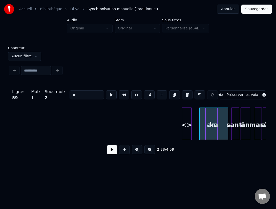
click at [186, 136] on div "<>" at bounding box center [186, 125] width 9 height 34
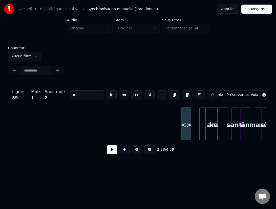
drag, startPoint x: 85, startPoint y: 96, endPoint x: 63, endPoint y: 95, distance: 21.5
click at [63, 95] on div "Ligne : 59 Mot : 1 Sous-mot : 2 ** Préserver les Voix" at bounding box center [138, 94] width 256 height 25
type input "**"
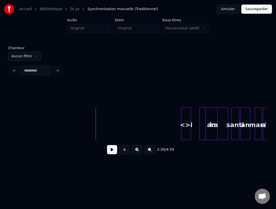
click at [190, 128] on div at bounding box center [191, 124] width 2 height 32
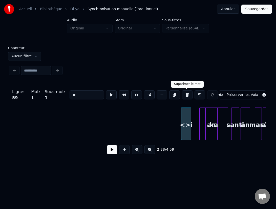
click at [187, 96] on button at bounding box center [187, 94] width 11 height 9
type input "***"
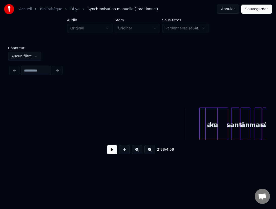
click at [114, 149] on button at bounding box center [112, 149] width 10 height 9
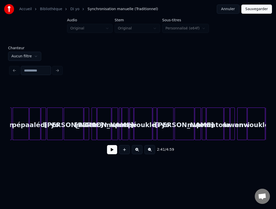
click at [136, 150] on button at bounding box center [137, 149] width 11 height 9
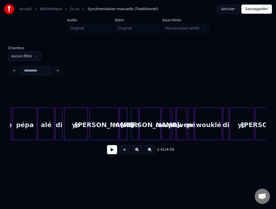
click at [136, 150] on button at bounding box center [137, 149] width 11 height 9
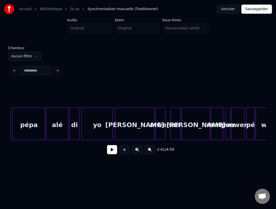
click at [136, 150] on button at bounding box center [137, 149] width 11 height 9
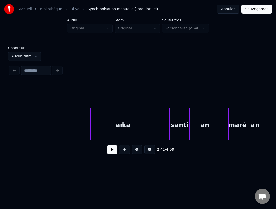
scroll to position [0, 9981]
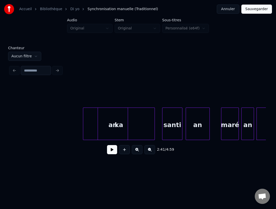
click at [114, 124] on div "an" at bounding box center [113, 125] width 30 height 34
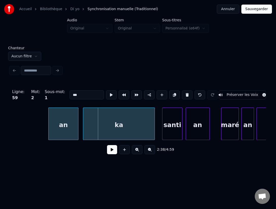
click at [63, 124] on div "an" at bounding box center [64, 125] width 30 height 34
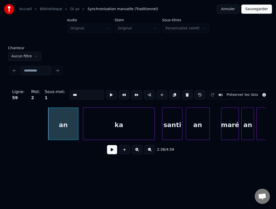
click at [102, 130] on div "ka" at bounding box center [119, 125] width 72 height 34
type input "**"
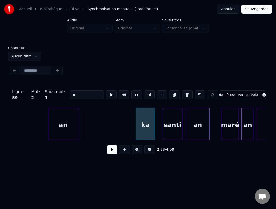
click at [136, 133] on div at bounding box center [137, 124] width 2 height 32
click at [153, 136] on div "ka" at bounding box center [149, 125] width 19 height 34
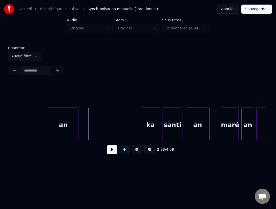
click at [112, 150] on button at bounding box center [112, 149] width 10 height 9
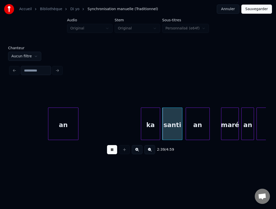
click at [112, 150] on button at bounding box center [112, 149] width 10 height 9
click at [207, 135] on div "an" at bounding box center [207, 125] width 24 height 34
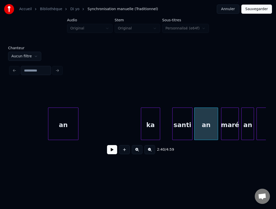
click at [183, 133] on div "santi" at bounding box center [183, 125] width 20 height 34
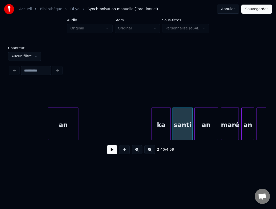
click at [163, 133] on div "ka" at bounding box center [161, 125] width 19 height 34
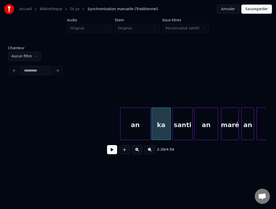
click at [137, 132] on div "an" at bounding box center [136, 125] width 30 height 34
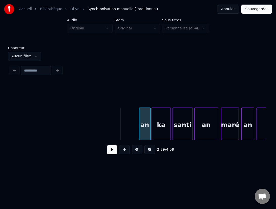
click at [140, 135] on div at bounding box center [141, 124] width 2 height 32
click at [109, 147] on button at bounding box center [112, 149] width 10 height 9
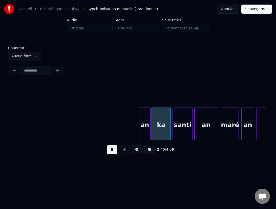
click at [109, 147] on button at bounding box center [112, 149] width 10 height 9
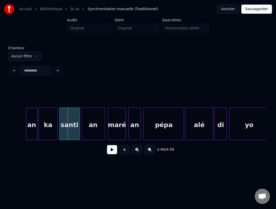
scroll to position [0, 10095]
click at [155, 128] on div "pépa" at bounding box center [164, 125] width 40 height 34
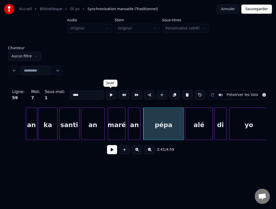
click at [110, 96] on button at bounding box center [111, 94] width 11 height 9
click at [133, 131] on div "an" at bounding box center [133, 125] width 12 height 34
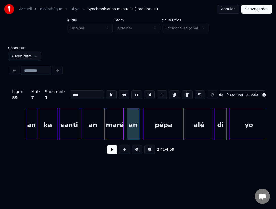
click at [116, 130] on div "maré" at bounding box center [114, 125] width 17 height 34
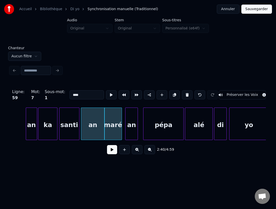
click at [128, 134] on div "an" at bounding box center [132, 125] width 12 height 34
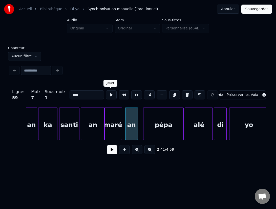
click at [109, 97] on button at bounding box center [111, 94] width 11 height 9
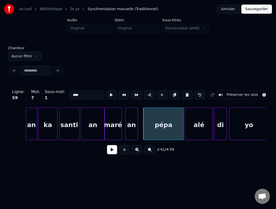
click at [114, 129] on div "maré" at bounding box center [113, 125] width 17 height 34
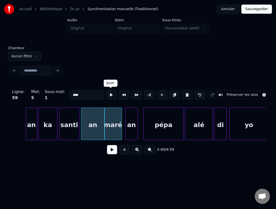
click at [110, 96] on button at bounding box center [111, 94] width 11 height 9
click at [98, 125] on div "an" at bounding box center [93, 125] width 24 height 34
type input "**"
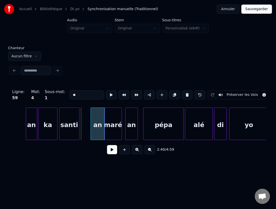
click at [91, 127] on div at bounding box center [92, 124] width 2 height 32
click at [83, 132] on div "santi" at bounding box center [79, 125] width 20 height 34
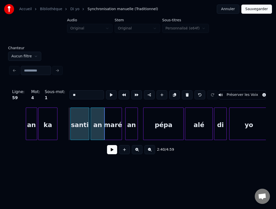
click at [71, 131] on div at bounding box center [72, 124] width 2 height 32
click at [63, 132] on div "ka" at bounding box center [59, 125] width 19 height 34
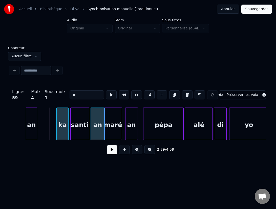
click at [57, 133] on div at bounding box center [58, 124] width 2 height 32
click at [110, 93] on button at bounding box center [111, 94] width 11 height 9
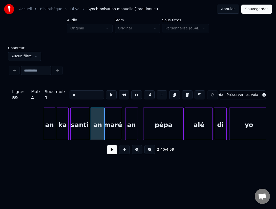
click at [50, 134] on div "an" at bounding box center [49, 125] width 11 height 34
click at [51, 134] on div at bounding box center [51, 124] width 2 height 32
click at [111, 95] on button at bounding box center [111, 94] width 11 height 9
click at [112, 151] on button at bounding box center [112, 149] width 10 height 9
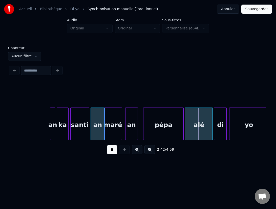
click at [112, 151] on button at bounding box center [112, 149] width 10 height 9
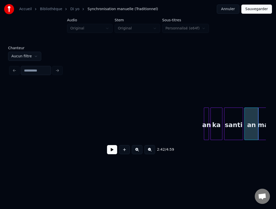
scroll to position [0, 9934]
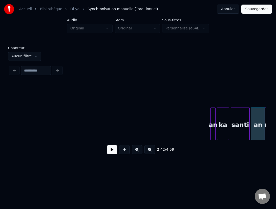
click at [124, 150] on button at bounding box center [124, 149] width 11 height 9
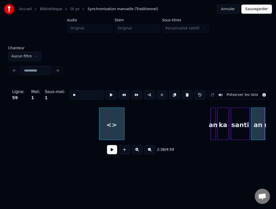
drag, startPoint x: 85, startPoint y: 99, endPoint x: 66, endPoint y: 96, distance: 19.0
click at [66, 96] on div "Ligne : 59 Mot : 1 Sous-mot : 1 ** Préserver les Voix" at bounding box center [138, 94] width 256 height 25
click at [112, 134] on div "di" at bounding box center [105, 125] width 25 height 34
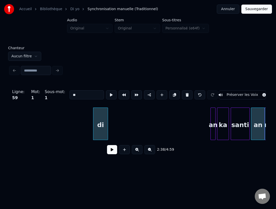
click at [107, 130] on div at bounding box center [107, 124] width 2 height 32
click at [124, 150] on button at bounding box center [124, 149] width 11 height 9
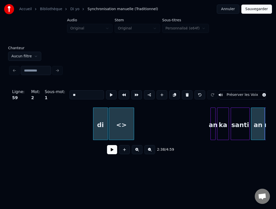
click at [127, 132] on div "<>" at bounding box center [121, 125] width 25 height 34
drag, startPoint x: 82, startPoint y: 93, endPoint x: 71, endPoint y: 86, distance: 12.6
click at [70, 92] on input "**" at bounding box center [87, 94] width 34 height 9
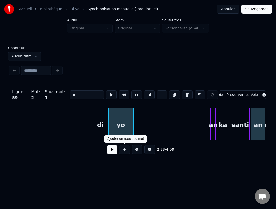
click at [125, 149] on button at bounding box center [124, 149] width 11 height 9
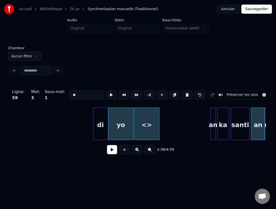
click at [151, 136] on div "<>" at bounding box center [147, 125] width 25 height 34
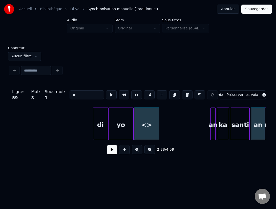
drag, startPoint x: 79, startPoint y: 96, endPoint x: 64, endPoint y: 94, distance: 15.1
click at [63, 94] on div "Ligne : 59 Mot : 3 Sous-mot : 1 ** Préserver les Voix" at bounding box center [138, 94] width 256 height 25
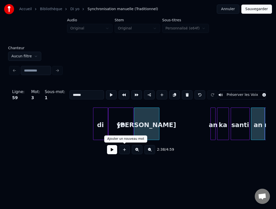
click at [125, 151] on button at bounding box center [124, 149] width 11 height 9
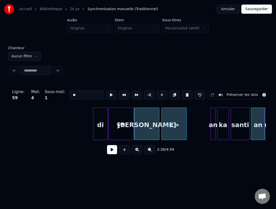
click at [172, 132] on div "<>" at bounding box center [174, 125] width 25 height 34
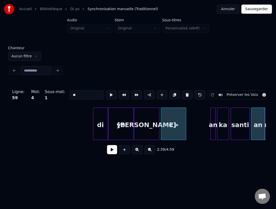
drag, startPoint x: 82, startPoint y: 96, endPoint x: 65, endPoint y: 95, distance: 16.7
click at [64, 95] on div "Ligne : 59 Mot : 4 Sous-mot : 1 ** Préserver les Voix" at bounding box center [138, 94] width 256 height 25
click at [100, 127] on div "di" at bounding box center [100, 125] width 14 height 34
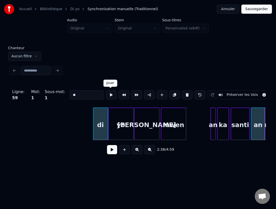
click at [112, 95] on button at bounding box center [111, 94] width 11 height 9
click at [120, 125] on div "yo" at bounding box center [121, 125] width 25 height 34
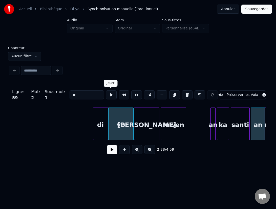
click at [111, 95] on button at bounding box center [111, 94] width 11 height 9
click at [190, 133] on div "mwen" at bounding box center [186, 125] width 25 height 34
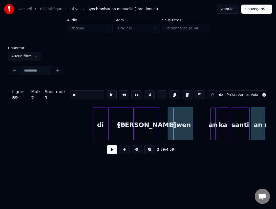
click at [181, 132] on div "mwen" at bounding box center [180, 125] width 25 height 34
click at [199, 137] on div at bounding box center [200, 124] width 2 height 32
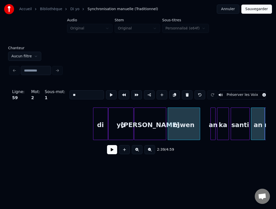
click at [166, 136] on div at bounding box center [166, 124] width 2 height 32
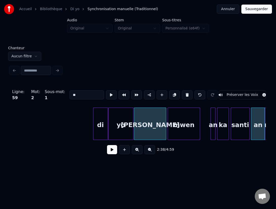
click at [147, 134] on div "démaré" at bounding box center [151, 125] width 32 height 34
click at [111, 96] on button at bounding box center [111, 94] width 11 height 9
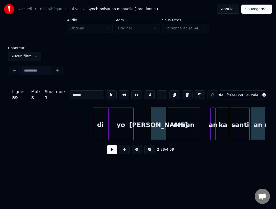
click at [151, 133] on div at bounding box center [152, 124] width 2 height 32
click at [149, 132] on div at bounding box center [150, 124] width 2 height 32
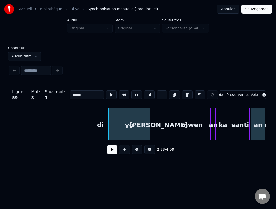
click at [193, 132] on div "mwen" at bounding box center [192, 125] width 32 height 34
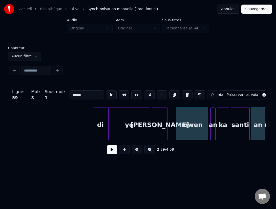
click at [162, 132] on div "démaré" at bounding box center [160, 125] width 15 height 34
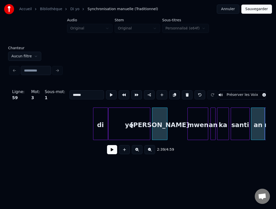
click at [189, 131] on div at bounding box center [189, 124] width 2 height 32
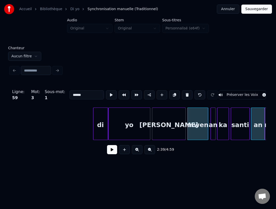
click at [185, 137] on div at bounding box center [185, 124] width 2 height 32
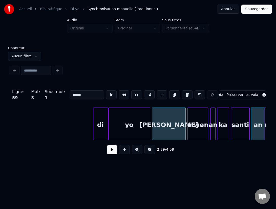
click at [135, 134] on div "yo" at bounding box center [130, 125] width 42 height 34
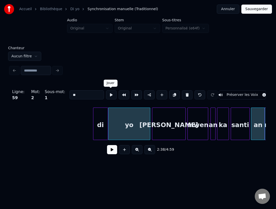
click at [111, 94] on button at bounding box center [111, 94] width 11 height 9
click at [161, 130] on div "démaré" at bounding box center [169, 125] width 33 height 34
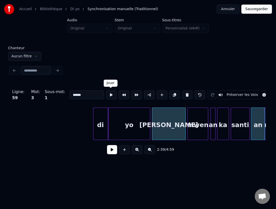
click at [109, 97] on button at bounding box center [111, 94] width 11 height 9
click at [196, 136] on div "mwen" at bounding box center [198, 125] width 20 height 34
type input "****"
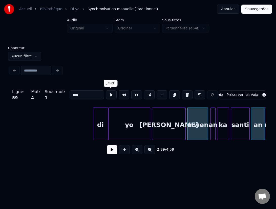
click at [111, 96] on button at bounding box center [111, 94] width 11 height 9
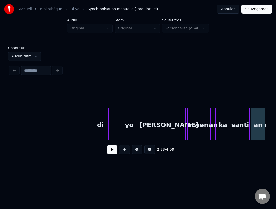
click at [110, 149] on button at bounding box center [112, 149] width 10 height 9
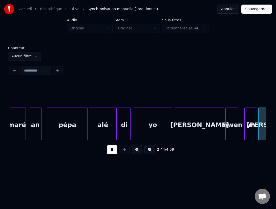
scroll to position [0, 10448]
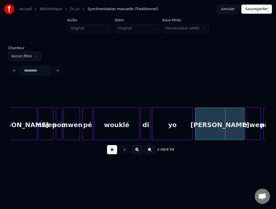
click at [249, 12] on button "Sauvegarder" at bounding box center [257, 9] width 31 height 9
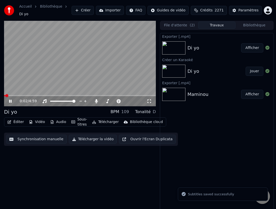
click at [17, 118] on button "Éditer" at bounding box center [15, 121] width 21 height 7
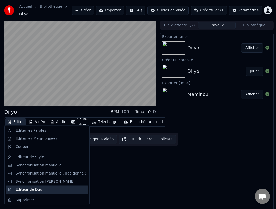
click at [31, 190] on div "Éditeur de Duo" at bounding box center [29, 189] width 27 height 5
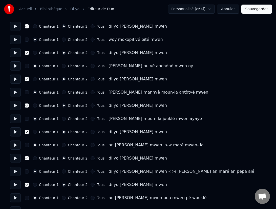
scroll to position [662, 0]
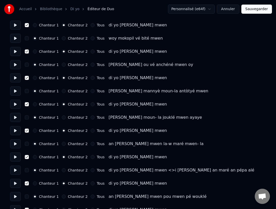
click at [27, 170] on button "button" at bounding box center [27, 170] width 4 height 4
click at [257, 8] on button "Sauvegarder" at bounding box center [257, 9] width 31 height 9
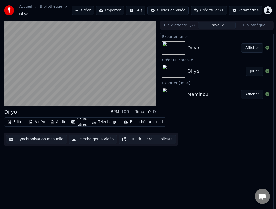
click at [35, 138] on button "Synchronisation manuelle" at bounding box center [36, 139] width 61 height 9
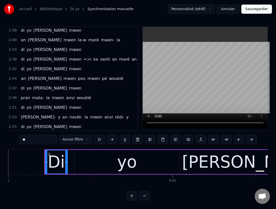
scroll to position [528, 0]
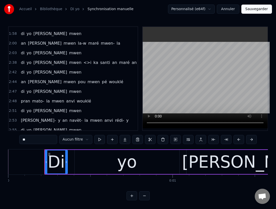
click at [23, 53] on span "di" at bounding box center [22, 53] width 5 height 6
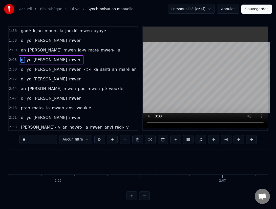
scroll to position [0, 20708]
click at [23, 70] on span "di" at bounding box center [22, 69] width 5 height 6
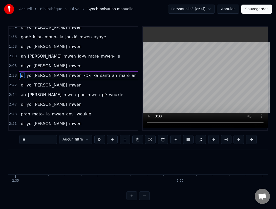
scroll to position [0, 26019]
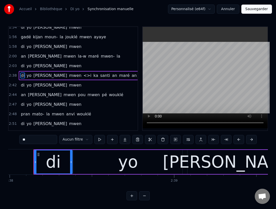
click at [83, 76] on span "<>i" at bounding box center [87, 75] width 9 height 6
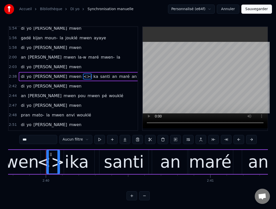
scroll to position [0, 26325]
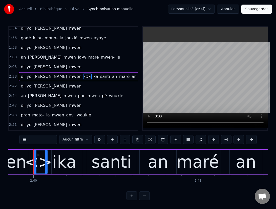
drag, startPoint x: 34, startPoint y: 139, endPoint x: 18, endPoint y: 139, distance: 16.5
click at [18, 139] on div "0:00 Di yo démaré mwen 0:02 répondè lévé lavwa 0:04 di yo démaré mwen 0:06 an d…" at bounding box center [138, 113] width 260 height 174
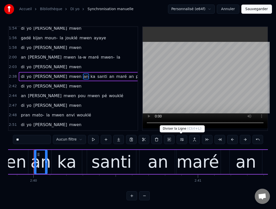
click at [180, 140] on button at bounding box center [182, 139] width 11 height 9
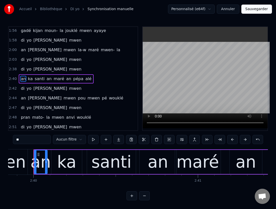
scroll to position [521, 0]
click at [23, 59] on span "di" at bounding box center [22, 59] width 5 height 6
type input "**"
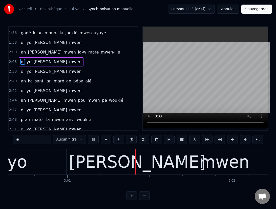
scroll to position [0, 29752]
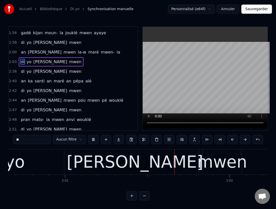
click at [258, 8] on button "Sauvegarder" at bounding box center [257, 9] width 31 height 9
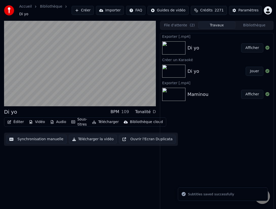
click at [86, 137] on button "Télécharger la vidéo" at bounding box center [93, 139] width 48 height 9
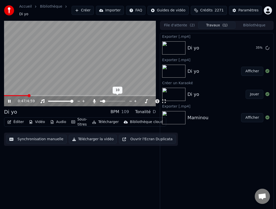
click at [102, 100] on span at bounding box center [103, 101] width 3 height 3
click at [268, 46] on icon at bounding box center [268, 48] width 4 height 4
click at [81, 138] on button "Télécharger la vidéo" at bounding box center [93, 139] width 48 height 9
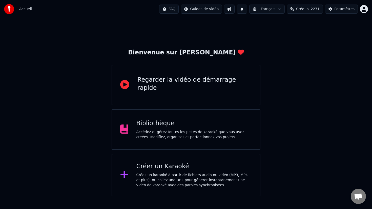
click at [185, 166] on div "Créer un Karaoké" at bounding box center [195, 167] width 116 height 8
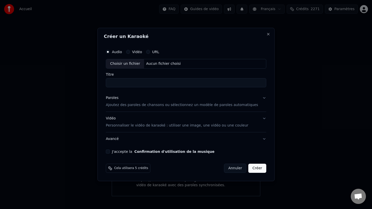
click at [136, 63] on div "Choisir un fichier" at bounding box center [125, 63] width 38 height 9
type input "**********"
click at [147, 103] on p "Ajoutez des paroles de chansons ou sélectionnez un modèle de paroles automatiqu…" at bounding box center [182, 105] width 153 height 5
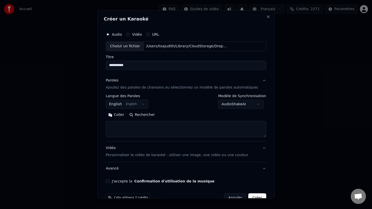
click at [120, 124] on textarea at bounding box center [186, 129] width 161 height 16
paste textarea "**********"
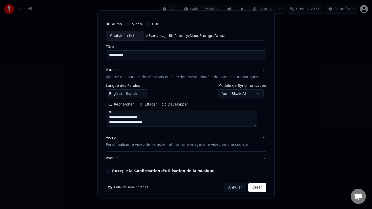
scroll to position [12, 0]
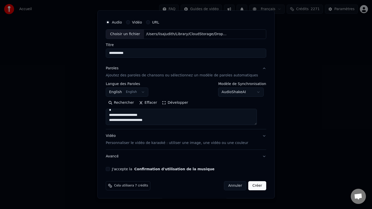
type textarea "**********"
click at [117, 136] on div "Vidéo Personnaliser le vidéo de karaoké : utiliser une image, une vidéo ou une …" at bounding box center [177, 140] width 143 height 12
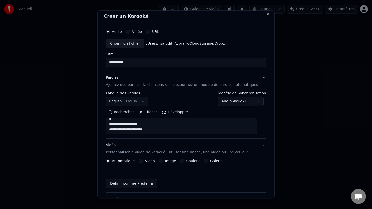
scroll to position [0, 0]
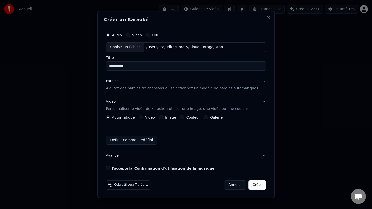
click at [163, 118] on button "Image" at bounding box center [161, 118] width 4 height 4
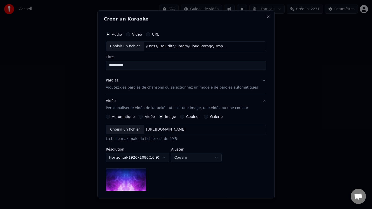
click at [136, 131] on div "Choisir un fichier" at bounding box center [125, 129] width 38 height 9
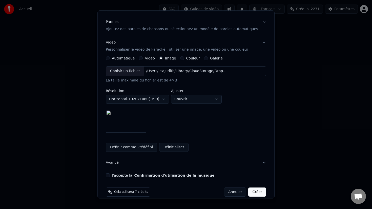
scroll to position [65, 0]
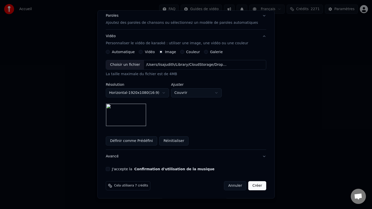
click at [110, 169] on button "J'accepte la Confirmation d'utilisation de la musique" at bounding box center [108, 169] width 4 height 4
click at [251, 184] on button "Créer" at bounding box center [258, 185] width 18 height 9
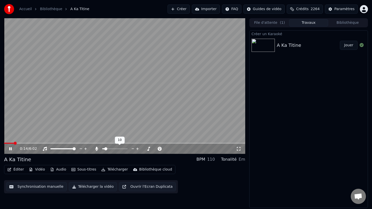
click at [105, 150] on span at bounding box center [105, 148] width 3 height 3
click at [16, 171] on button "Éditer" at bounding box center [15, 169] width 21 height 7
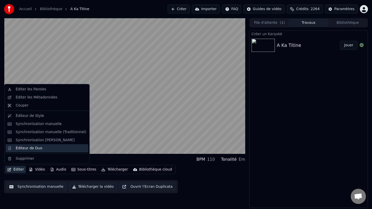
click at [19, 150] on div "Éditeur de Duo" at bounding box center [29, 148] width 27 height 5
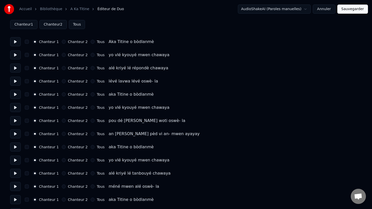
scroll to position [27, 0]
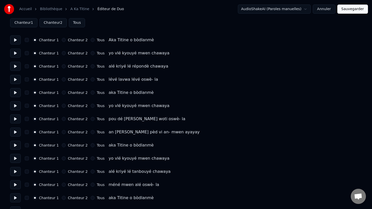
click at [28, 146] on button "button" at bounding box center [27, 145] width 4 height 4
click at [19, 148] on button at bounding box center [15, 145] width 11 height 9
click at [18, 147] on button at bounding box center [15, 145] width 11 height 9
click at [62, 147] on div "Chanteur 2" at bounding box center [75, 145] width 26 height 4
click at [62, 146] on button "Chanteur 2" at bounding box center [64, 145] width 4 height 4
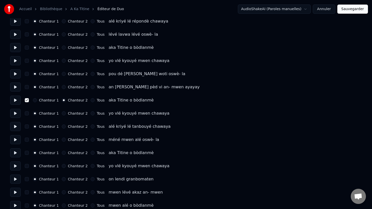
scroll to position [81, 0]
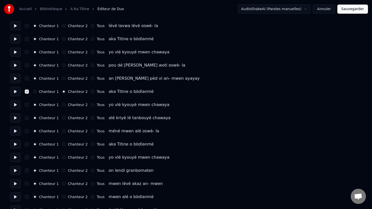
click at [62, 103] on button "Chanteur 2" at bounding box center [64, 105] width 4 height 4
click at [28, 105] on button "button" at bounding box center [27, 105] width 4 height 4
click at [91, 144] on button "Tous" at bounding box center [93, 144] width 4 height 4
click at [91, 158] on button "Tous" at bounding box center [93, 158] width 4 height 4
click at [27, 144] on button "button" at bounding box center [27, 144] width 4 height 4
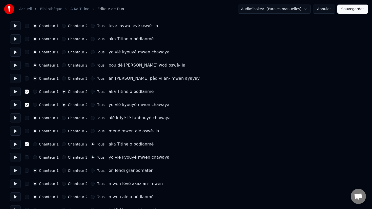
click at [28, 157] on button "button" at bounding box center [27, 158] width 4 height 4
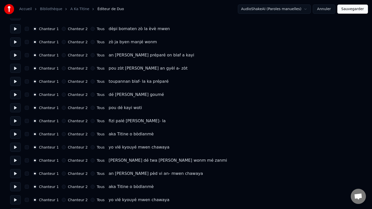
scroll to position [461, 0]
click at [64, 133] on div "Chanteur 2" at bounding box center [75, 134] width 26 height 4
click at [62, 135] on button "Chanteur 2" at bounding box center [64, 134] width 4 height 4
click at [62, 148] on button "Chanteur 2" at bounding box center [64, 147] width 4 height 4
click at [26, 135] on button "button" at bounding box center [27, 134] width 4 height 4
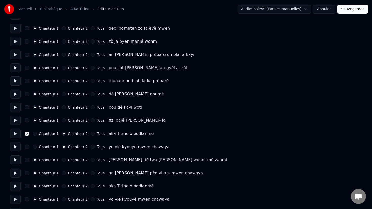
click at [28, 148] on button "button" at bounding box center [27, 147] width 4 height 4
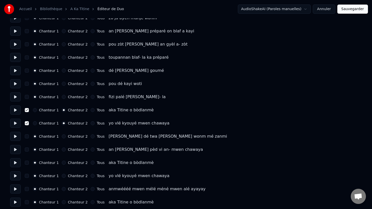
scroll to position [486, 0]
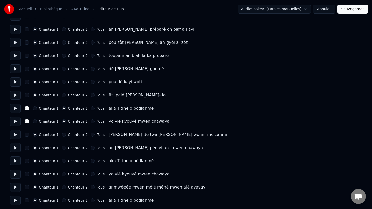
click at [91, 161] on button "Tous" at bounding box center [93, 161] width 4 height 4
click at [91, 175] on button "Tous" at bounding box center [93, 174] width 4 height 4
click at [27, 162] on button "button" at bounding box center [27, 161] width 4 height 4
click at [27, 175] on button "button" at bounding box center [27, 174] width 4 height 4
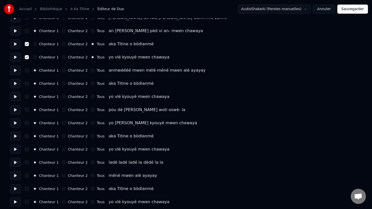
scroll to position [604, 0]
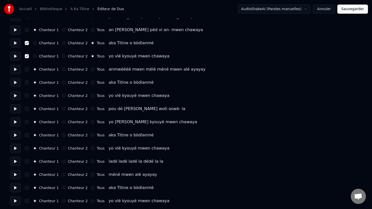
click at [62, 57] on button "Chanteur 2" at bounding box center [64, 56] width 4 height 4
click at [62, 45] on button "Chanteur 2" at bounding box center [64, 43] width 4 height 4
click at [62, 83] on button "Chanteur 2" at bounding box center [64, 83] width 4 height 4
click at [62, 96] on button "Chanteur 2" at bounding box center [64, 96] width 4 height 4
click at [26, 82] on button "button" at bounding box center [27, 83] width 4 height 4
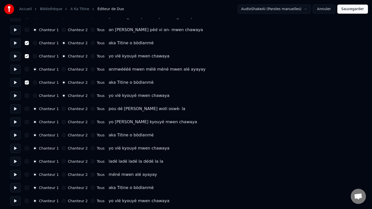
click at [27, 96] on button "button" at bounding box center [27, 96] width 4 height 4
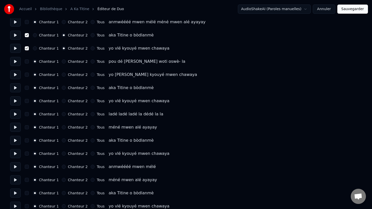
scroll to position [653, 0]
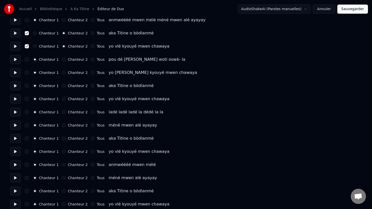
click at [63, 86] on button "Chanteur 2" at bounding box center [64, 86] width 4 height 4
click at [62, 99] on button "Chanteur 2" at bounding box center [64, 99] width 4 height 4
click at [27, 87] on button "button" at bounding box center [27, 86] width 4 height 4
click at [27, 100] on button "button" at bounding box center [27, 99] width 4 height 4
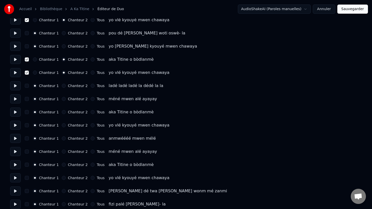
scroll to position [680, 0]
click at [26, 112] on button "button" at bounding box center [27, 112] width 4 height 4
click at [27, 126] on button "button" at bounding box center [27, 125] width 4 height 4
click at [62, 113] on button "Chanteur 2" at bounding box center [64, 112] width 4 height 4
click at [62, 125] on button "Chanteur 2" at bounding box center [64, 125] width 4 height 4
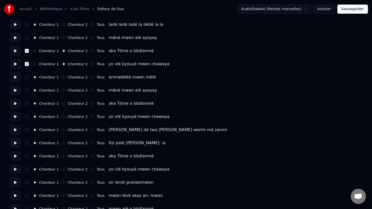
scroll to position [742, 0]
click at [26, 103] on button "button" at bounding box center [27, 103] width 4 height 4
click at [27, 117] on button "button" at bounding box center [27, 116] width 4 height 4
click at [62, 104] on button "Chanteur 2" at bounding box center [64, 103] width 4 height 4
click at [62, 115] on button "Chanteur 2" at bounding box center [64, 116] width 4 height 4
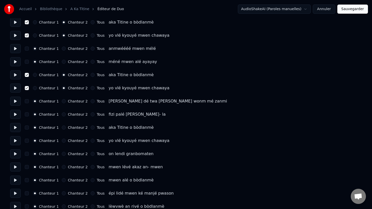
scroll to position [770, 0]
click at [62, 126] on button "Chanteur 2" at bounding box center [64, 127] width 4 height 4
click at [62, 142] on button "Chanteur 2" at bounding box center [64, 140] width 4 height 4
click at [27, 127] on button "button" at bounding box center [27, 127] width 4 height 4
click at [27, 141] on button "button" at bounding box center [27, 140] width 4 height 4
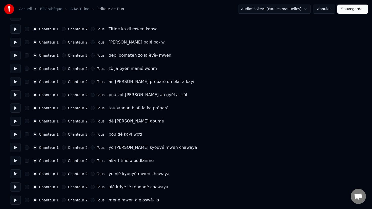
scroll to position [1109, 0]
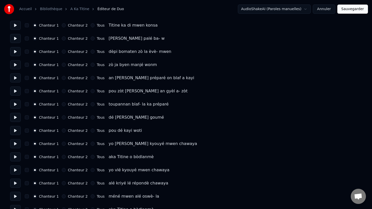
click at [62, 157] on button "Chanteur 2" at bounding box center [64, 157] width 4 height 4
click at [62, 171] on button "Chanteur 2" at bounding box center [64, 170] width 4 height 4
click at [27, 157] on button "button" at bounding box center [27, 157] width 4 height 4
click at [26, 170] on button "button" at bounding box center [27, 170] width 4 height 4
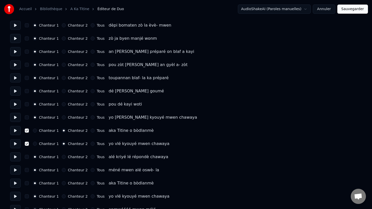
scroll to position [1140, 0]
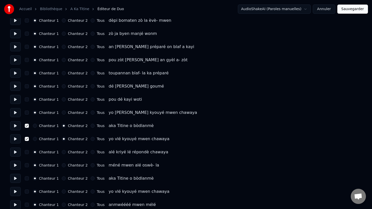
click at [63, 179] on button "Chanteur 2" at bounding box center [64, 179] width 4 height 4
click at [62, 192] on button "Chanteur 2" at bounding box center [64, 192] width 4 height 4
click at [28, 178] on button "button" at bounding box center [27, 179] width 4 height 4
click at [27, 191] on button "button" at bounding box center [27, 192] width 4 height 4
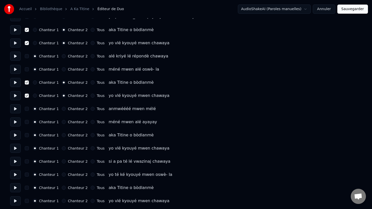
scroll to position [1237, 0]
click at [62, 134] on button "Chanteur 2" at bounding box center [64, 135] width 4 height 4
click at [62, 150] on button "Chanteur 2" at bounding box center [64, 148] width 4 height 4
click at [26, 136] on button "button" at bounding box center [27, 135] width 4 height 4
click at [26, 149] on button "button" at bounding box center [27, 148] width 4 height 4
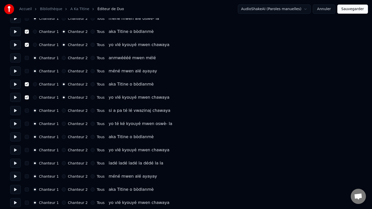
scroll to position [1288, 0]
click at [62, 137] on button "Chanteur 2" at bounding box center [64, 137] width 4 height 4
click at [62, 150] on button "Chanteur 2" at bounding box center [64, 150] width 4 height 4
click at [26, 137] on button "button" at bounding box center [27, 137] width 4 height 4
click at [26, 149] on button "button" at bounding box center [27, 150] width 4 height 4
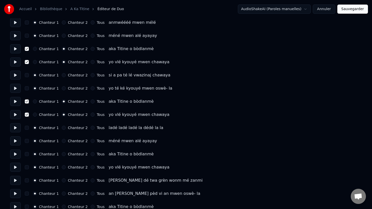
scroll to position [1325, 0]
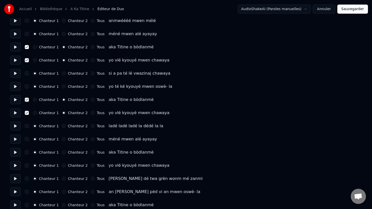
click at [63, 152] on button "Chanteur 2" at bounding box center [64, 152] width 4 height 4
click at [62, 166] on button "Chanteur 2" at bounding box center [64, 166] width 4 height 4
click at [28, 152] on button "button" at bounding box center [27, 152] width 4 height 4
click at [27, 166] on button "button" at bounding box center [27, 166] width 4 height 4
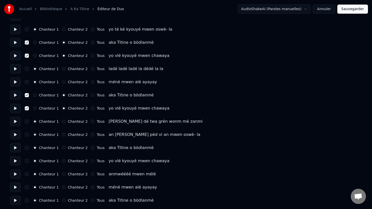
scroll to position [1386, 0]
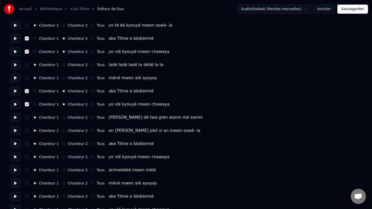
click at [62, 145] on button "Chanteur 2" at bounding box center [64, 144] width 4 height 4
click at [62, 158] on button "Chanteur 2" at bounding box center [64, 157] width 4 height 4
click at [27, 145] on button "button" at bounding box center [27, 144] width 4 height 4
click at [28, 158] on button "button" at bounding box center [27, 157] width 4 height 4
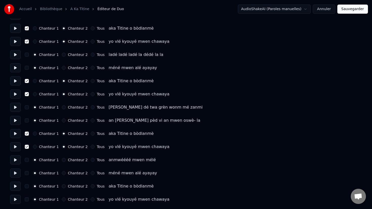
click at [63, 186] on button "Chanteur 2" at bounding box center [64, 186] width 4 height 4
click at [62, 200] on button "Chanteur 2" at bounding box center [64, 200] width 4 height 4
click at [27, 186] on button "button" at bounding box center [27, 186] width 4 height 4
click at [27, 199] on button "button" at bounding box center [27, 200] width 4 height 4
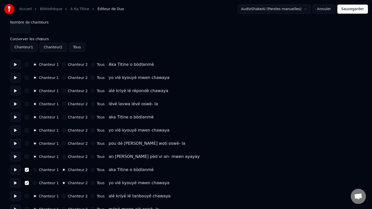
scroll to position [0, 0]
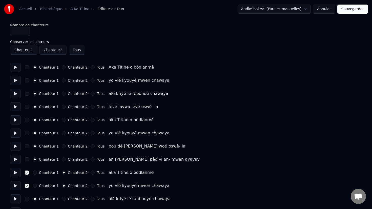
click at [348, 11] on button "Sauvegarder" at bounding box center [353, 9] width 31 height 9
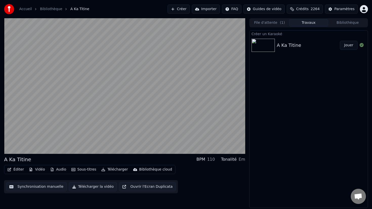
click at [75, 155] on div "A Ka Titine BPM 110 Tonalité Em Éditer Vidéo Audio Sous-titres Télécharger Bibl…" at bounding box center [124, 113] width 241 height 190
click at [20, 171] on button "Éditer" at bounding box center [15, 169] width 21 height 7
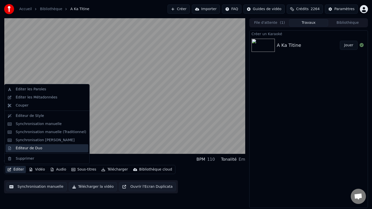
click at [32, 149] on div "Éditeur de Duo" at bounding box center [29, 148] width 27 height 5
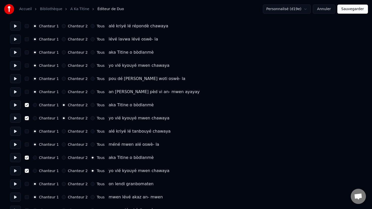
scroll to position [70, 0]
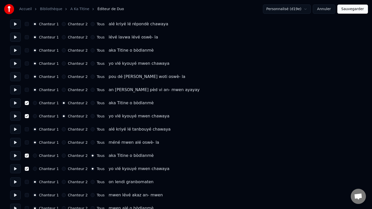
click at [62, 155] on button "Chanteur 2" at bounding box center [64, 156] width 4 height 4
click at [62, 169] on button "Chanteur 2" at bounding box center [64, 169] width 4 height 4
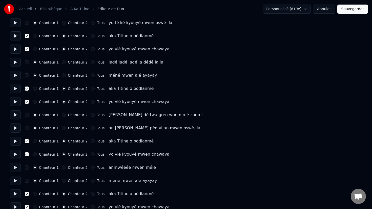
scroll to position [1396, 0]
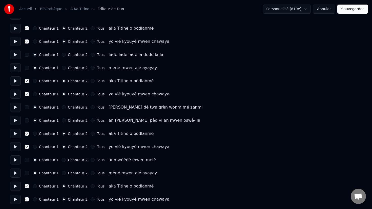
click at [357, 9] on button "Sauvegarder" at bounding box center [353, 9] width 31 height 9
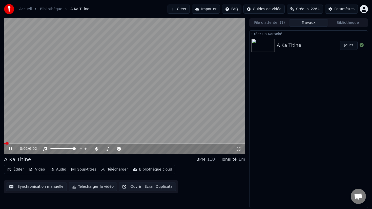
click at [85, 186] on button "Télécharger la vidéo" at bounding box center [93, 186] width 48 height 9
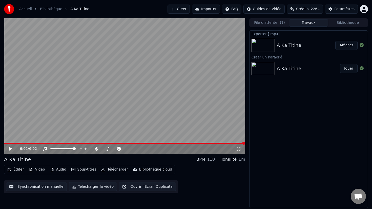
click at [184, 9] on button "Créer" at bounding box center [179, 9] width 22 height 9
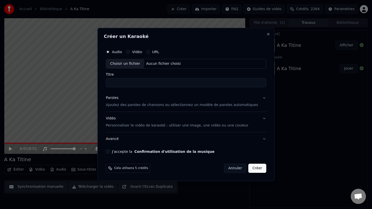
click at [131, 63] on div "Choisir un fichier" at bounding box center [125, 63] width 38 height 9
type input "*********"
click at [131, 105] on p "Ajoutez des paroles de chansons ou sélectionnez un modèle de paroles automatiqu…" at bounding box center [182, 104] width 153 height 5
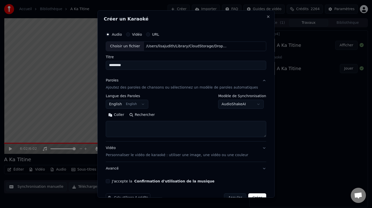
click at [119, 127] on textarea at bounding box center [186, 129] width 161 height 16
paste textarea "**********"
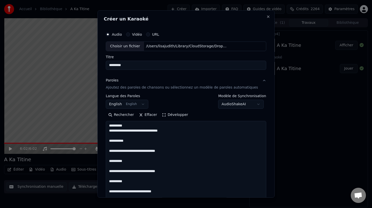
scroll to position [806, 0]
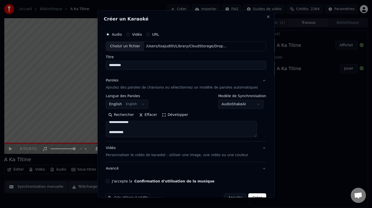
type textarea "**********"
click at [110, 182] on button "J'accepte la Confirmation d'utilisation de la musique" at bounding box center [108, 181] width 4 height 4
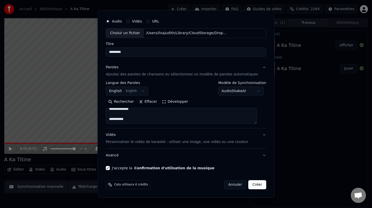
click at [139, 143] on p "Personnaliser le vidéo de karaoké : utiliser une image, une vidéo ou une couleur" at bounding box center [177, 142] width 143 height 5
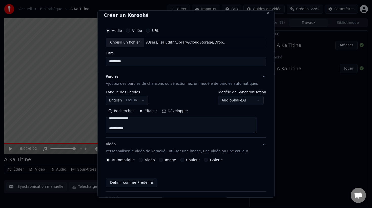
scroll to position [0, 0]
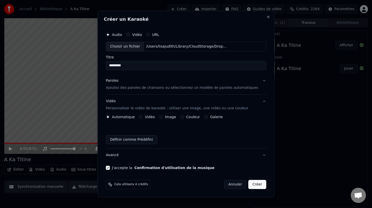
click at [163, 117] on button "Image" at bounding box center [161, 117] width 4 height 4
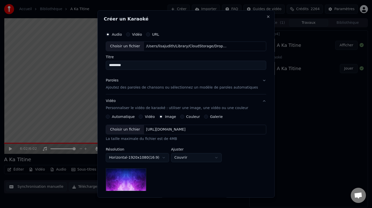
click at [123, 128] on div "Choisir un fichier" at bounding box center [125, 129] width 38 height 9
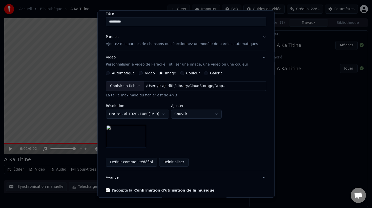
scroll to position [66, 0]
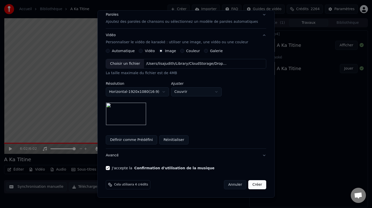
click at [253, 186] on button "Créer" at bounding box center [258, 184] width 18 height 9
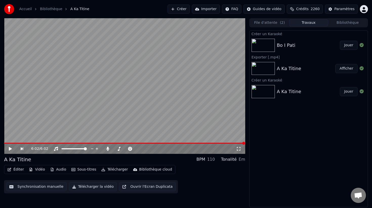
click at [265, 43] on img at bounding box center [263, 45] width 23 height 13
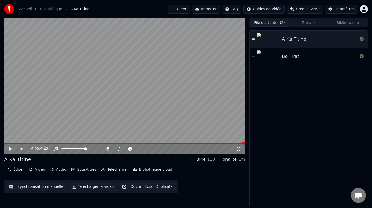
click at [269, 25] on button "File d'attente ( 2 )" at bounding box center [269, 22] width 39 height 7
click at [268, 57] on img at bounding box center [268, 56] width 23 height 13
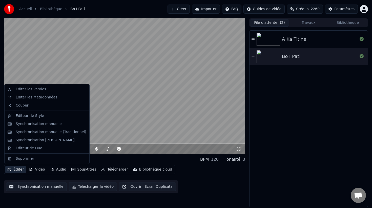
click at [17, 170] on button "Éditer" at bounding box center [15, 169] width 21 height 7
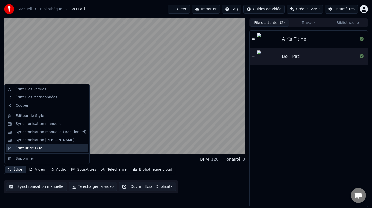
click at [40, 148] on div "Éditeur de Duo" at bounding box center [29, 148] width 27 height 5
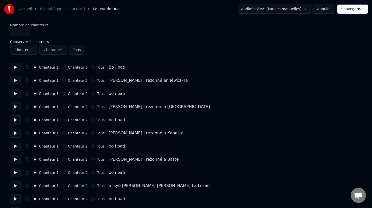
click at [15, 67] on button at bounding box center [15, 67] width 11 height 9
click at [26, 94] on button "button" at bounding box center [27, 94] width 4 height 4
click at [62, 94] on button "Chanteur 2" at bounding box center [64, 94] width 4 height 4
click at [15, 93] on button at bounding box center [15, 93] width 11 height 9
click at [91, 121] on button "Tous" at bounding box center [93, 120] width 4 height 4
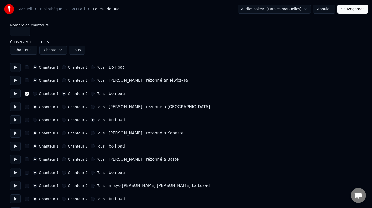
click at [62, 120] on button "Chanteur 2" at bounding box center [64, 120] width 4 height 4
click at [26, 120] on button "button" at bounding box center [27, 120] width 4 height 4
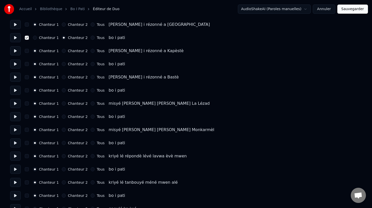
scroll to position [91, 0]
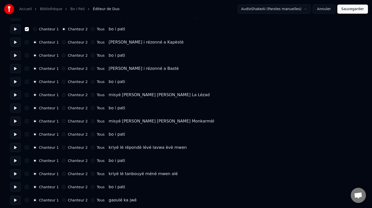
click at [27, 56] on button "button" at bounding box center [27, 55] width 4 height 4
click at [27, 83] on button "button" at bounding box center [27, 82] width 4 height 4
click at [27, 108] on button "button" at bounding box center [27, 108] width 4 height 4
click at [27, 135] on button "button" at bounding box center [27, 135] width 4 height 4
click at [28, 161] on button "button" at bounding box center [27, 161] width 4 height 4
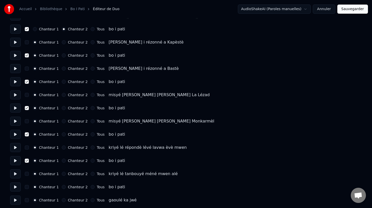
click at [28, 188] on button "button" at bounding box center [27, 187] width 4 height 4
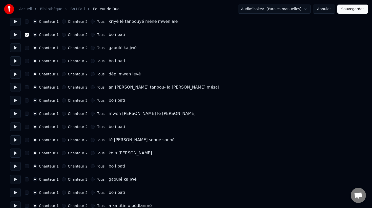
scroll to position [246, 0]
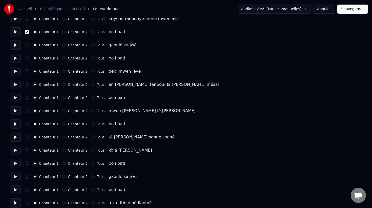
click at [27, 58] on button "button" at bounding box center [27, 58] width 4 height 4
click at [27, 86] on button "button" at bounding box center [27, 85] width 4 height 4
click at [27, 112] on button "button" at bounding box center [27, 111] width 4 height 4
click at [27, 137] on button "button" at bounding box center [27, 137] width 4 height 4
click at [26, 164] on button "button" at bounding box center [27, 164] width 4 height 4
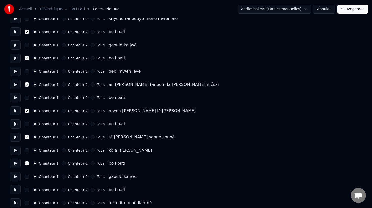
click at [27, 191] on button "button" at bounding box center [27, 190] width 4 height 4
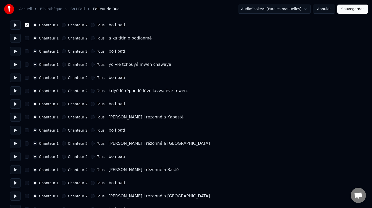
scroll to position [412, 0]
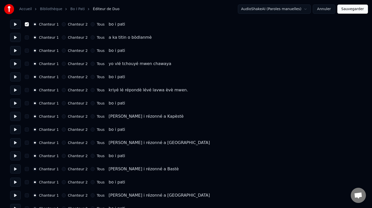
click at [27, 52] on button "button" at bounding box center [27, 51] width 4 height 4
click at [27, 79] on div "Chanteur 1 Chanteur 2 Tous bo i pati" at bounding box center [186, 76] width 352 height 9
click at [27, 80] on div "Chanteur 1 Chanteur 2 Tous bo i pati" at bounding box center [186, 76] width 352 height 9
click at [27, 79] on div "Chanteur 1 Chanteur 2 Tous bo i pati" at bounding box center [186, 76] width 352 height 9
click at [27, 78] on button "button" at bounding box center [27, 77] width 4 height 4
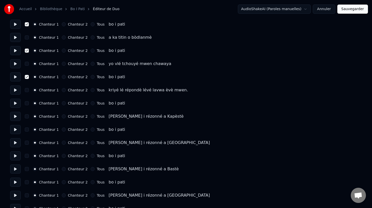
click at [27, 102] on button "button" at bounding box center [27, 103] width 4 height 4
click at [27, 130] on button "button" at bounding box center [27, 130] width 4 height 4
click at [26, 156] on button "button" at bounding box center [27, 156] width 4 height 4
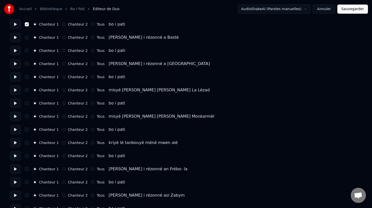
scroll to position [545, 0]
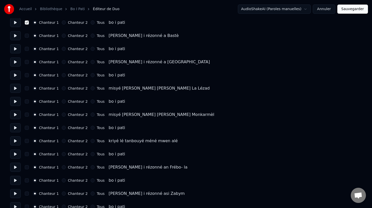
click at [26, 49] on button "button" at bounding box center [27, 49] width 4 height 4
click at [26, 76] on button "button" at bounding box center [27, 75] width 4 height 4
click at [27, 102] on button "button" at bounding box center [27, 102] width 4 height 4
click at [28, 127] on button "button" at bounding box center [27, 128] width 4 height 4
click at [28, 154] on button "button" at bounding box center [27, 154] width 4 height 4
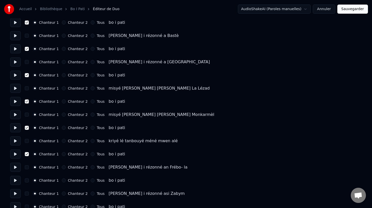
click at [27, 181] on button "button" at bounding box center [27, 181] width 4 height 4
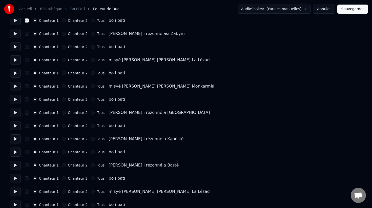
scroll to position [708, 0]
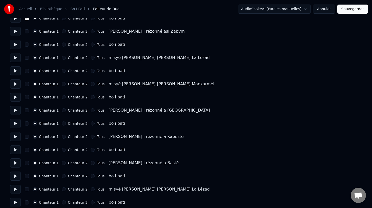
click at [27, 45] on button "button" at bounding box center [27, 45] width 4 height 4
click at [26, 70] on button "button" at bounding box center [27, 71] width 4 height 4
click at [26, 98] on button "button" at bounding box center [27, 97] width 4 height 4
click at [28, 124] on button "button" at bounding box center [27, 124] width 4 height 4
click at [27, 150] on button "button" at bounding box center [27, 150] width 4 height 4
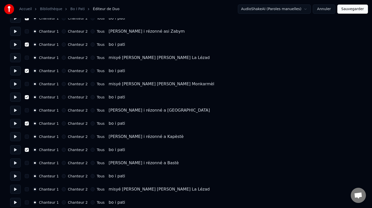
click at [28, 177] on button "button" at bounding box center [27, 176] width 4 height 4
click at [28, 203] on button "button" at bounding box center [27, 203] width 4 height 4
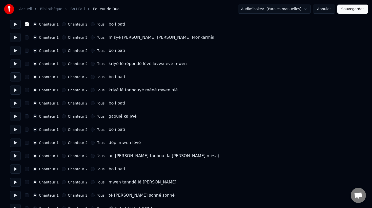
scroll to position [887, 0]
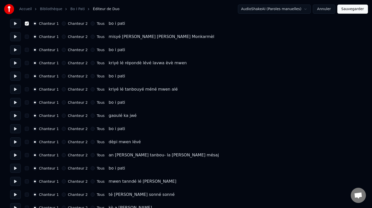
click at [27, 51] on button "button" at bounding box center [27, 50] width 4 height 4
click at [26, 78] on div "Chanteur 1 Chanteur 2 Tous bo i pati" at bounding box center [186, 76] width 352 height 9
click at [27, 76] on button "button" at bounding box center [27, 76] width 4 height 4
click at [28, 103] on button "button" at bounding box center [27, 103] width 4 height 4
click at [27, 131] on button "button" at bounding box center [27, 129] width 4 height 4
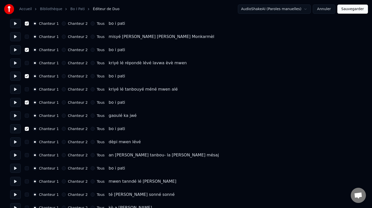
click at [27, 157] on button "button" at bounding box center [27, 155] width 4 height 4
click at [26, 155] on button "button" at bounding box center [27, 155] width 4 height 4
click at [26, 169] on button "button" at bounding box center [27, 168] width 4 height 4
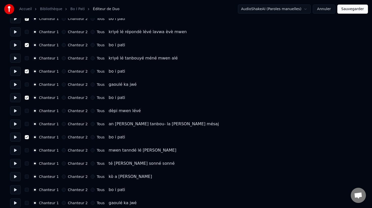
scroll to position [924, 0]
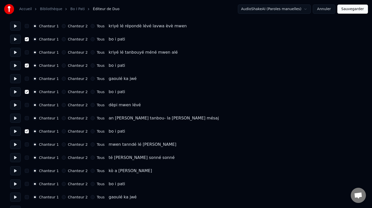
click at [27, 172] on button "button" at bounding box center [27, 171] width 4 height 4
click at [28, 184] on button "button" at bounding box center [27, 184] width 4 height 4
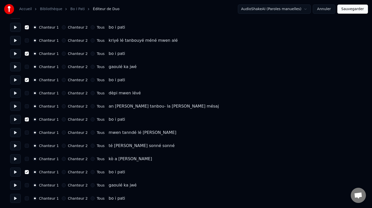
click at [28, 198] on button "button" at bounding box center [27, 199] width 4 height 4
click at [62, 199] on button "Chanteur 2" at bounding box center [64, 199] width 4 height 4
click at [14, 187] on button at bounding box center [15, 185] width 11 height 9
click at [63, 172] on button "Chanteur 2" at bounding box center [64, 172] width 4 height 4
click at [62, 120] on button "Chanteur 2" at bounding box center [64, 120] width 4 height 4
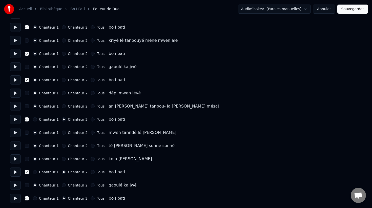
click at [63, 80] on button "Chanteur 2" at bounding box center [64, 80] width 4 height 4
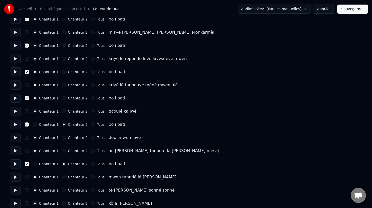
scroll to position [890, 0]
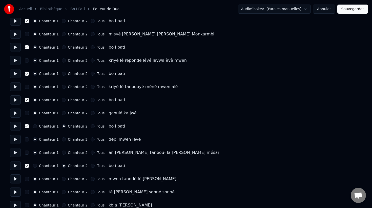
click at [62, 101] on button "Chanteur 2" at bounding box center [64, 100] width 4 height 4
click at [63, 74] on button "Chanteur 2" at bounding box center [64, 74] width 4 height 4
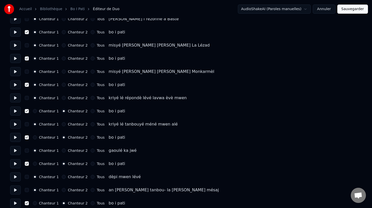
scroll to position [848, 0]
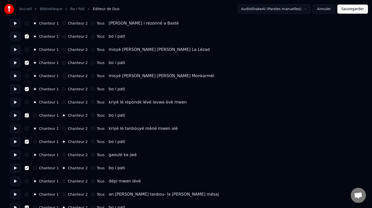
click at [62, 91] on button "Chanteur 2" at bounding box center [64, 89] width 4 height 4
click at [62, 62] on button "Chanteur 2" at bounding box center [64, 63] width 4 height 4
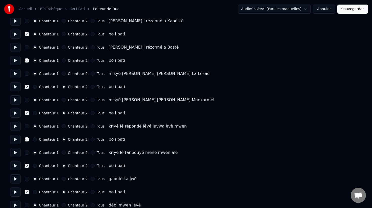
scroll to position [813, 0]
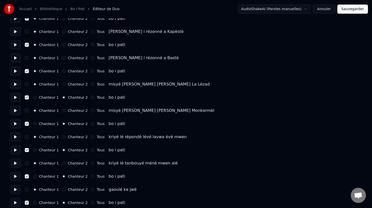
click at [62, 71] on button "Chanteur 2" at bounding box center [64, 71] width 4 height 4
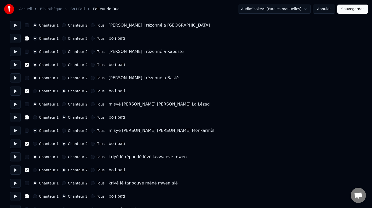
scroll to position [783, 0]
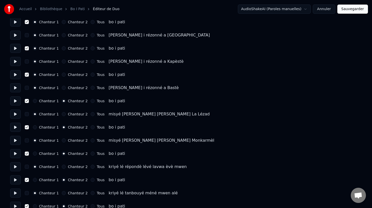
click at [62, 76] on button "Chanteur 2" at bounding box center [64, 75] width 4 height 4
click at [62, 47] on button "Chanteur 2" at bounding box center [64, 48] width 4 height 4
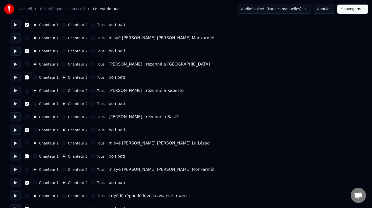
scroll to position [752, 0]
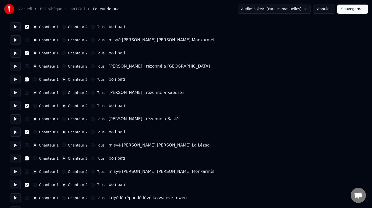
click at [62, 53] on button "Chanteur 2" at bounding box center [64, 53] width 4 height 4
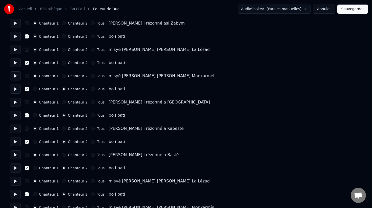
scroll to position [713, 0]
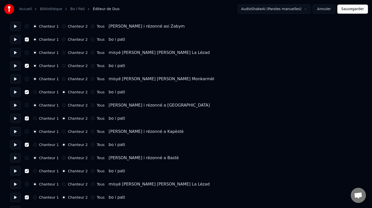
click at [62, 67] on button "Chanteur 2" at bounding box center [64, 66] width 4 height 4
click at [62, 39] on button "Chanteur 2" at bounding box center [64, 39] width 4 height 4
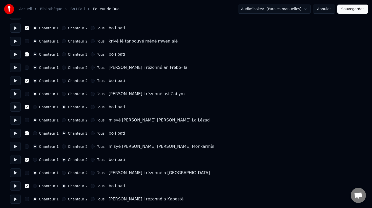
scroll to position [639, 0]
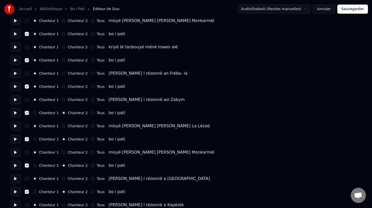
click at [63, 87] on button "Chanteur 2" at bounding box center [64, 87] width 4 height 4
click at [62, 60] on button "Chanteur 2" at bounding box center [64, 60] width 4 height 4
click at [63, 34] on button "Chanteur 2" at bounding box center [64, 34] width 4 height 4
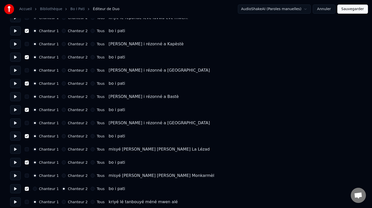
scroll to position [484, 0]
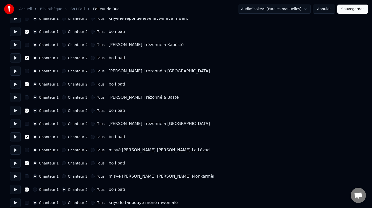
click at [62, 164] on button "Chanteur 2" at bounding box center [64, 163] width 4 height 4
click at [62, 138] on button "Chanteur 2" at bounding box center [64, 137] width 4 height 4
click at [63, 112] on button "Chanteur 2" at bounding box center [64, 111] width 4 height 4
click at [63, 86] on button "Chanteur 2" at bounding box center [64, 84] width 4 height 4
click at [63, 60] on button "Chanteur 2" at bounding box center [64, 58] width 4 height 4
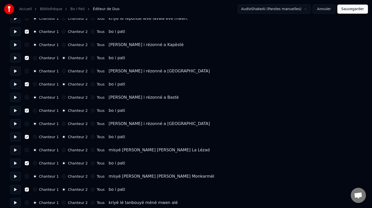
click at [63, 33] on button "Chanteur 2" at bounding box center [64, 32] width 4 height 4
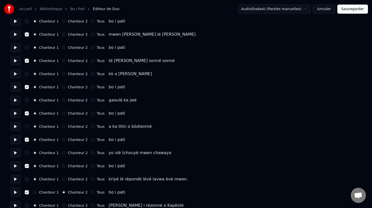
scroll to position [317, 0]
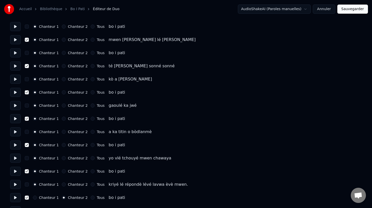
click at [62, 172] on button "Chanteur 2" at bounding box center [64, 172] width 4 height 4
click at [62, 146] on button "Chanteur 2" at bounding box center [64, 145] width 4 height 4
click at [62, 119] on button "Chanteur 2" at bounding box center [64, 119] width 4 height 4
click at [62, 93] on button "Chanteur 2" at bounding box center [64, 92] width 4 height 4
click at [62, 67] on button "Chanteur 2" at bounding box center [64, 66] width 4 height 4
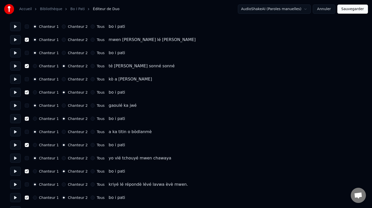
click at [62, 40] on button "Chanteur 2" at bounding box center [64, 40] width 4 height 4
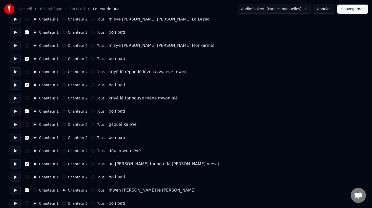
scroll to position [166, 0]
click at [63, 165] on button "Chanteur 2" at bounding box center [64, 165] width 4 height 4
click at [62, 139] on button "Chanteur 2" at bounding box center [64, 138] width 4 height 4
click at [63, 114] on button "Chanteur 2" at bounding box center [64, 112] width 4 height 4
click at [63, 85] on button "Chanteur 2" at bounding box center [64, 86] width 4 height 4
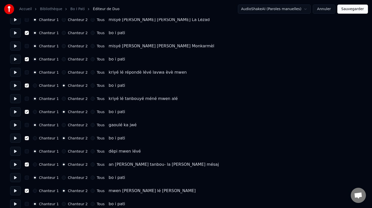
click at [63, 60] on button "Chanteur 2" at bounding box center [64, 59] width 4 height 4
click at [63, 33] on button "Chanteur 2" at bounding box center [64, 33] width 4 height 4
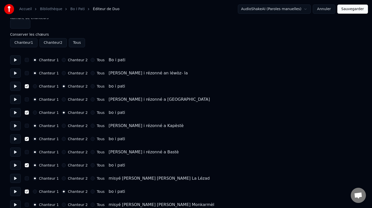
scroll to position [0, 0]
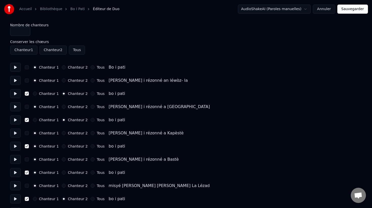
click at [62, 173] on button "Chanteur 2" at bounding box center [64, 173] width 4 height 4
click at [62, 146] on button "Chanteur 2" at bounding box center [64, 146] width 4 height 4
click at [358, 7] on button "Sauvegarder" at bounding box center [353, 9] width 31 height 9
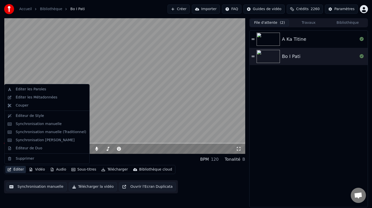
click at [16, 168] on button "Éditer" at bounding box center [15, 169] width 21 height 7
click at [34, 151] on div "Éditeur de Duo" at bounding box center [29, 148] width 27 height 5
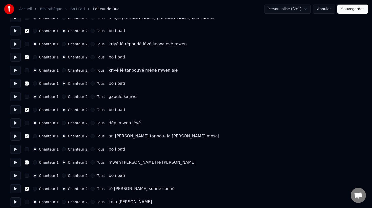
scroll to position [196, 0]
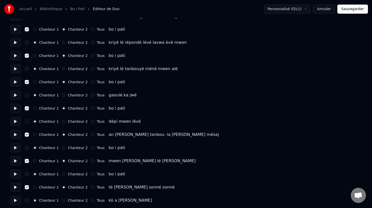
click at [16, 83] on button at bounding box center [15, 82] width 11 height 9
click at [17, 96] on button at bounding box center [15, 95] width 11 height 9
click at [27, 110] on div "Chanteur 1 Chanteur 2 Tous bo i pati" at bounding box center [186, 108] width 352 height 9
click at [35, 108] on button "Chanteur 1" at bounding box center [35, 108] width 4 height 4
click at [28, 108] on button "button" at bounding box center [27, 108] width 4 height 4
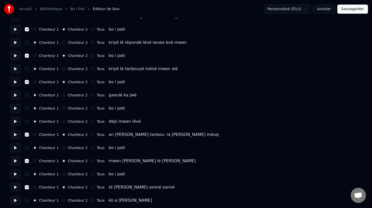
click at [17, 108] on button at bounding box center [15, 108] width 11 height 9
click at [16, 108] on button at bounding box center [15, 108] width 11 height 9
click at [15, 122] on button at bounding box center [15, 121] width 11 height 9
click at [25, 135] on button "button" at bounding box center [27, 135] width 4 height 4
click at [35, 136] on button "Chanteur 1" at bounding box center [35, 135] width 4 height 4
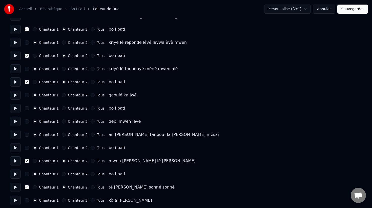
click at [14, 134] on button at bounding box center [15, 134] width 11 height 9
click at [16, 163] on button at bounding box center [15, 161] width 11 height 9
click at [16, 175] on button at bounding box center [15, 174] width 11 height 9
click at [27, 162] on button "button" at bounding box center [27, 161] width 4 height 4
click at [33, 162] on button "Chanteur 1" at bounding box center [35, 161] width 4 height 4
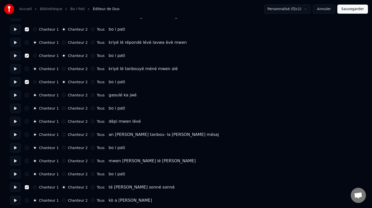
click at [16, 149] on button at bounding box center [15, 147] width 11 height 9
click at [26, 148] on button "button" at bounding box center [27, 148] width 4 height 4
click at [62, 148] on button "Chanteur 2" at bounding box center [64, 148] width 4 height 4
click at [13, 163] on button at bounding box center [15, 161] width 11 height 9
click at [18, 175] on button at bounding box center [15, 174] width 11 height 9
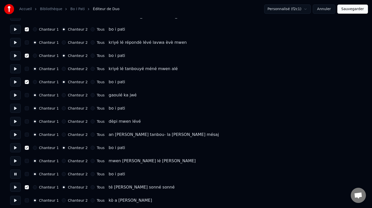
click at [26, 187] on button "button" at bounding box center [27, 187] width 4 height 4
click at [34, 188] on button "Chanteur 1" at bounding box center [35, 187] width 4 height 4
click at [14, 186] on button at bounding box center [15, 187] width 11 height 9
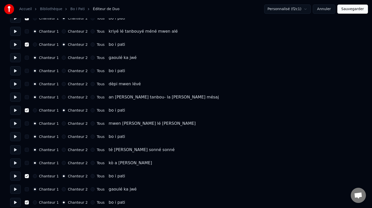
scroll to position [244, 0]
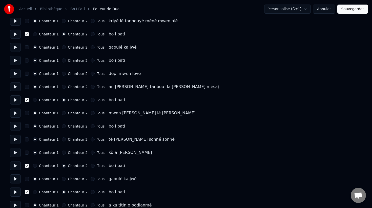
click at [14, 154] on button at bounding box center [15, 152] width 11 height 9
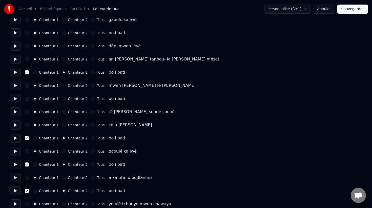
scroll to position [273, 0]
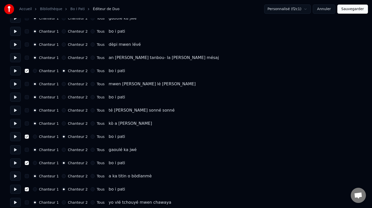
click at [15, 152] on button at bounding box center [15, 149] width 11 height 9
click at [15, 164] on button at bounding box center [15, 163] width 11 height 9
click at [26, 163] on button "button" at bounding box center [27, 163] width 4 height 4
click at [35, 164] on button "Chanteur 1" at bounding box center [35, 163] width 4 height 4
click at [15, 164] on button at bounding box center [15, 163] width 11 height 9
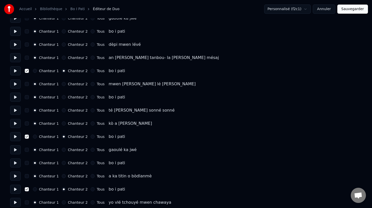
click at [27, 177] on button "button" at bounding box center [27, 176] width 4 height 4
click at [15, 176] on button at bounding box center [15, 176] width 11 height 9
click at [17, 189] on button at bounding box center [15, 189] width 11 height 9
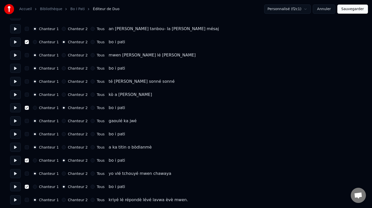
scroll to position [303, 0]
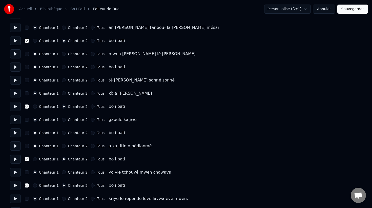
click at [14, 161] on button at bounding box center [15, 159] width 11 height 9
click at [27, 160] on button "button" at bounding box center [27, 159] width 4 height 4
click at [37, 160] on div "Chanteur 1" at bounding box center [46, 159] width 26 height 4
click at [35, 159] on button "Chanteur 1" at bounding box center [35, 159] width 4 height 4
click at [15, 172] on button at bounding box center [15, 172] width 11 height 9
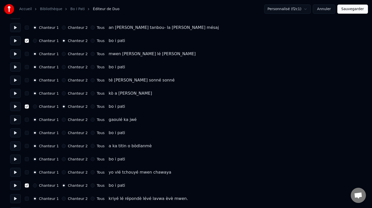
click at [15, 186] on button at bounding box center [15, 185] width 11 height 9
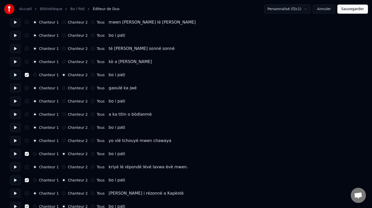
scroll to position [356, 0]
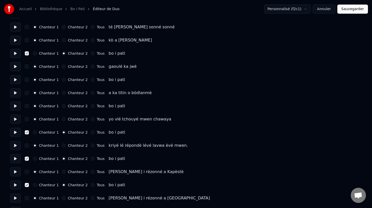
click at [15, 147] on button at bounding box center [15, 145] width 11 height 9
click at [14, 160] on button at bounding box center [15, 158] width 11 height 9
click at [352, 8] on button "Sauvegarder" at bounding box center [353, 9] width 31 height 9
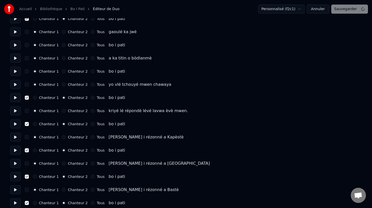
scroll to position [394, 0]
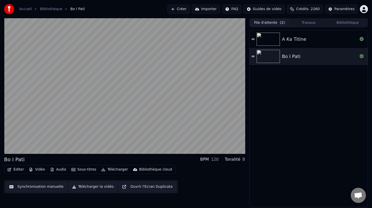
click at [32, 185] on button "Synchronisation manuelle" at bounding box center [36, 186] width 61 height 9
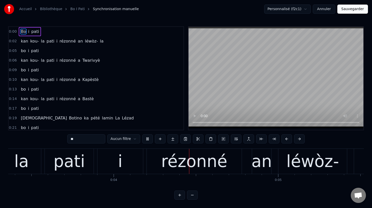
scroll to position [0, 624]
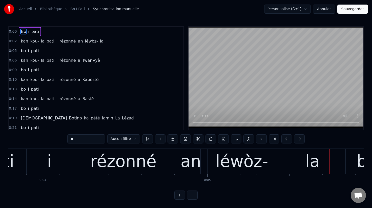
click at [56, 43] on span "i" at bounding box center [57, 41] width 2 height 6
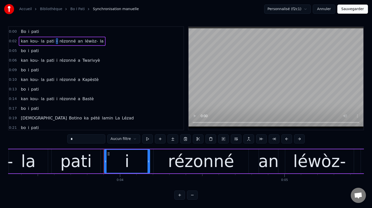
scroll to position [0, 543]
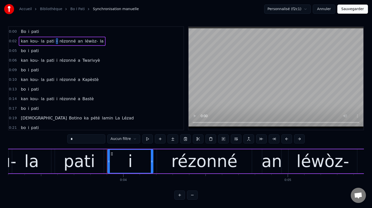
click at [175, 163] on div "rézonné" at bounding box center [204, 161] width 95 height 24
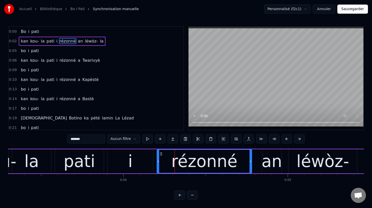
click at [71, 139] on input "*******" at bounding box center [86, 139] width 38 height 9
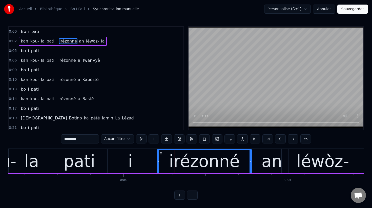
click at [66, 140] on input "********" at bounding box center [80, 139] width 38 height 9
click at [129, 163] on div "i" at bounding box center [130, 161] width 5 height 25
type input "*"
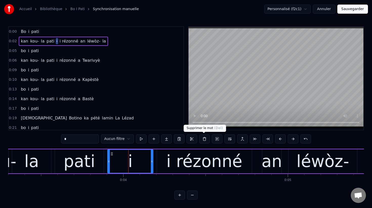
click at [204, 139] on button at bounding box center [204, 139] width 11 height 9
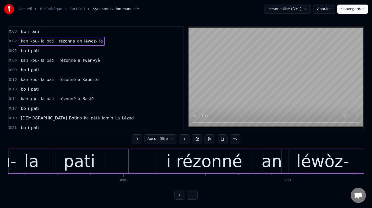
click at [167, 163] on div "i rézonné" at bounding box center [204, 161] width 95 height 24
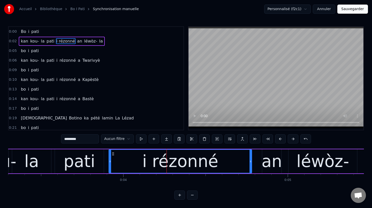
drag, startPoint x: 158, startPoint y: 162, endPoint x: 110, endPoint y: 155, distance: 48.6
click at [110, 155] on div at bounding box center [110, 161] width 2 height 23
click at [322, 167] on div "léwòz-" at bounding box center [323, 161] width 53 height 25
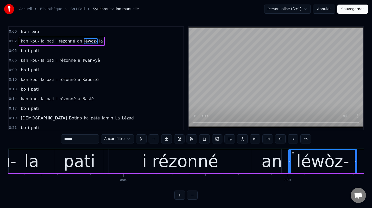
click at [86, 140] on input "******" at bounding box center [80, 139] width 38 height 9
click at [102, 43] on span "la" at bounding box center [104, 41] width 5 height 6
type input "**"
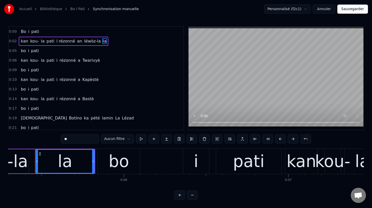
scroll to position [0, 874]
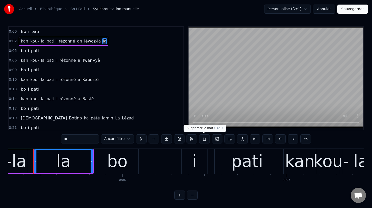
click at [203, 138] on button at bounding box center [204, 139] width 11 height 9
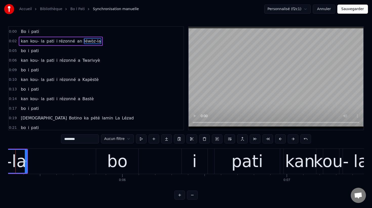
scroll to position [0, 856]
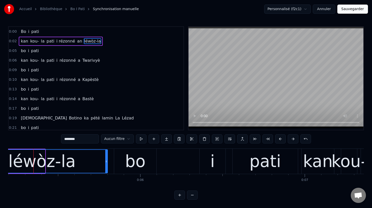
drag, startPoint x: 44, startPoint y: 161, endPoint x: 107, endPoint y: 172, distance: 63.4
click at [107, 172] on div at bounding box center [106, 161] width 2 height 23
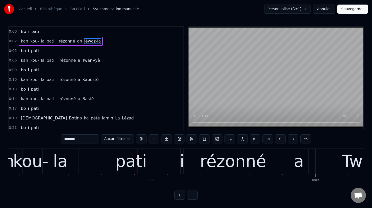
scroll to position [0, 1176]
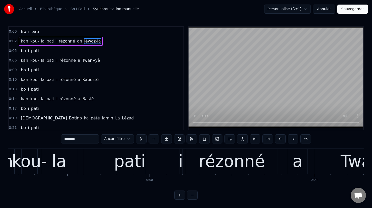
click at [206, 166] on div "rézonné" at bounding box center [232, 161] width 66 height 25
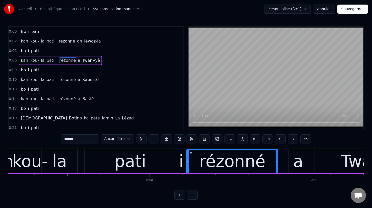
click at [65, 139] on input "*******" at bounding box center [80, 139] width 38 height 9
click at [66, 139] on input "********" at bounding box center [80, 139] width 38 height 9
click at [182, 165] on div "i" at bounding box center [181, 161] width 5 height 25
type input "*"
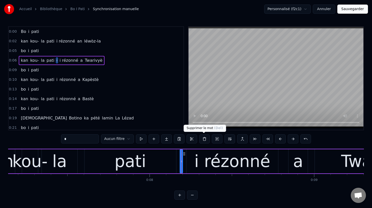
click at [202, 140] on button at bounding box center [204, 139] width 11 height 9
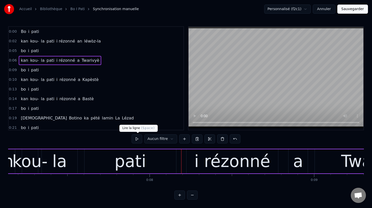
click at [138, 139] on button at bounding box center [137, 139] width 11 height 9
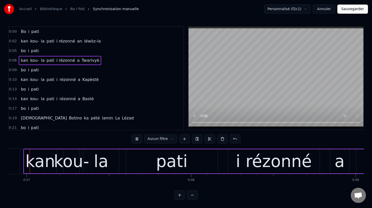
scroll to position [0, 1124]
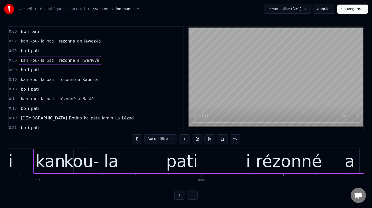
click at [138, 139] on button at bounding box center [137, 139] width 11 height 9
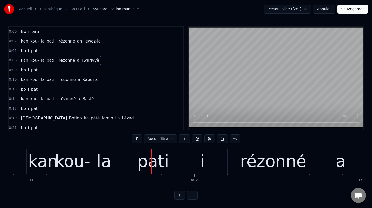
scroll to position [0, 1790]
click at [57, 60] on span "i rézonné" at bounding box center [66, 61] width 20 height 6
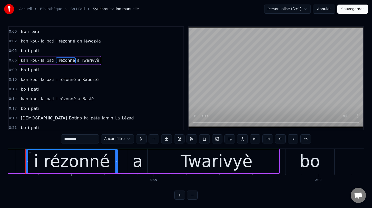
scroll to position [0, 1328]
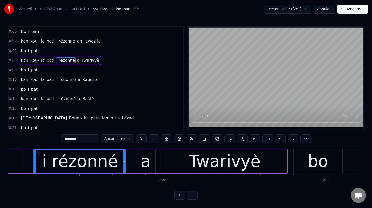
click at [60, 81] on span "rézonné" at bounding box center [67, 80] width 17 height 6
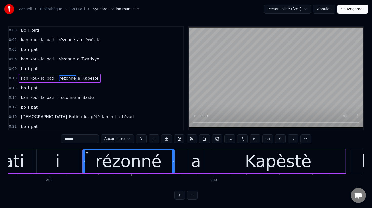
scroll to position [0, 1984]
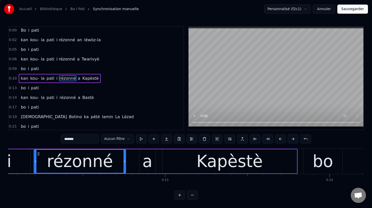
click at [65, 139] on input "*******" at bounding box center [80, 139] width 38 height 9
click at [65, 139] on input "********" at bounding box center [80, 139] width 38 height 9
click at [66, 139] on input "********" at bounding box center [80, 139] width 38 height 9
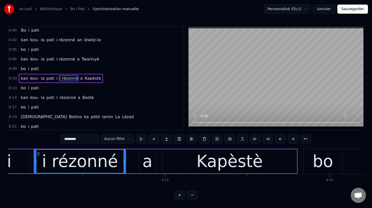
click at [56, 79] on span "i" at bounding box center [57, 79] width 2 height 6
type input "*"
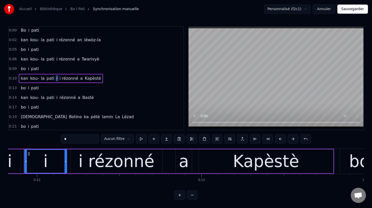
scroll to position [0, 1938]
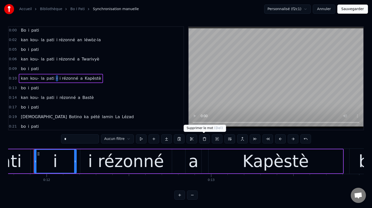
click at [204, 139] on button at bounding box center [204, 139] width 11 height 9
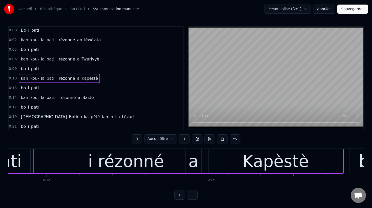
click at [107, 165] on div "i rézonné" at bounding box center [126, 161] width 76 height 25
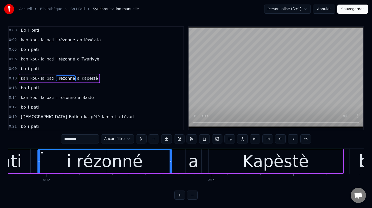
drag, startPoint x: 82, startPoint y: 162, endPoint x: 39, endPoint y: 154, distance: 43.2
click at [39, 154] on div at bounding box center [39, 161] width 2 height 23
click at [56, 100] on span "i" at bounding box center [57, 98] width 2 height 6
type input "*"
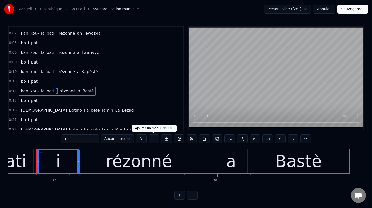
scroll to position [0, 2593]
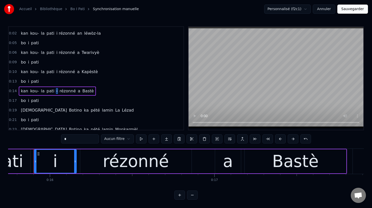
click at [202, 138] on button at bounding box center [204, 139] width 11 height 9
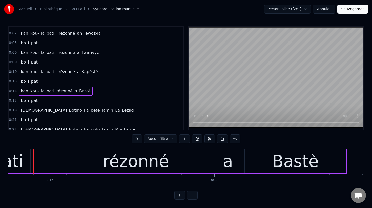
click at [101, 164] on div "rézonné" at bounding box center [135, 161] width 111 height 24
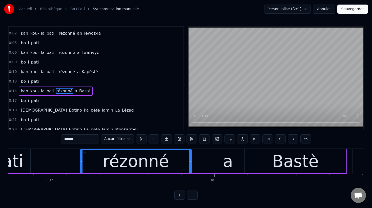
scroll to position [21, 0]
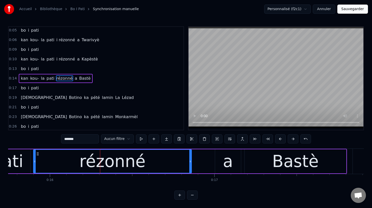
drag, startPoint x: 81, startPoint y: 162, endPoint x: 34, endPoint y: 159, distance: 47.0
click at [34, 160] on icon at bounding box center [35, 162] width 2 height 4
click at [65, 140] on input "*******" at bounding box center [80, 139] width 38 height 9
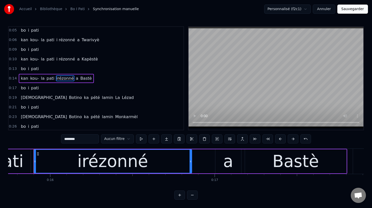
click at [66, 139] on input "********" at bounding box center [80, 139] width 38 height 9
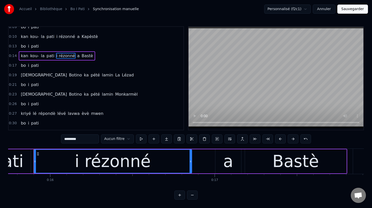
scroll to position [0, 0]
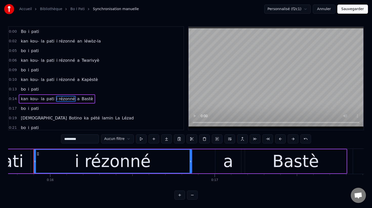
click at [22, 30] on span "Bo" at bounding box center [23, 32] width 6 height 6
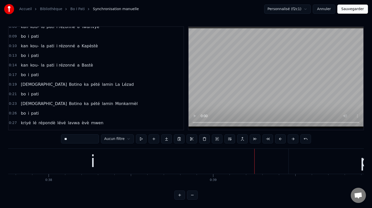
scroll to position [45, 0]
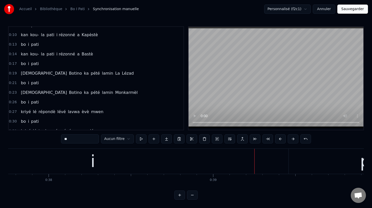
click at [102, 165] on div "i" at bounding box center [92, 161] width 391 height 25
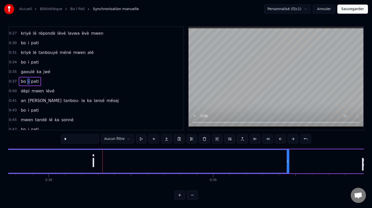
scroll to position [126, 0]
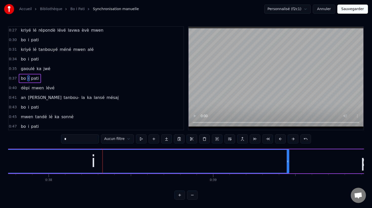
click at [23, 79] on span "bo" at bounding box center [23, 79] width 6 height 6
type input "**"
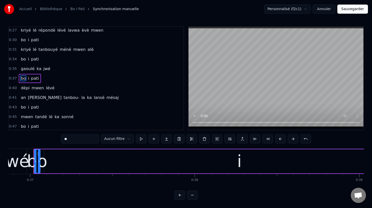
scroll to position [0, 6071]
click at [204, 139] on button at bounding box center [204, 139] width 11 height 9
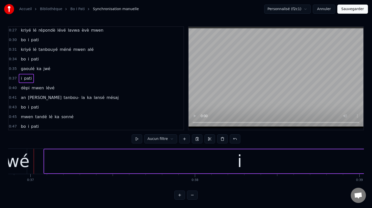
click at [223, 168] on div "i" at bounding box center [239, 161] width 391 height 24
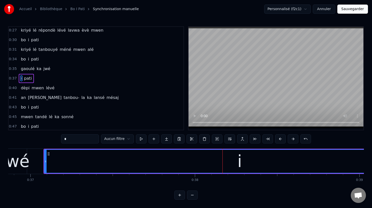
drag, startPoint x: 79, startPoint y: 139, endPoint x: 57, endPoint y: 138, distance: 21.8
click at [57, 138] on div "0:00 Bo i pati 0:02 kan kou- la pati i rézonné an léwòz-la 0:05 bo i pati 0:06 …" at bounding box center [186, 113] width 356 height 174
click at [33, 80] on span "pati" at bounding box center [34, 79] width 9 height 6
type input "****"
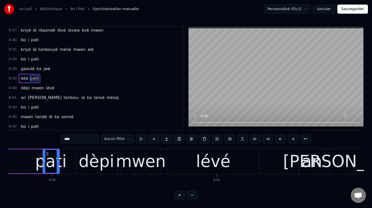
scroll to position [0, 6552]
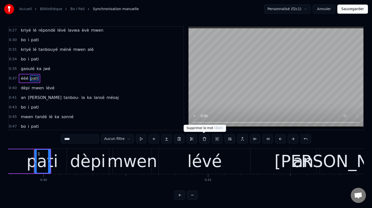
click at [204, 139] on button at bounding box center [204, 139] width 11 height 9
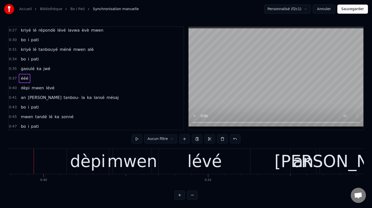
click at [24, 59] on span "bo" at bounding box center [23, 59] width 6 height 6
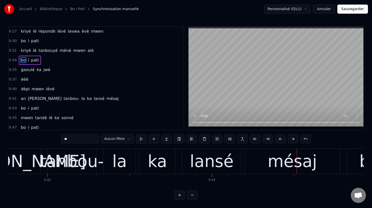
scroll to position [0, 6873]
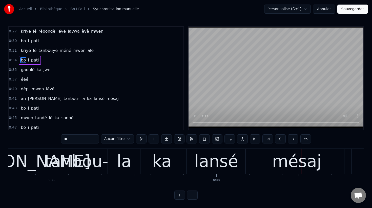
click at [127, 169] on div "la" at bounding box center [124, 161] width 15 height 25
type input "**"
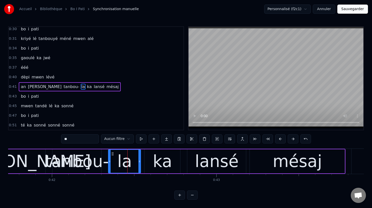
scroll to position [146, 0]
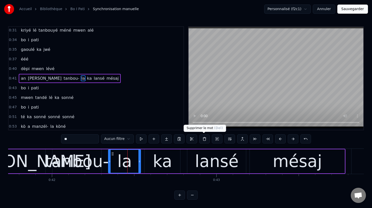
click at [204, 139] on button at bounding box center [204, 139] width 11 height 9
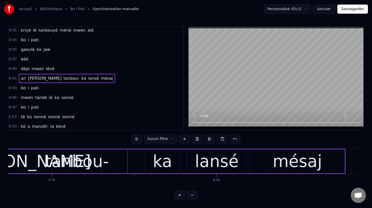
click at [86, 163] on div "tanbou-" at bounding box center [77, 161] width 64 height 25
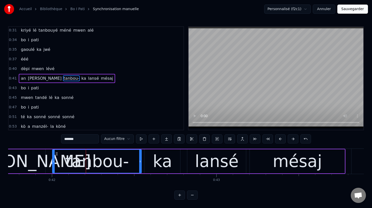
drag, startPoint x: 101, startPoint y: 162, endPoint x: 142, endPoint y: 173, distance: 42.6
click at [142, 173] on div "tanbou-" at bounding box center [97, 161] width 90 height 24
click at [82, 139] on input "*******" at bounding box center [80, 139] width 38 height 9
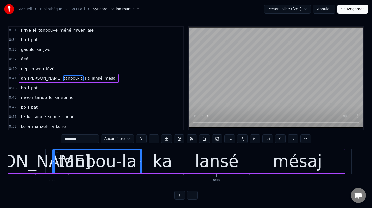
click at [28, 159] on div "touvé" at bounding box center [22, 161] width 137 height 25
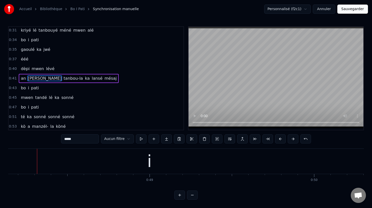
scroll to position [0, 7931]
click at [149, 164] on div "i" at bounding box center [146, 161] width 606 height 25
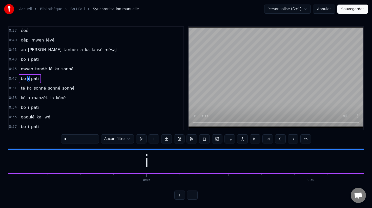
scroll to position [175, 0]
drag, startPoint x: 73, startPoint y: 139, endPoint x: 59, endPoint y: 139, distance: 14.2
click at [59, 139] on div "0:00 Bo i pati 0:02 kan kou- la pati i rézonné an léwòz-la 0:05 bo i pati 0:06 …" at bounding box center [186, 113] width 356 height 174
click at [23, 79] on span "bo" at bounding box center [23, 79] width 6 height 6
type input "**"
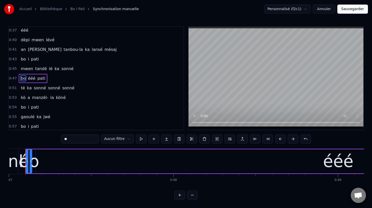
scroll to position [0, 7731]
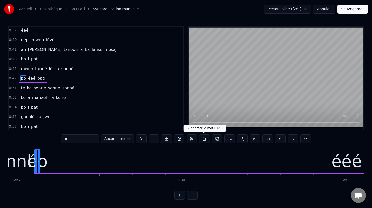
click at [204, 139] on button at bounding box center [204, 139] width 11 height 9
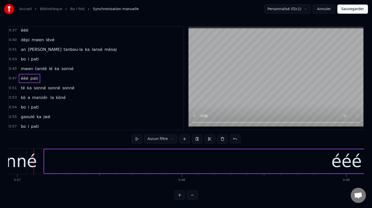
click at [31, 78] on span "pati" at bounding box center [34, 79] width 9 height 6
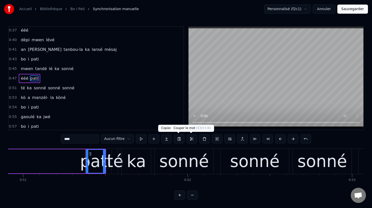
scroll to position [0, 8436]
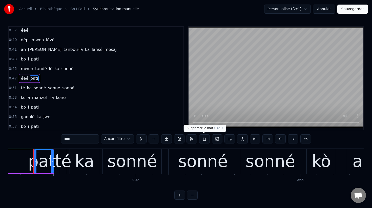
click at [204, 139] on button at bounding box center [204, 139] width 11 height 9
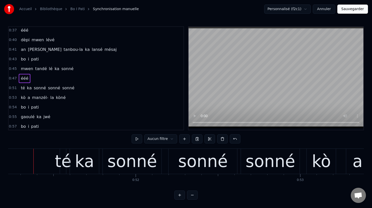
click at [23, 62] on div "bo i pati" at bounding box center [30, 59] width 22 height 9
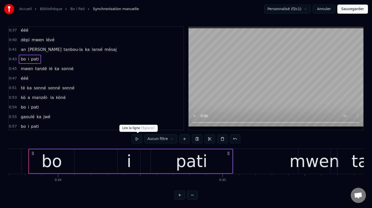
scroll to position [0, 7191]
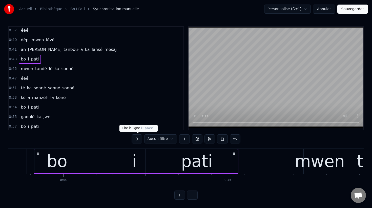
click at [137, 137] on button at bounding box center [137, 139] width 11 height 9
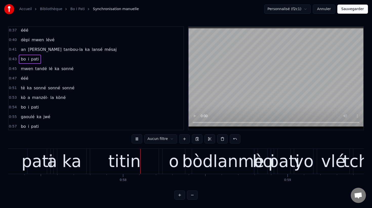
scroll to position [0, 9438]
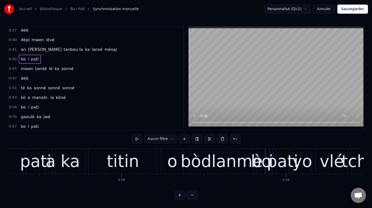
click at [173, 164] on div "o" at bounding box center [172, 161] width 10 height 25
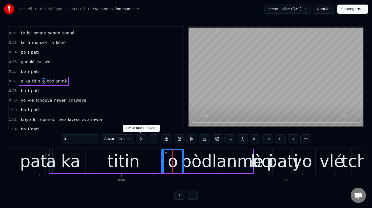
scroll to position [232, 0]
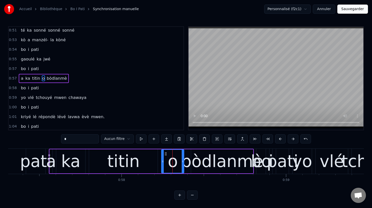
click at [23, 69] on span "bo" at bounding box center [23, 69] width 6 height 6
type input "**"
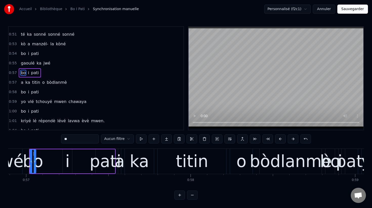
scroll to position [0, 9365]
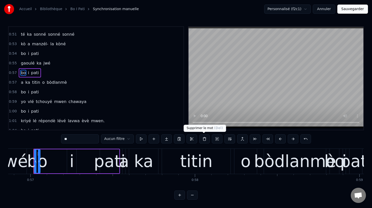
click at [204, 140] on button at bounding box center [204, 139] width 11 height 9
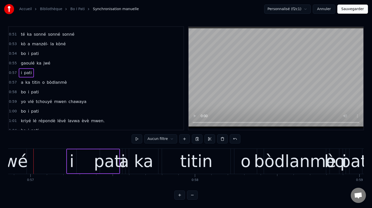
click at [22, 72] on span "i" at bounding box center [21, 73] width 2 height 6
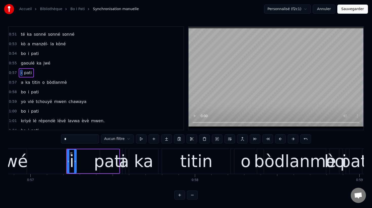
scroll to position [223, 0]
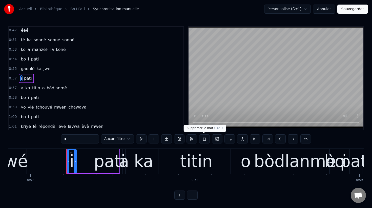
click at [203, 141] on button at bounding box center [204, 139] width 11 height 9
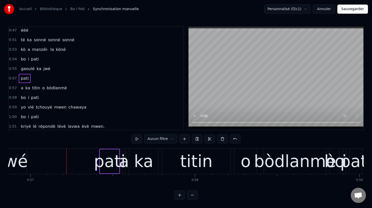
click at [24, 78] on span "pati" at bounding box center [24, 79] width 9 height 6
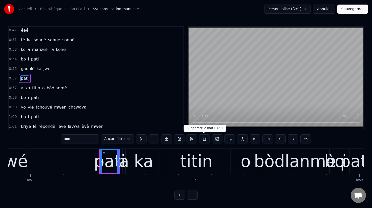
click at [204, 139] on button at bounding box center [204, 139] width 11 height 9
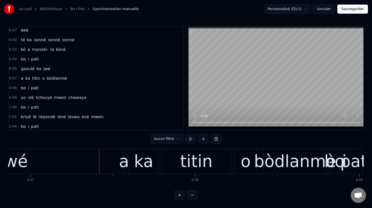
click at [22, 58] on span "bo" at bounding box center [23, 59] width 6 height 6
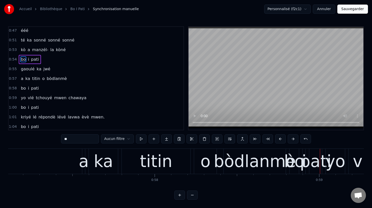
scroll to position [0, 9397]
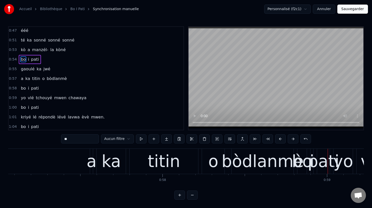
click at [109, 159] on div "ka" at bounding box center [111, 161] width 19 height 25
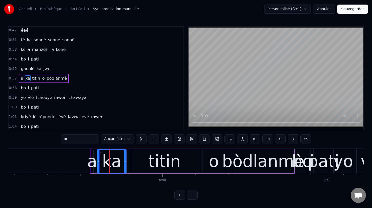
click at [92, 163] on div "a" at bounding box center [92, 161] width 10 height 25
type input "*"
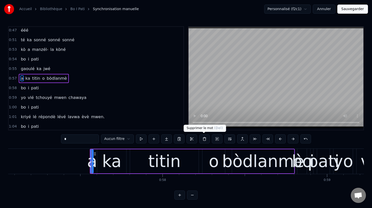
click at [203, 138] on button at bounding box center [204, 139] width 11 height 9
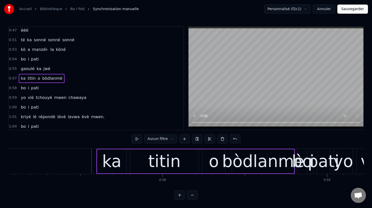
click at [108, 164] on div "ka" at bounding box center [111, 161] width 19 height 25
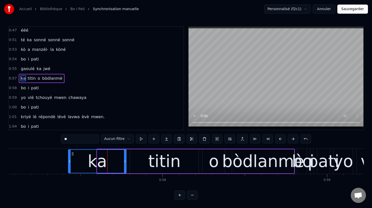
drag, startPoint x: 98, startPoint y: 162, endPoint x: 69, endPoint y: 155, distance: 29.5
click at [69, 155] on div at bounding box center [70, 161] width 2 height 23
click at [65, 139] on input "**" at bounding box center [80, 139] width 38 height 9
type input "***"
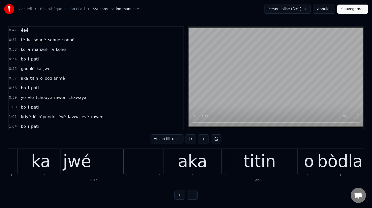
scroll to position [0, 9301]
click at [23, 61] on span "bo" at bounding box center [23, 59] width 6 height 6
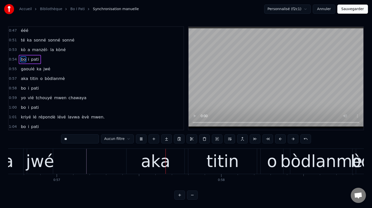
scroll to position [0, 9345]
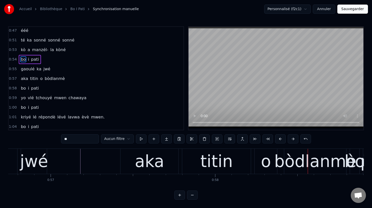
click at [259, 104] on video at bounding box center [276, 77] width 175 height 101
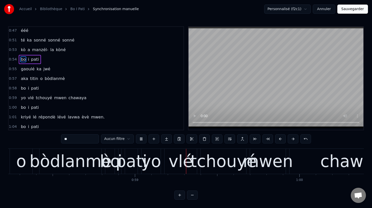
click at [259, 104] on video at bounding box center [276, 77] width 175 height 101
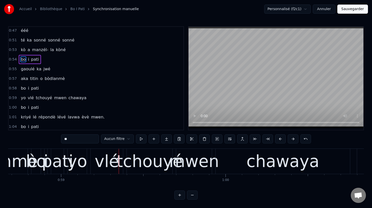
click at [32, 79] on span "titin" at bounding box center [34, 79] width 9 height 6
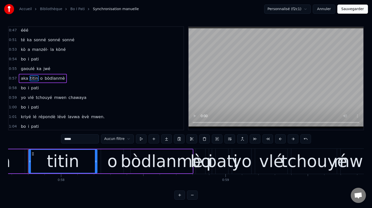
scroll to position [0, 9493]
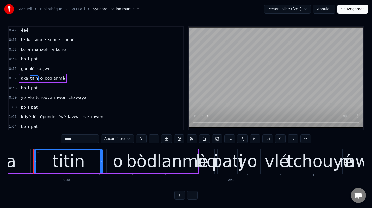
click at [66, 139] on input "*****" at bounding box center [80, 139] width 38 height 9
type input "*"
click at [23, 88] on span "bo" at bounding box center [23, 88] width 6 height 6
type input "**"
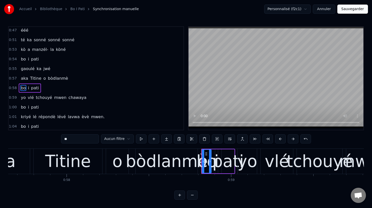
scroll to position [232, 0]
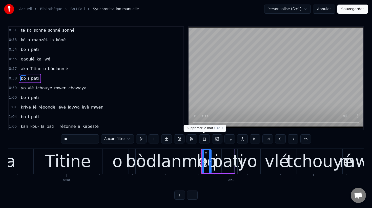
click at [204, 139] on button at bounding box center [204, 139] width 11 height 9
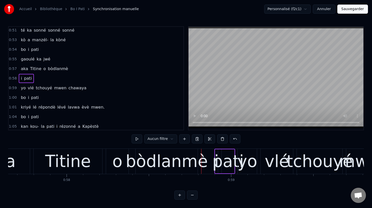
click at [21, 78] on span "i" at bounding box center [21, 79] width 2 height 6
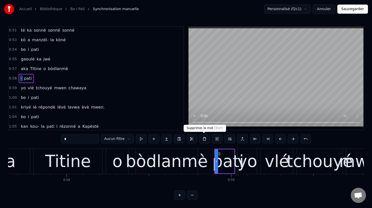
click at [205, 138] on button at bounding box center [204, 139] width 11 height 9
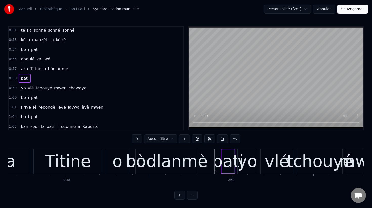
click at [24, 78] on span "pati" at bounding box center [24, 79] width 9 height 6
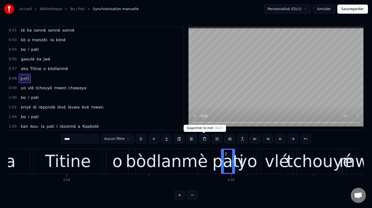
click at [203, 138] on button at bounding box center [204, 139] width 11 height 9
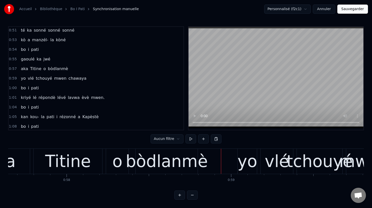
click at [24, 59] on span "gaoulé" at bounding box center [27, 59] width 15 height 6
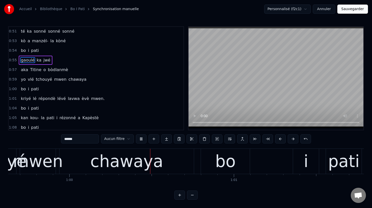
scroll to position [0, 9837]
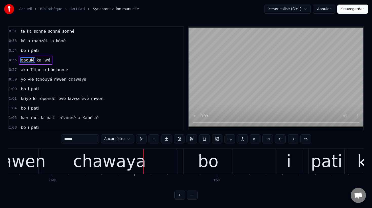
click at [40, 79] on span "tchouyé" at bounding box center [43, 80] width 17 height 6
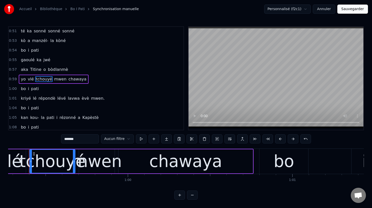
scroll to position [0, 9757]
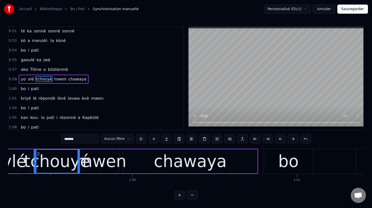
click at [70, 138] on input "*******" at bounding box center [80, 139] width 38 height 9
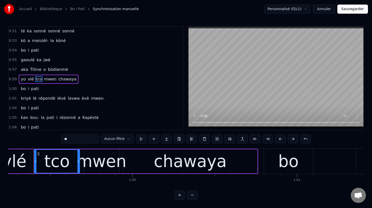
type input "*"
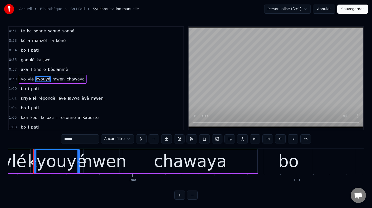
click at [24, 70] on span "aka" at bounding box center [24, 70] width 8 height 6
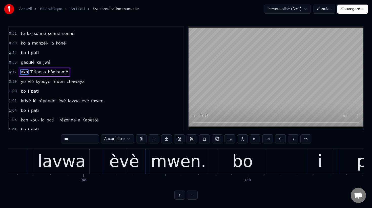
scroll to position [0, 10465]
click at [190, 163] on div "mwen." at bounding box center [177, 161] width 55 height 25
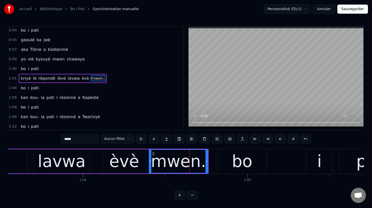
scroll to position [252, 0]
click at [89, 139] on input "*****" at bounding box center [80, 139] width 38 height 9
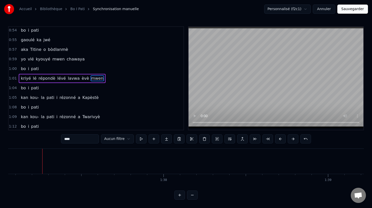
scroll to position [0, 15993]
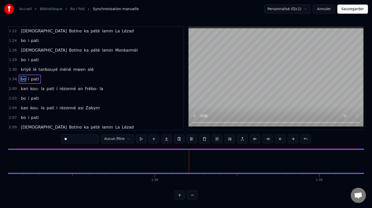
scroll to position [396, 0]
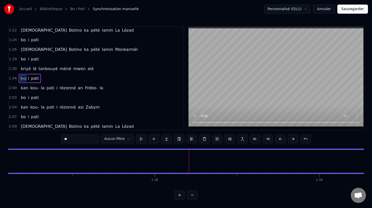
click at [25, 88] on span "kan" at bounding box center [24, 88] width 8 height 6
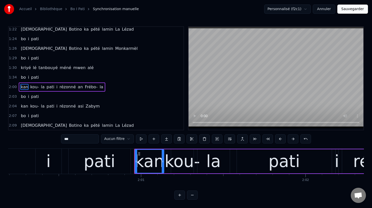
scroll to position [0, 19782]
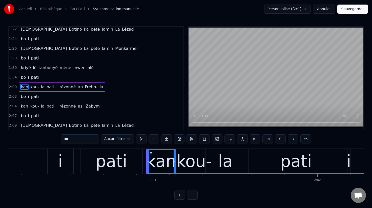
click at [114, 166] on div "pati" at bounding box center [112, 161] width 32 height 25
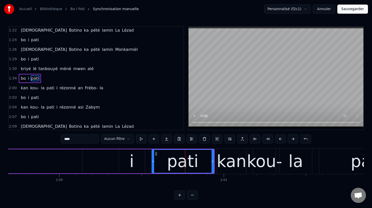
scroll to position [0, 19728]
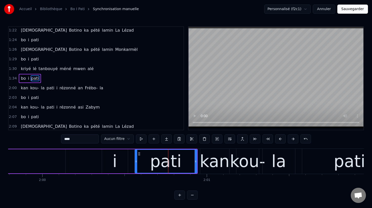
click at [114, 163] on div "i" at bounding box center [115, 161] width 5 height 25
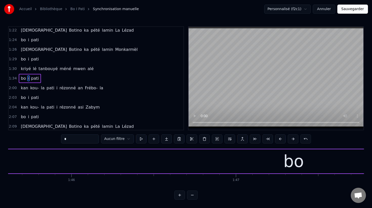
scroll to position [0, 17361]
click at [22, 79] on span "bo" at bounding box center [23, 79] width 6 height 6
type input "**"
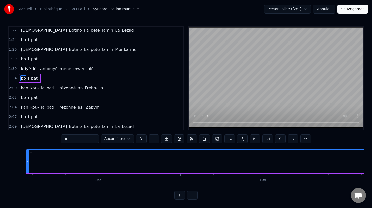
scroll to position [0, 15547]
click at [203, 139] on button at bounding box center [204, 139] width 11 height 9
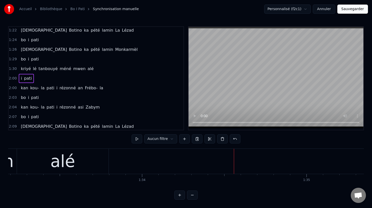
scroll to position [0, 15341]
click at [108, 166] on div "alé" at bounding box center [69, 161] width 92 height 25
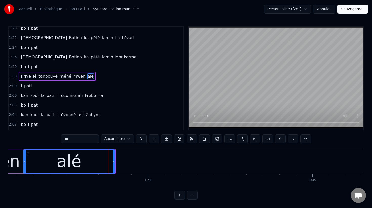
scroll to position [386, 0]
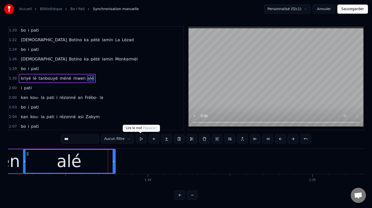
click at [141, 140] on button at bounding box center [141, 139] width 11 height 9
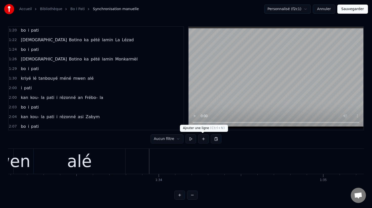
click at [202, 139] on button at bounding box center [203, 139] width 11 height 9
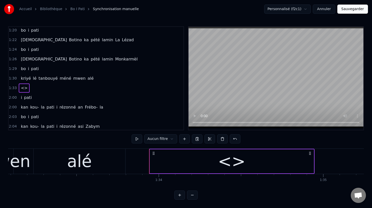
click at [290, 167] on div "<>" at bounding box center [232, 161] width 164 height 24
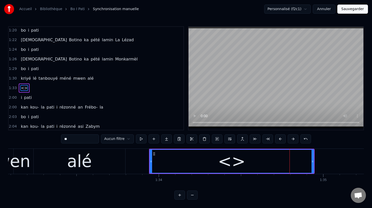
scroll to position [396, 0]
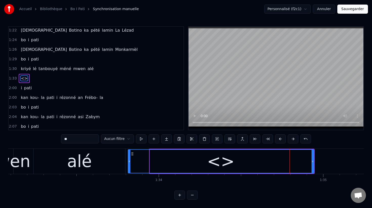
drag, startPoint x: 151, startPoint y: 163, endPoint x: 129, endPoint y: 159, distance: 22.1
click at [129, 159] on div at bounding box center [129, 161] width 2 height 23
drag, startPoint x: 73, startPoint y: 140, endPoint x: 59, endPoint y: 139, distance: 14.8
click at [59, 139] on div "0:00 Bo i pati 0:02 kan kou- la pati i rézonné an léwòz-la 0:05 bo i pati 0:06 …" at bounding box center [186, 113] width 356 height 174
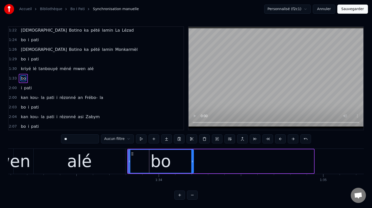
drag, startPoint x: 313, startPoint y: 161, endPoint x: 192, endPoint y: 148, distance: 121.0
click at [192, 148] on div "0:00 Bo i pati 0:02 kan kou- la pati i rézonné an léwòz-la 0:05 bo i pati 0:06 …" at bounding box center [186, 113] width 356 height 174
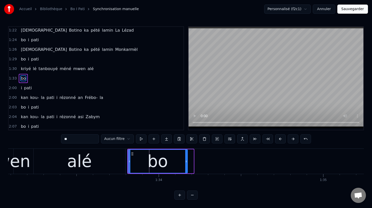
drag, startPoint x: 191, startPoint y: 161, endPoint x: 184, endPoint y: 160, distance: 6.9
click at [185, 160] on icon at bounding box center [186, 162] width 2 height 4
type input "**"
click at [153, 139] on button at bounding box center [154, 139] width 11 height 9
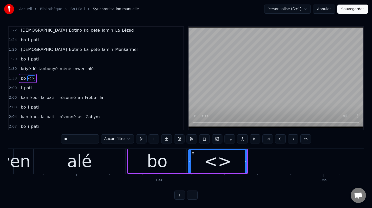
click at [212, 163] on div "<>" at bounding box center [218, 161] width 28 height 25
drag, startPoint x: 86, startPoint y: 137, endPoint x: 57, endPoint y: 137, distance: 29.1
click at [57, 137] on div "0:00 Bo i pati 0:02 kan kou- la pati i rézonné an léwòz-la 0:05 bo i pati 0:06 …" at bounding box center [186, 113] width 356 height 174
type input "*"
click at [154, 140] on button at bounding box center [154, 139] width 11 height 9
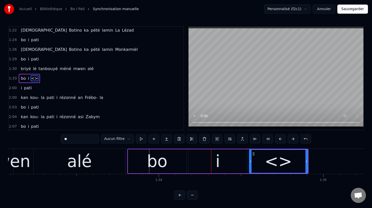
click at [268, 165] on div "<>" at bounding box center [279, 161] width 58 height 23
drag, startPoint x: 89, startPoint y: 140, endPoint x: 63, endPoint y: 134, distance: 27.2
click at [63, 135] on input "**" at bounding box center [80, 139] width 38 height 9
click at [116, 164] on div "alé" at bounding box center [80, 161] width 92 height 25
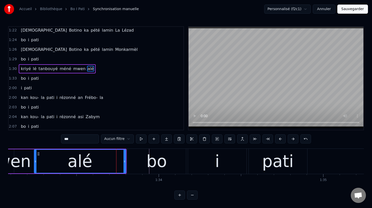
scroll to position [386, 0]
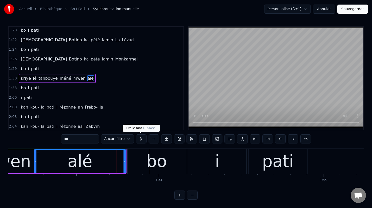
click at [141, 139] on button at bounding box center [141, 139] width 11 height 9
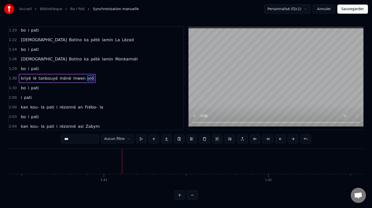
scroll to position [0, 16546]
click at [21, 98] on span "i" at bounding box center [21, 98] width 2 height 6
type input "*"
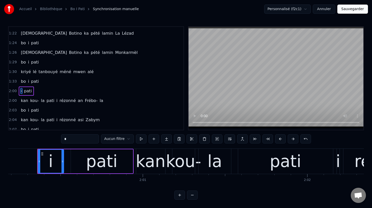
scroll to position [0, 19796]
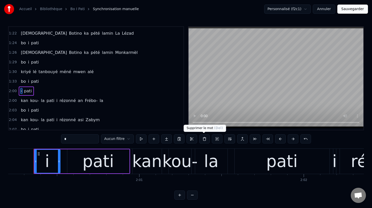
click at [205, 139] on button at bounding box center [204, 139] width 11 height 9
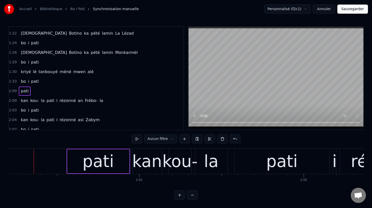
click at [105, 160] on div "pati" at bounding box center [99, 161] width 32 height 25
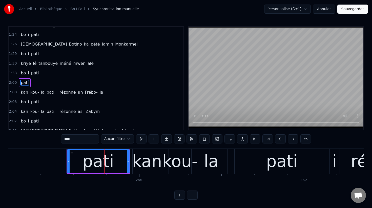
scroll to position [406, 0]
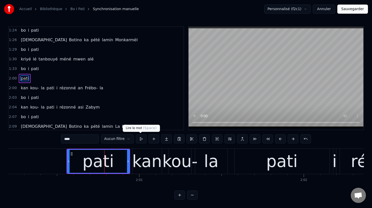
click at [140, 138] on button at bounding box center [141, 139] width 11 height 9
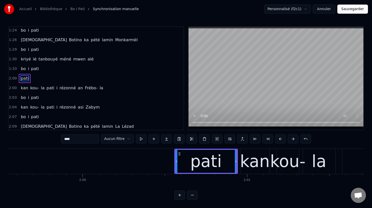
scroll to position [0, 19687]
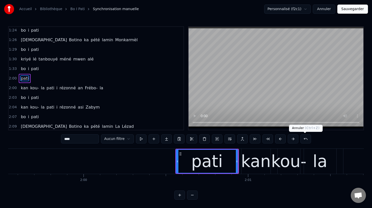
click at [304, 139] on button at bounding box center [306, 139] width 11 height 9
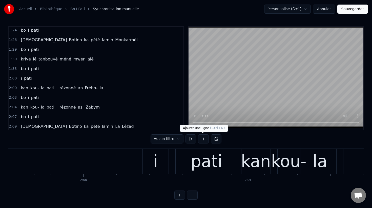
click at [201, 141] on button at bounding box center [203, 139] width 11 height 9
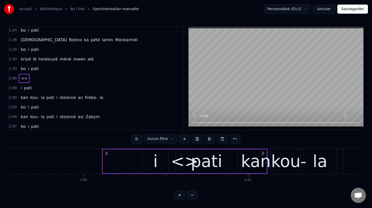
drag, startPoint x: 139, startPoint y: 170, endPoint x: 132, endPoint y: 168, distance: 7.5
click at [132, 168] on div "<>" at bounding box center [185, 161] width 164 height 24
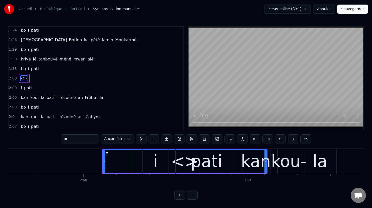
click at [121, 160] on div "<>" at bounding box center [185, 161] width 164 height 23
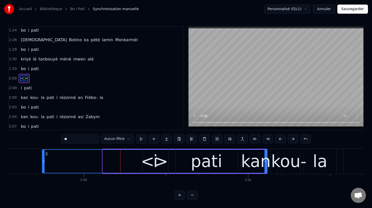
drag, startPoint x: 104, startPoint y: 161, endPoint x: 44, endPoint y: 153, distance: 61.1
click at [44, 153] on div at bounding box center [44, 161] width 2 height 23
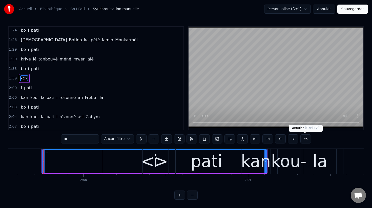
click at [306, 138] on button at bounding box center [306, 139] width 11 height 9
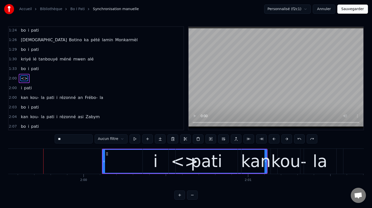
click at [306, 138] on div "** Aucun filtre" at bounding box center [186, 139] width 263 height 9
click at [312, 138] on button at bounding box center [312, 139] width 11 height 9
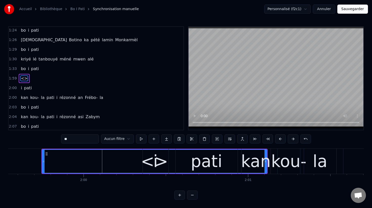
click at [312, 138] on div "0:00 Bo i pati 0:02 kan kou- la pati i rézonné an léwòz-la 0:05 bo i pati 0:06 …" at bounding box center [186, 113] width 356 height 174
click at [306, 141] on button at bounding box center [306, 139] width 11 height 9
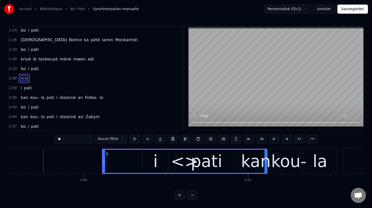
click at [306, 141] on div "** Aucun filtre" at bounding box center [186, 139] width 263 height 9
click at [310, 139] on button at bounding box center [312, 139] width 11 height 9
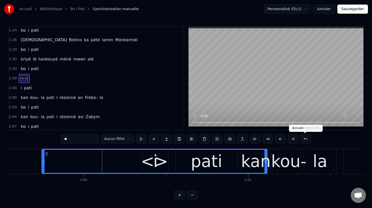
click at [305, 140] on button at bounding box center [306, 139] width 11 height 9
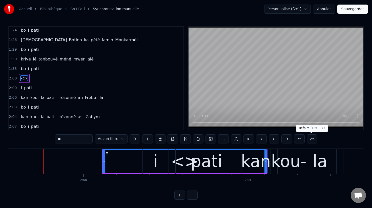
click at [311, 139] on button at bounding box center [312, 139] width 11 height 9
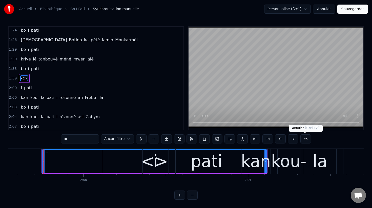
click at [306, 140] on button at bounding box center [306, 139] width 11 height 9
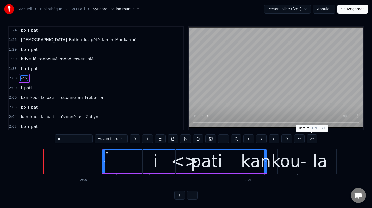
click at [311, 140] on button at bounding box center [312, 139] width 11 height 9
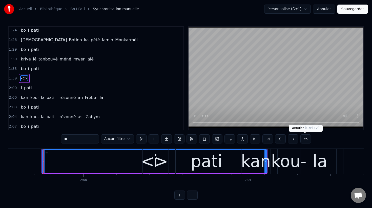
click at [306, 140] on button at bounding box center [306, 139] width 11 height 9
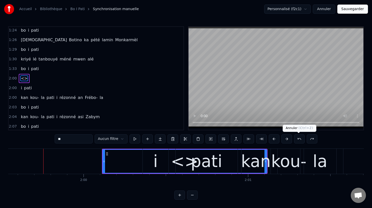
click at [300, 139] on button at bounding box center [299, 139] width 11 height 9
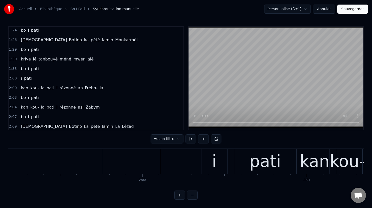
scroll to position [0, 19628]
click at [202, 138] on button at bounding box center [203, 139] width 11 height 9
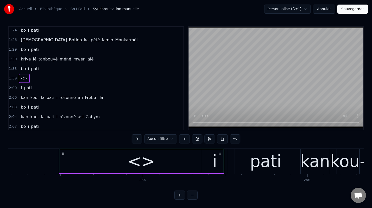
click at [139, 162] on div "<>" at bounding box center [142, 161] width 28 height 25
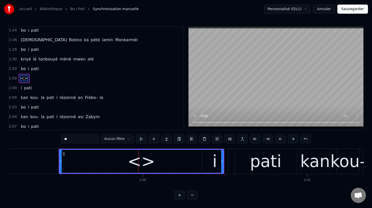
drag, startPoint x: 80, startPoint y: 138, endPoint x: 56, endPoint y: 138, distance: 23.8
click at [56, 138] on div "0:00 Bo i pati 0:02 kan kou- la pati i rézonné an léwòz-la 0:05 bo i pati 0:06 …" at bounding box center [186, 113] width 356 height 174
click at [76, 163] on div "bo" at bounding box center [142, 161] width 164 height 23
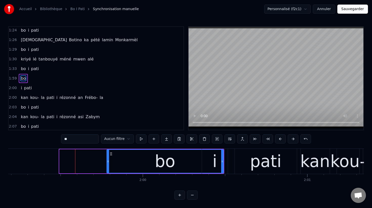
drag, startPoint x: 60, startPoint y: 163, endPoint x: 106, endPoint y: 168, distance: 46.4
click at [107, 168] on div at bounding box center [108, 161] width 2 height 23
click at [222, 162] on div "i" at bounding box center [215, 161] width 26 height 25
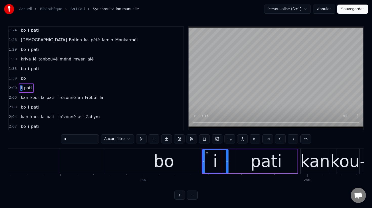
scroll to position [415, 0]
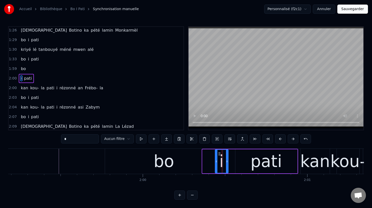
drag, startPoint x: 203, startPoint y: 164, endPoint x: 216, endPoint y: 167, distance: 13.4
click at [216, 167] on div at bounding box center [217, 161] width 2 height 23
click at [184, 165] on div "bo" at bounding box center [164, 161] width 118 height 25
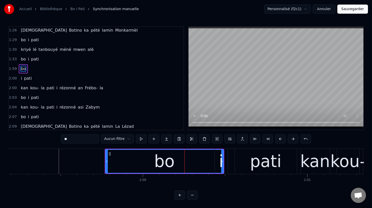
scroll to position [406, 0]
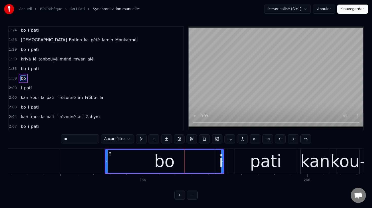
click at [226, 164] on div "i" at bounding box center [221, 161] width 13 height 25
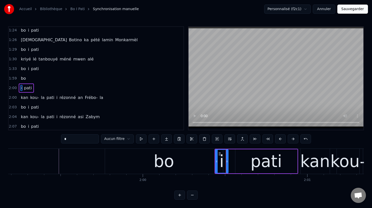
scroll to position [415, 0]
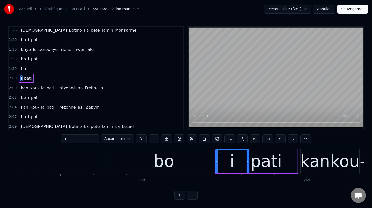
drag, startPoint x: 227, startPoint y: 162, endPoint x: 248, endPoint y: 169, distance: 22.0
click at [248, 170] on div at bounding box center [248, 161] width 2 height 23
drag, startPoint x: 216, startPoint y: 162, endPoint x: 226, endPoint y: 164, distance: 9.8
click at [226, 164] on div at bounding box center [226, 161] width 2 height 23
click at [194, 161] on div "bo" at bounding box center [164, 161] width 118 height 25
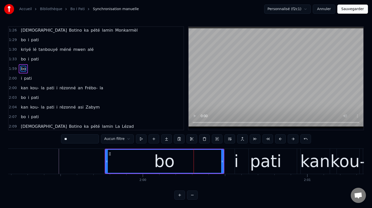
scroll to position [406, 0]
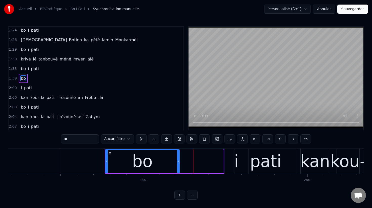
drag, startPoint x: 222, startPoint y: 161, endPoint x: 179, endPoint y: 155, distance: 43.5
click at [179, 155] on div at bounding box center [178, 161] width 2 height 23
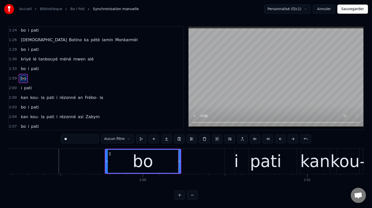
click at [235, 165] on div "pati" at bounding box center [266, 161] width 63 height 25
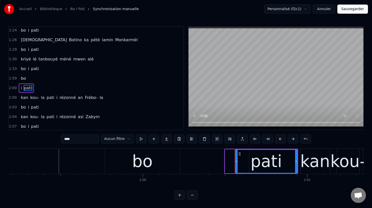
scroll to position [415, 0]
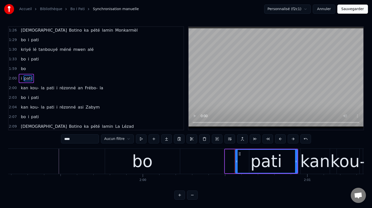
click at [228, 162] on div "i" at bounding box center [237, 161] width 24 height 24
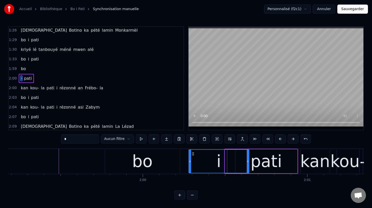
drag, startPoint x: 225, startPoint y: 162, endPoint x: 189, endPoint y: 153, distance: 37.2
click at [189, 153] on div at bounding box center [190, 161] width 2 height 23
drag, startPoint x: 249, startPoint y: 161, endPoint x: 229, endPoint y: 159, distance: 20.1
click at [229, 159] on div "i" at bounding box center [219, 161] width 61 height 24
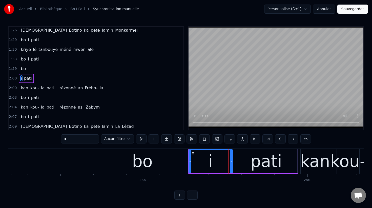
drag, startPoint x: 247, startPoint y: 163, endPoint x: 231, endPoint y: 160, distance: 16.7
click at [231, 160] on icon at bounding box center [232, 162] width 2 height 4
click at [254, 162] on div "pati" at bounding box center [267, 161] width 32 height 25
type input "****"
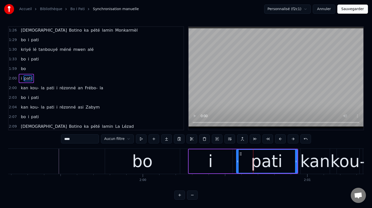
click at [238, 162] on circle at bounding box center [238, 162] width 0 height 0
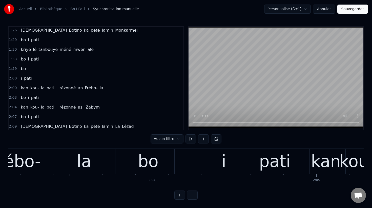
scroll to position [0, 20280]
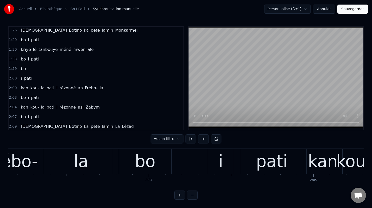
click at [22, 70] on span "bo" at bounding box center [23, 69] width 6 height 6
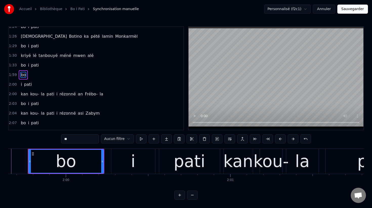
scroll to position [0, 19699]
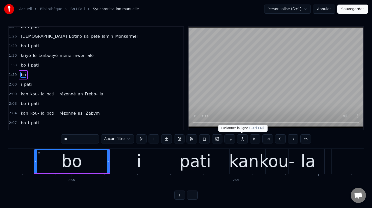
click at [241, 139] on button at bounding box center [242, 139] width 11 height 9
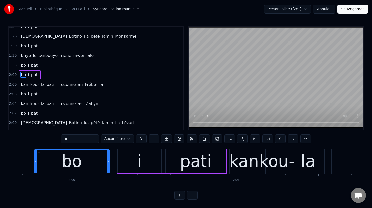
click at [61, 84] on span "rézonné" at bounding box center [67, 85] width 17 height 6
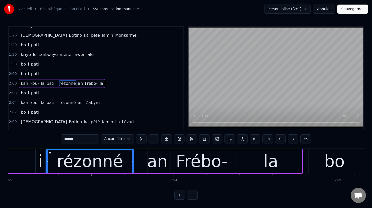
scroll to position [0, 20102]
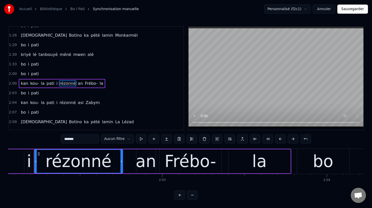
click at [65, 139] on input "*******" at bounding box center [80, 139] width 38 height 9
click at [66, 139] on input "********" at bounding box center [80, 139] width 38 height 9
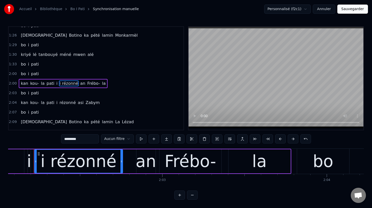
click at [56, 83] on span "i" at bounding box center [57, 84] width 2 height 6
type input "*"
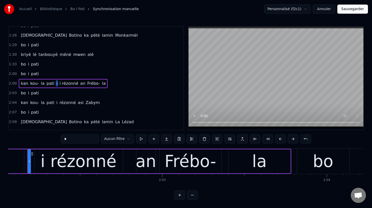
scroll to position [0, 20096]
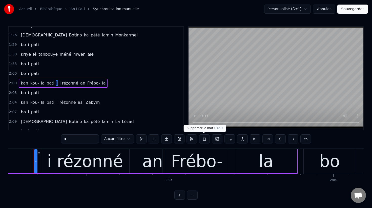
click at [203, 140] on button at bounding box center [204, 139] width 11 height 9
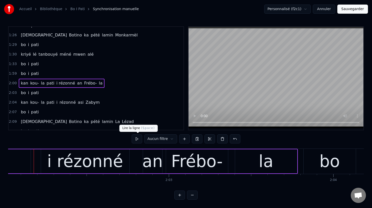
click at [139, 139] on button at bounding box center [137, 139] width 11 height 9
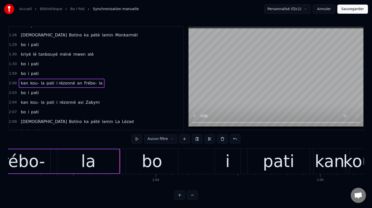
scroll to position [0, 20275]
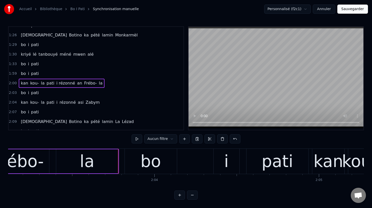
click at [356, 6] on button "Sauvegarder" at bounding box center [353, 9] width 31 height 9
